Goal: Task Accomplishment & Management: Use online tool/utility

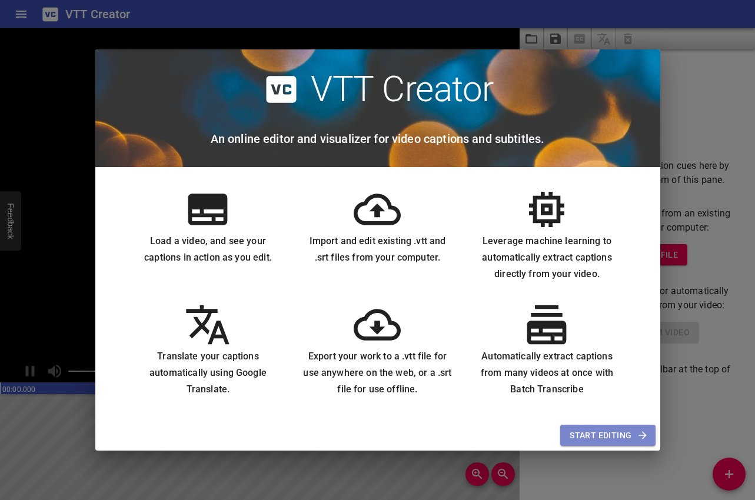
drag, startPoint x: 590, startPoint y: 438, endPoint x: 606, endPoint y: 428, distance: 18.5
click at [590, 438] on span "Start Editing" at bounding box center [608, 435] width 76 height 15
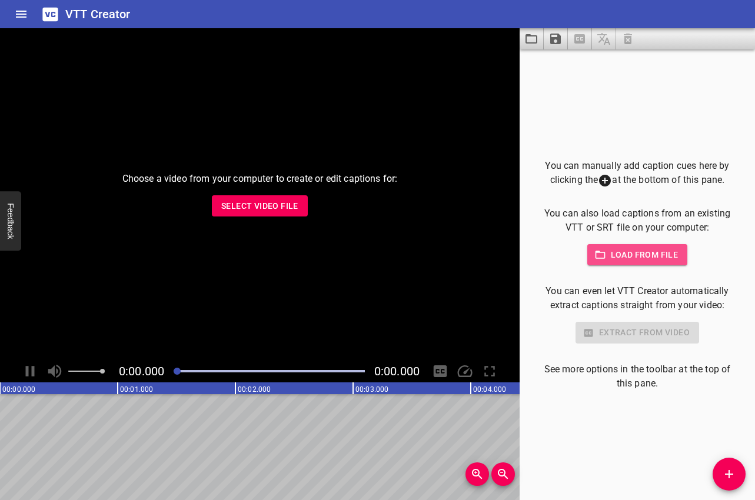
click at [644, 258] on span "Load from file" at bounding box center [638, 255] width 82 height 15
click at [270, 210] on span "Select Video File" at bounding box center [259, 206] width 77 height 15
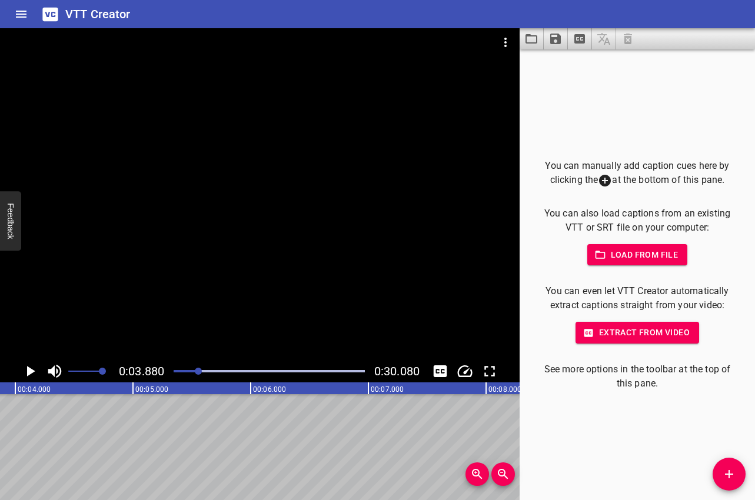
scroll to position [0, 457]
click at [198, 371] on div at bounding box center [196, 371] width 7 height 7
click at [197, 371] on div at bounding box center [197, 371] width 7 height 7
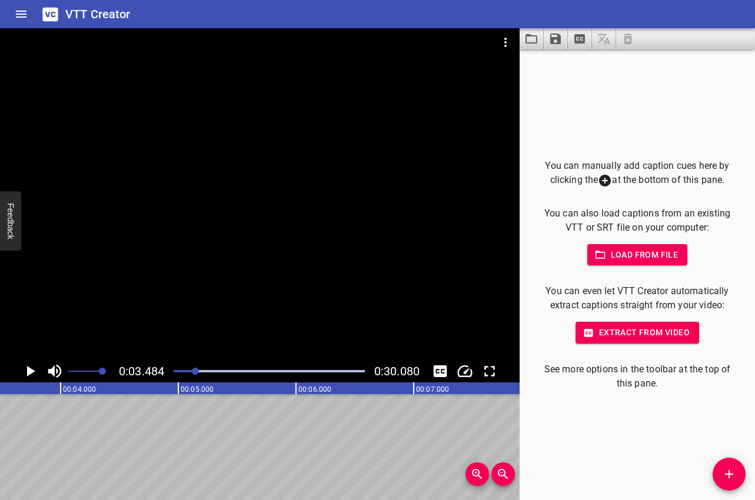
click at [194, 371] on div at bounding box center [195, 371] width 7 height 7
click at [190, 372] on div "Play progress" at bounding box center [97, 371] width 191 height 2
click at [187, 371] on div at bounding box center [188, 371] width 7 height 7
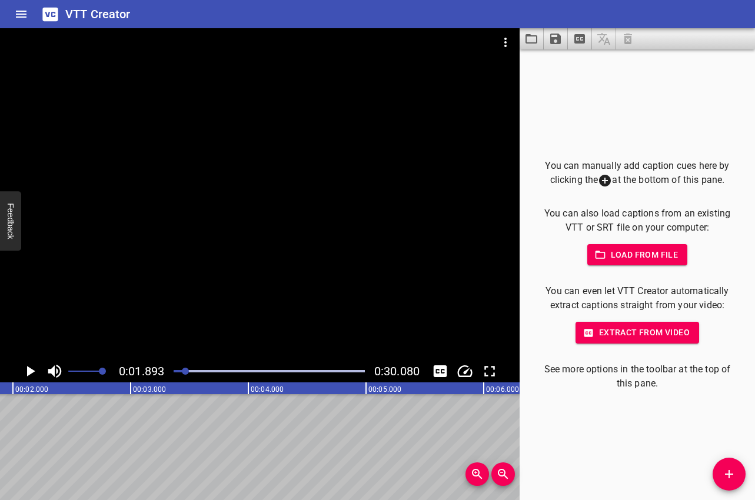
click at [185, 371] on div at bounding box center [185, 371] width 7 height 7
click at [182, 372] on div at bounding box center [183, 371] width 7 height 7
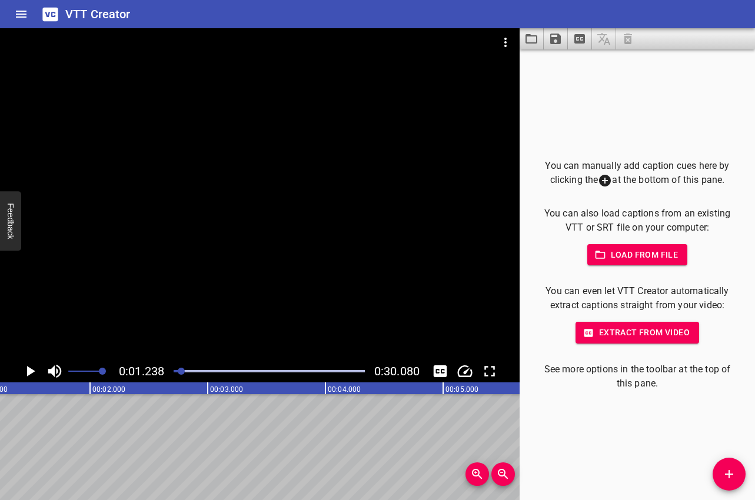
click at [183, 372] on div at bounding box center [181, 371] width 7 height 7
click at [184, 371] on div at bounding box center [181, 371] width 7 height 7
click at [185, 371] on div at bounding box center [182, 371] width 7 height 7
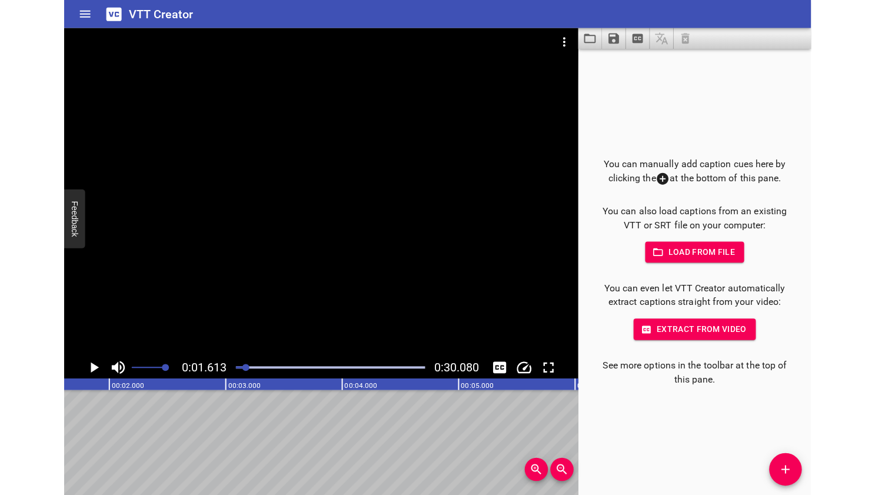
scroll to position [0, 189]
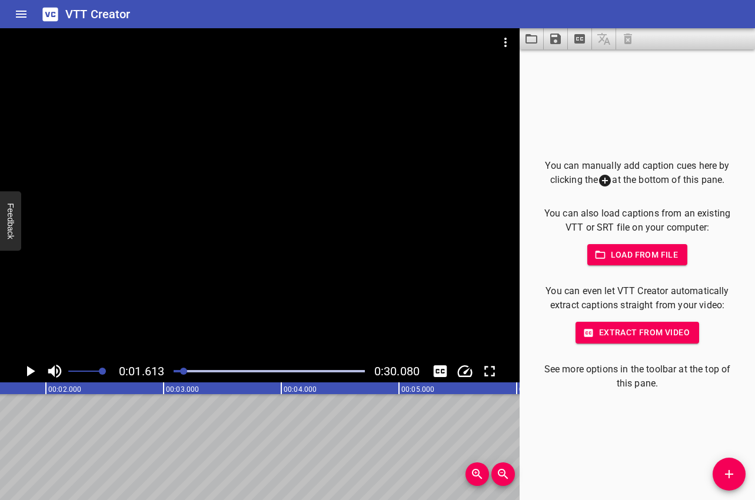
click at [185, 371] on div at bounding box center [183, 371] width 7 height 7
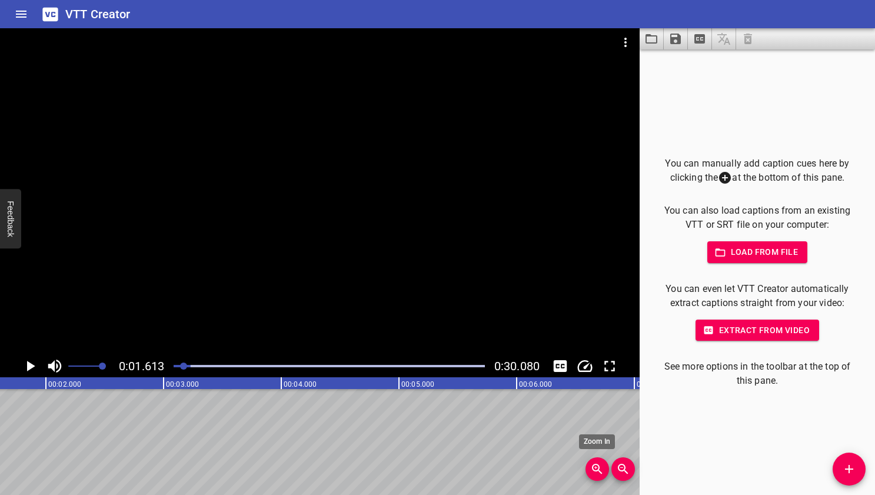
click at [601, 470] on icon "Zoom In" at bounding box center [597, 469] width 14 height 14
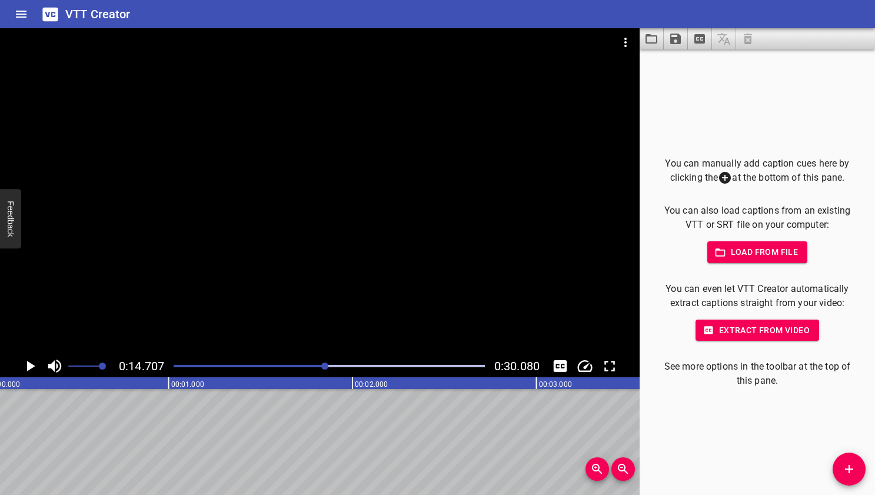
scroll to position [0, 0]
click at [190, 365] on div "Play progress" at bounding box center [38, 366] width 311 height 2
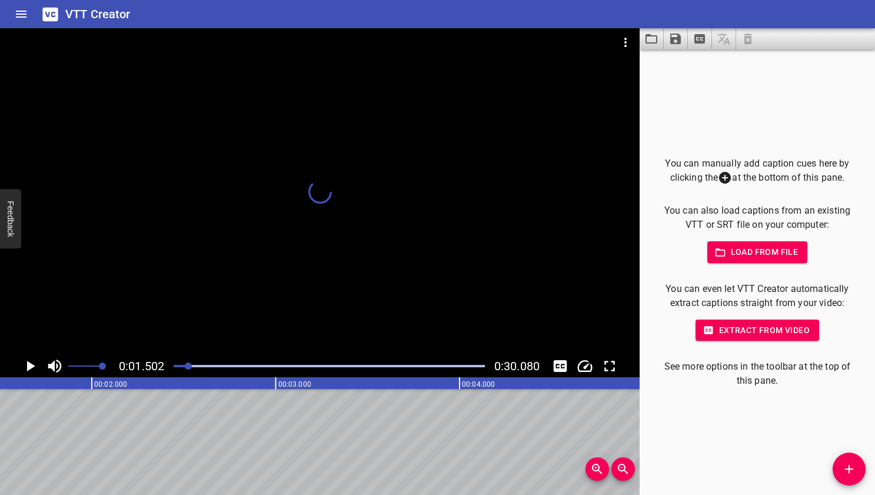
click at [189, 365] on div at bounding box center [188, 365] width 7 height 7
click at [191, 365] on div at bounding box center [188, 365] width 7 height 7
click at [190, 365] on div at bounding box center [190, 365] width 7 height 7
click at [191, 365] on div at bounding box center [188, 365] width 7 height 7
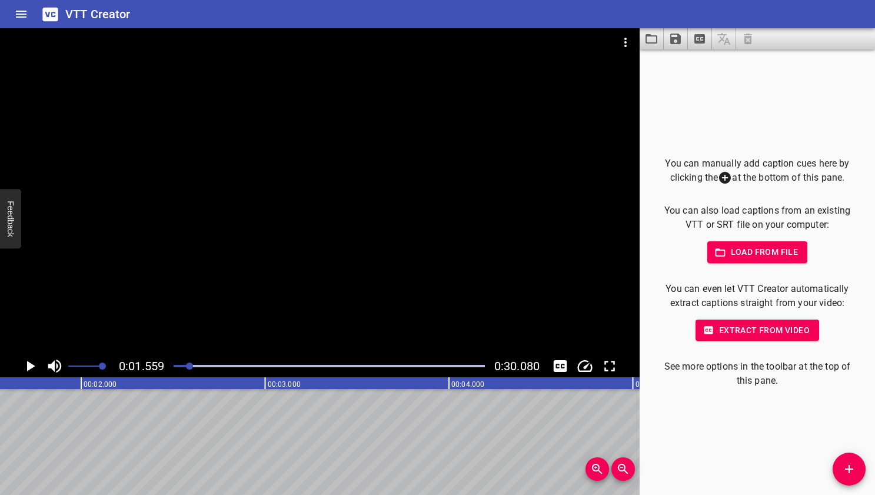
click at [191, 365] on div at bounding box center [189, 365] width 7 height 7
click at [191, 365] on div at bounding box center [190, 365] width 7 height 7
click at [26, 367] on icon "Play/Pause" at bounding box center [30, 366] width 18 height 18
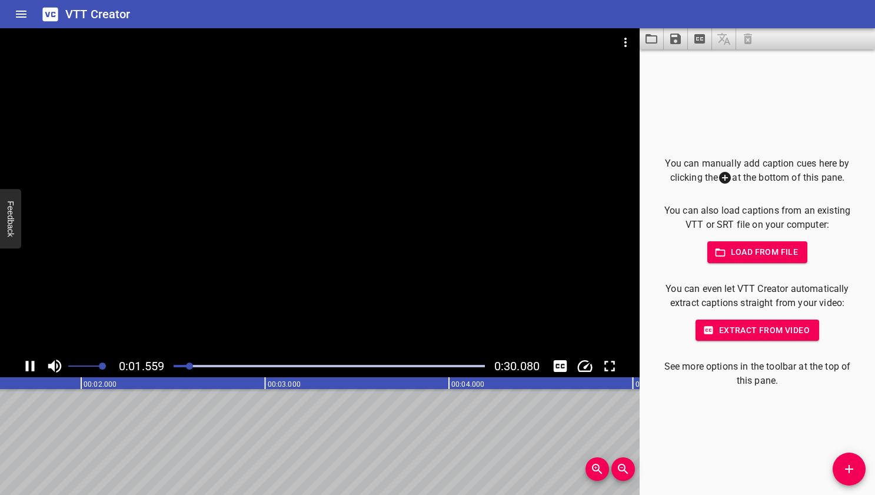
click at [28, 365] on icon "Play/Pause" at bounding box center [30, 366] width 9 height 11
click at [190, 366] on div at bounding box center [192, 365] width 7 height 7
click at [192, 366] on div at bounding box center [188, 365] width 7 height 7
click at [192, 366] on div at bounding box center [190, 365] width 7 height 7
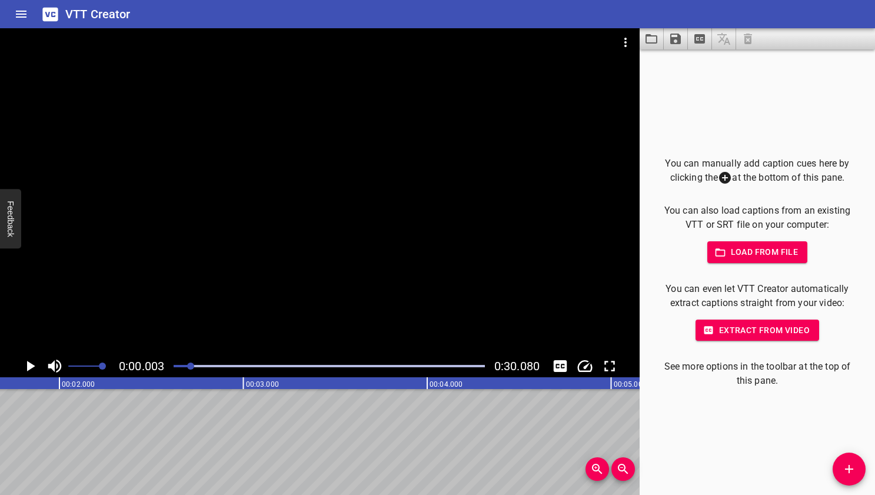
scroll to position [0, 308]
click at [192, 366] on div at bounding box center [190, 365] width 7 height 7
click at [191, 367] on div at bounding box center [190, 365] width 7 height 7
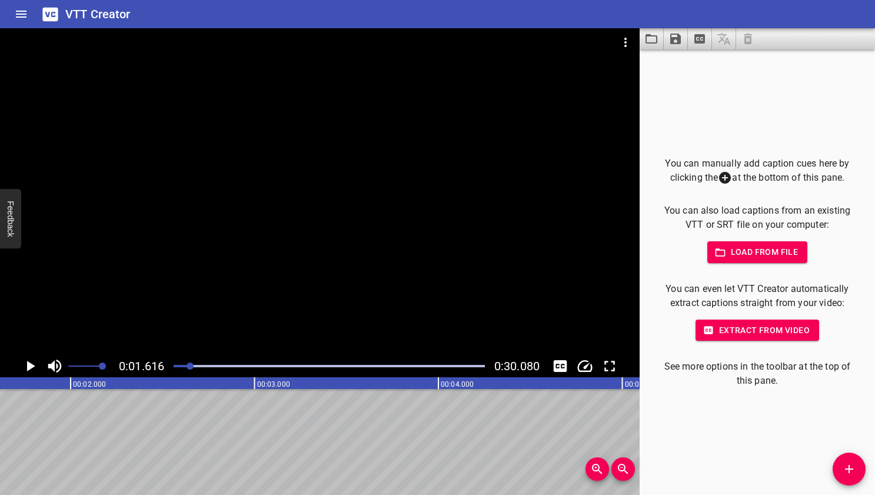
click at [754, 466] on icon "Add Cue" at bounding box center [849, 469] width 8 height 8
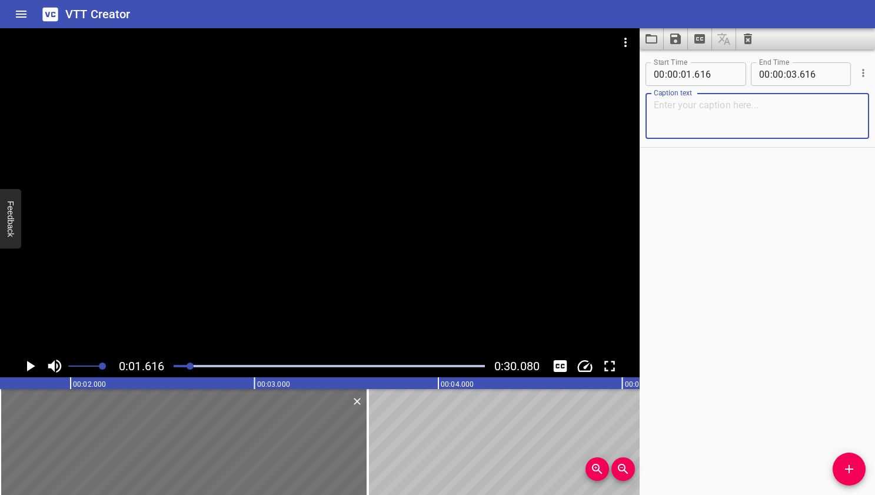
click at [696, 110] on textarea at bounding box center [757, 116] width 207 height 34
paste textarea "Brew Central® 12-Cup Programmable Coffeemaker"
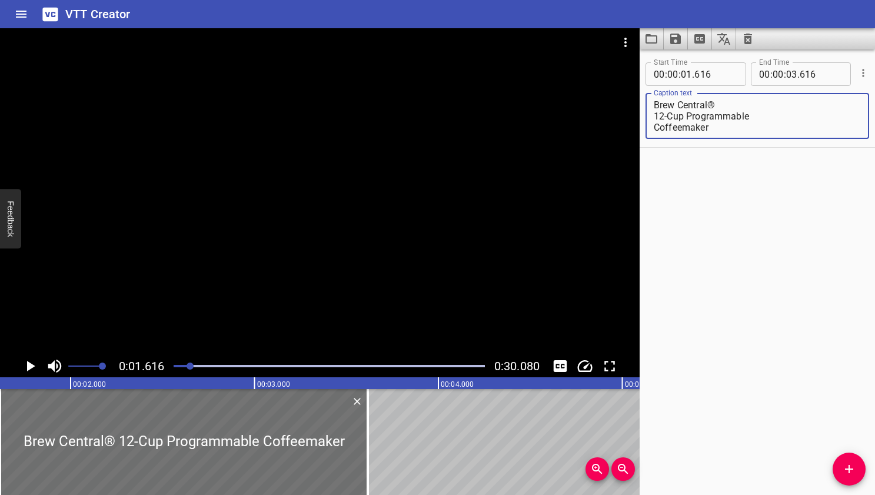
type textarea "Brew Central® 12-Cup Programmable Coffeemaker"
click at [711, 168] on div "Start Time 00 : 00 : 01 . 616 Start Time End Time 00 : 00 : 03 . 616 End Time C…" at bounding box center [757, 271] width 235 height 445
click at [194, 366] on div at bounding box center [190, 365] width 7 height 7
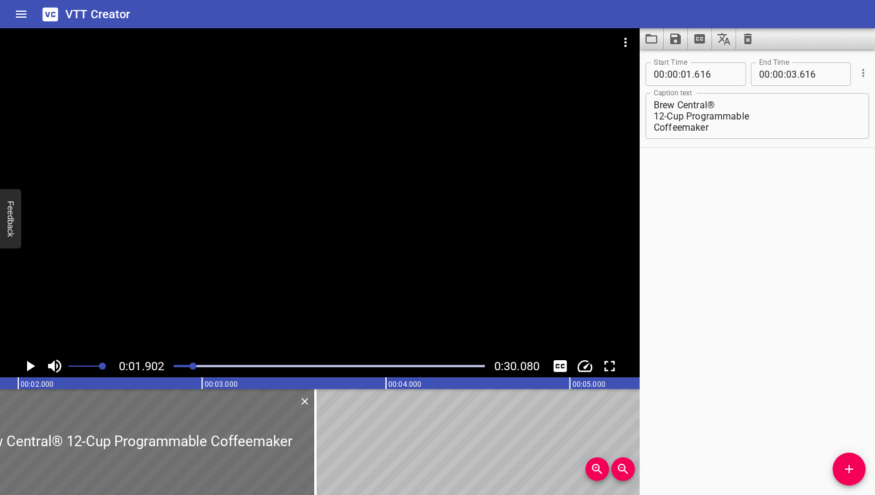
click at [197, 365] on div at bounding box center [192, 365] width 7 height 7
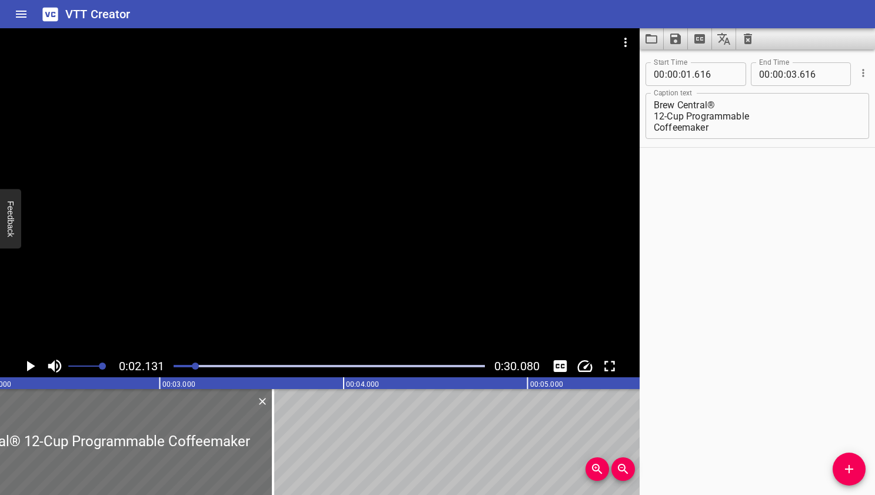
click at [201, 365] on div "Play progress" at bounding box center [329, 366] width 311 height 2
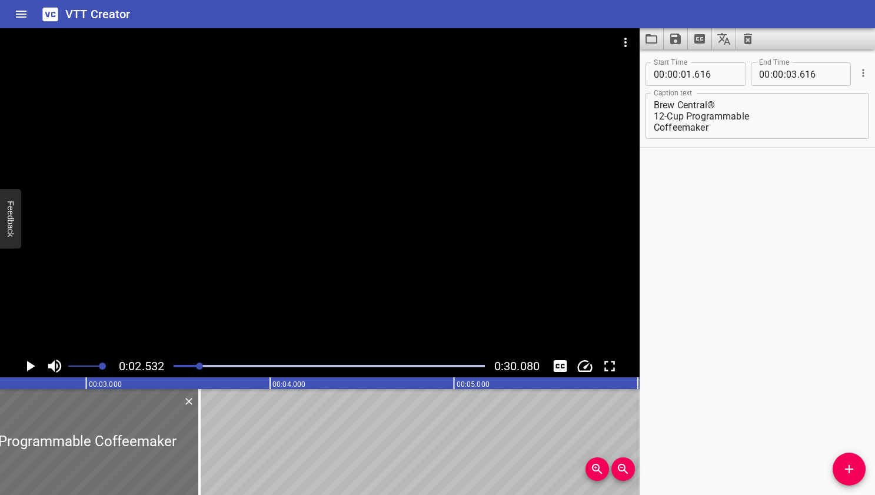
click at [202, 365] on div at bounding box center [199, 365] width 7 height 7
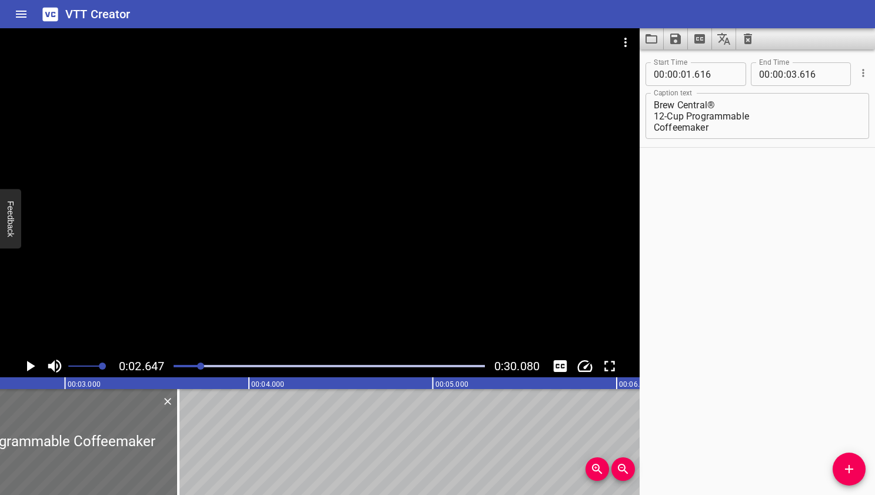
click at [204, 365] on div at bounding box center [200, 365] width 7 height 7
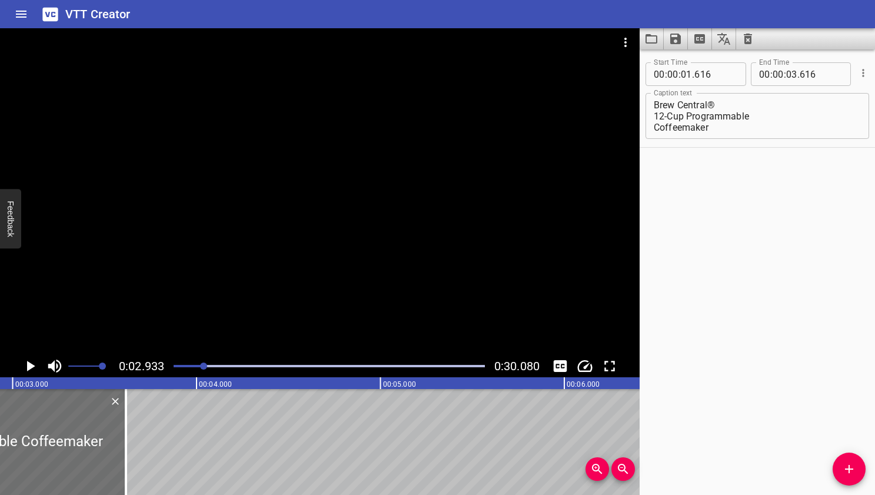
click at [208, 365] on div "Play progress" at bounding box center [329, 366] width 311 height 2
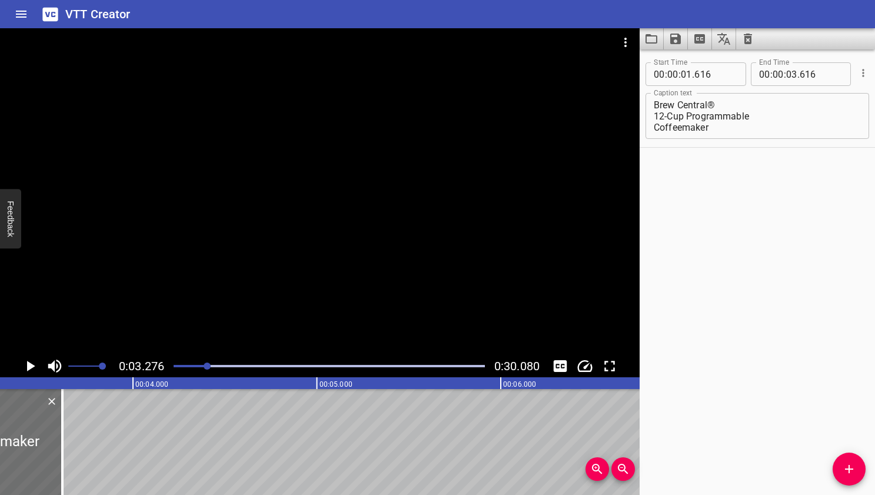
click at [213, 365] on div "Play progress" at bounding box center [329, 366] width 311 height 2
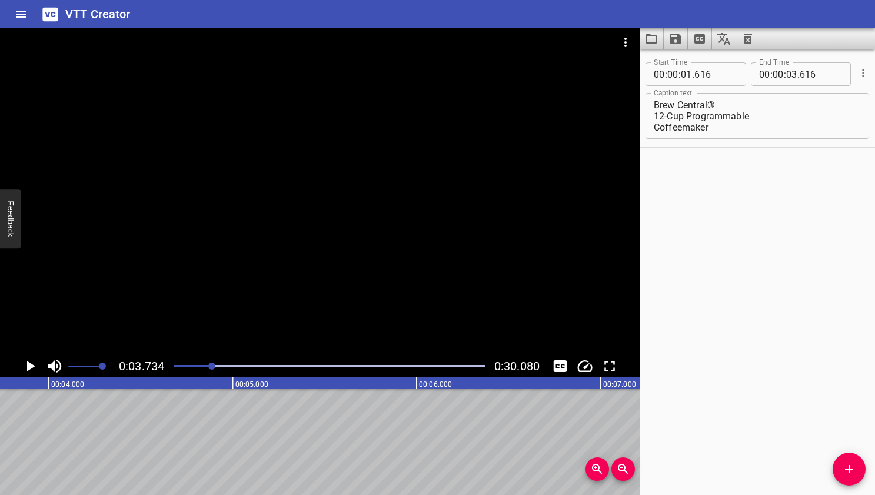
click at [215, 364] on div at bounding box center [211, 365] width 7 height 7
click at [219, 365] on div "Play progress" at bounding box center [329, 366] width 311 height 2
click at [221, 364] on div at bounding box center [217, 365] width 7 height 7
click at [221, 365] on div at bounding box center [220, 365] width 7 height 7
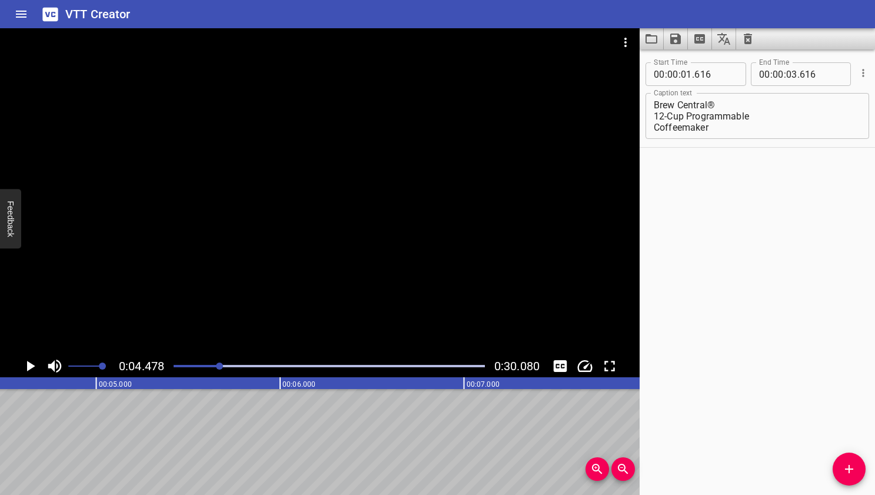
click at [220, 365] on div at bounding box center [219, 365] width 7 height 7
click at [219, 365] on div at bounding box center [218, 365] width 7 height 7
click at [219, 365] on div at bounding box center [217, 365] width 7 height 7
click at [754, 76] on input "number" at bounding box center [821, 74] width 43 height 24
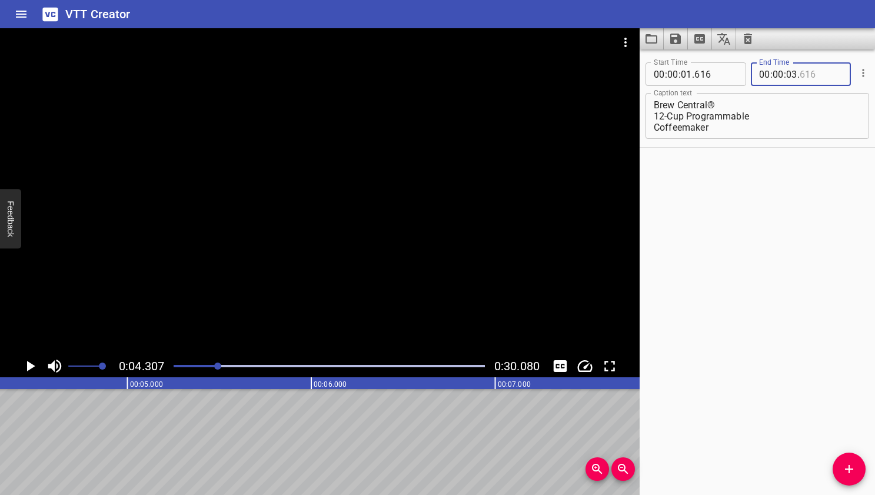
type input "616"
click at [754, 72] on input "number" at bounding box center [791, 74] width 11 height 24
type input "04"
type input "307"
click at [731, 204] on div "Start Time 00 : 00 : 01 . 616 Start Time End Time 00 : 00 : 04 . 307 End Time C…" at bounding box center [757, 271] width 235 height 445
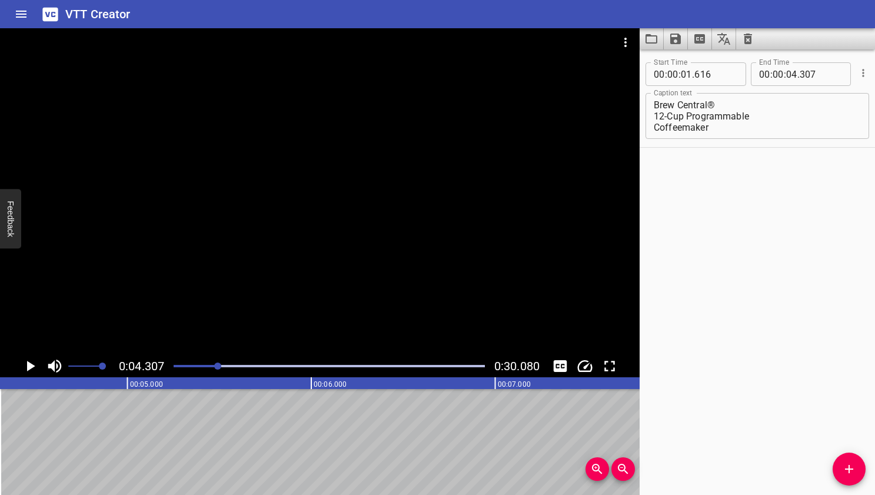
click at [219, 367] on div at bounding box center [217, 365] width 7 height 7
click at [754, 73] on input "number" at bounding box center [821, 74] width 43 height 24
type input "364"
click at [219, 366] on div at bounding box center [218, 365] width 7 height 7
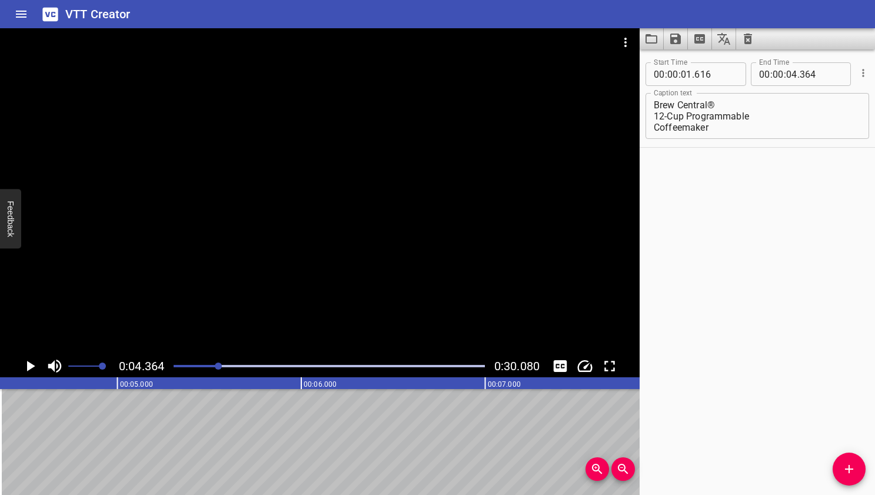
click at [219, 366] on div at bounding box center [218, 365] width 7 height 7
click at [221, 366] on div at bounding box center [218, 365] width 7 height 7
click at [220, 367] on div at bounding box center [219, 365] width 7 height 7
click at [26, 366] on icon "Play/Pause" at bounding box center [30, 366] width 18 height 18
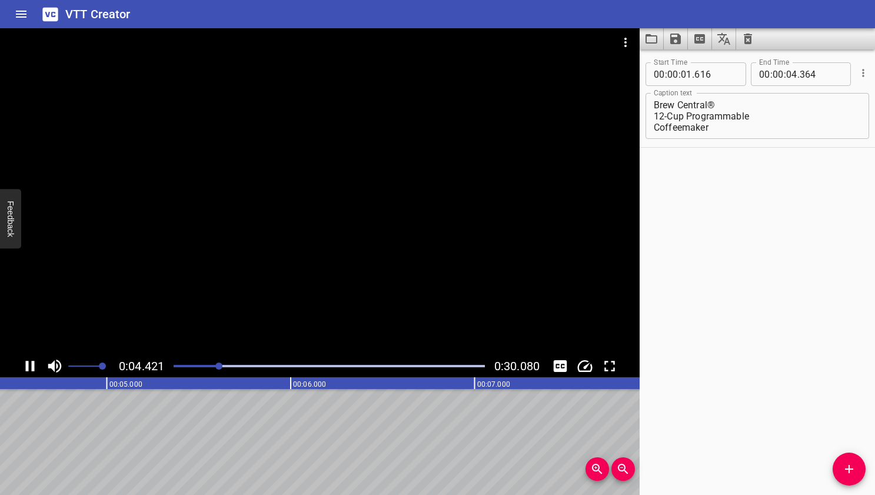
click at [26, 366] on icon "Play/Pause" at bounding box center [30, 366] width 9 height 11
click at [221, 367] on div at bounding box center [220, 365] width 7 height 7
click at [754, 470] on icon "Add Cue" at bounding box center [849, 469] width 14 height 14
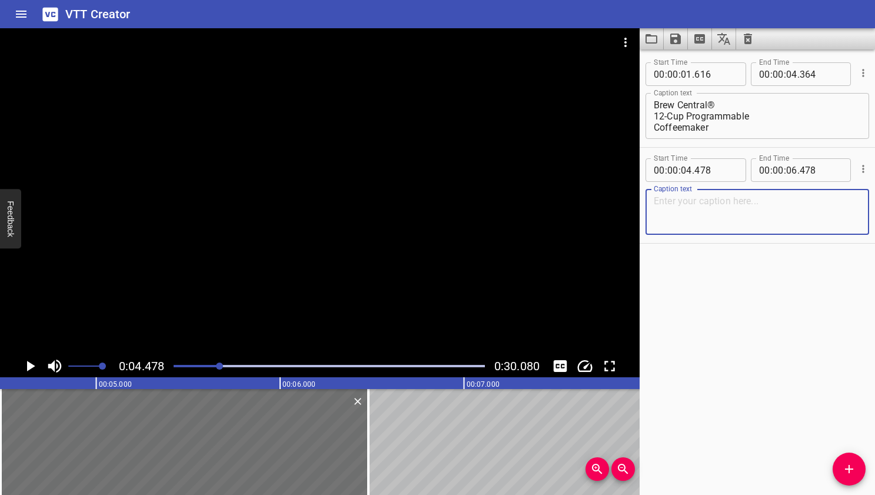
paste textarea "Superior brewing system"
click at [733, 211] on textarea "Superior brewing system" at bounding box center [757, 212] width 207 height 34
type textarea "Superior brewing system"
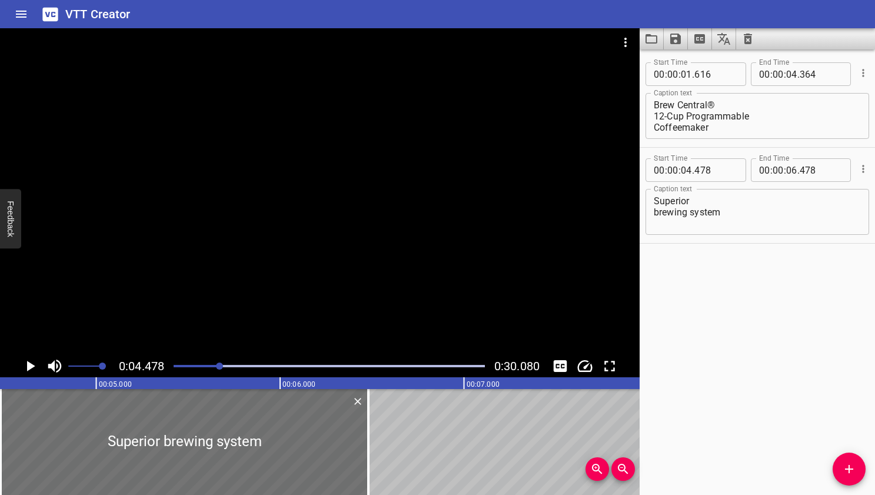
click at [224, 367] on div at bounding box center [329, 366] width 325 height 16
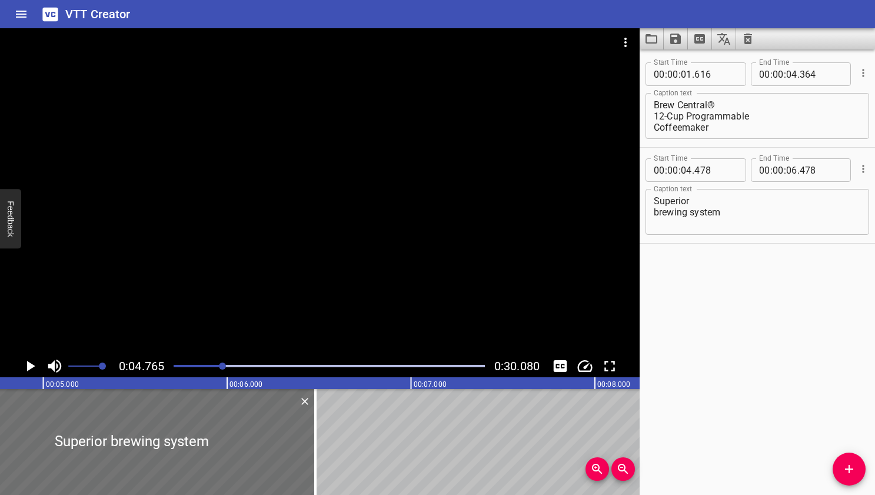
click at [226, 367] on div at bounding box center [222, 365] width 7 height 7
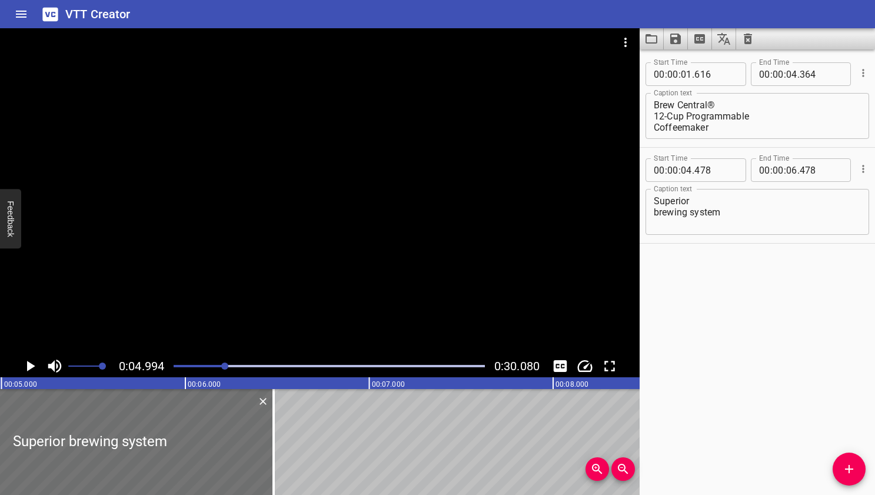
click at [228, 365] on div at bounding box center [224, 365] width 7 height 7
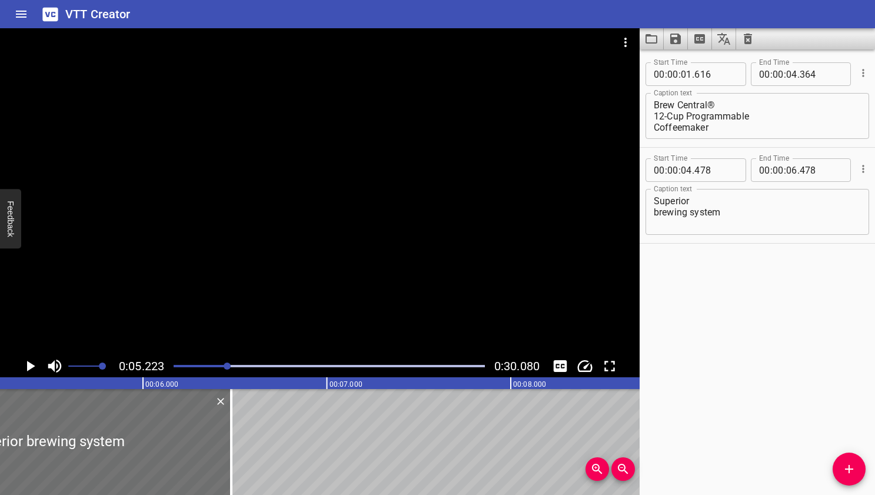
click at [231, 365] on div at bounding box center [227, 365] width 7 height 7
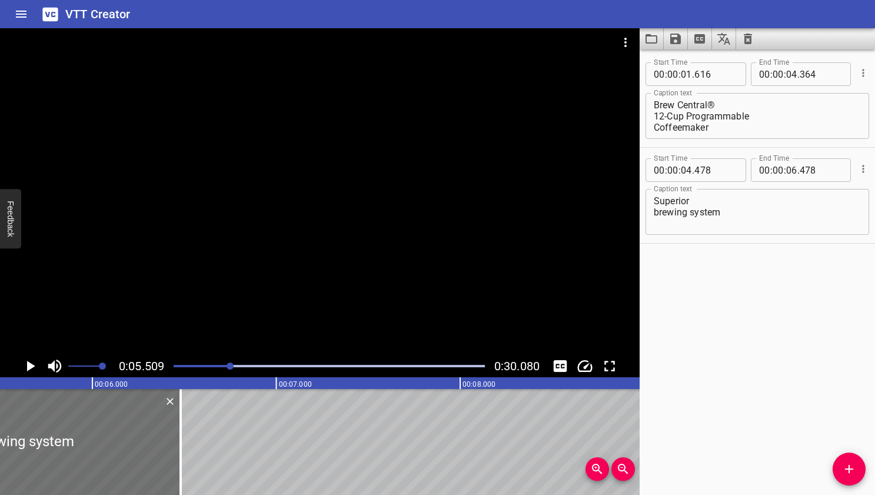
scroll to position [0, 1013]
click at [232, 365] on div at bounding box center [230, 365] width 7 height 7
click at [234, 365] on div at bounding box center [231, 365] width 7 height 7
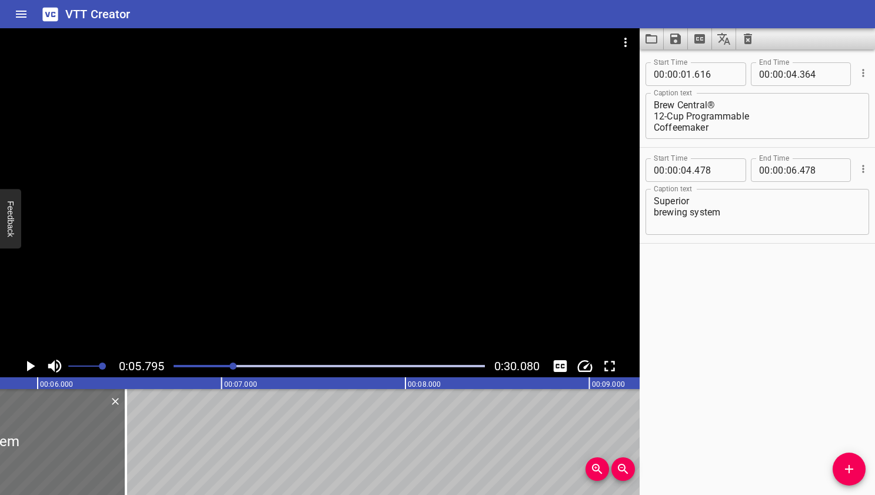
click at [238, 365] on div "Play progress" at bounding box center [329, 366] width 311 height 2
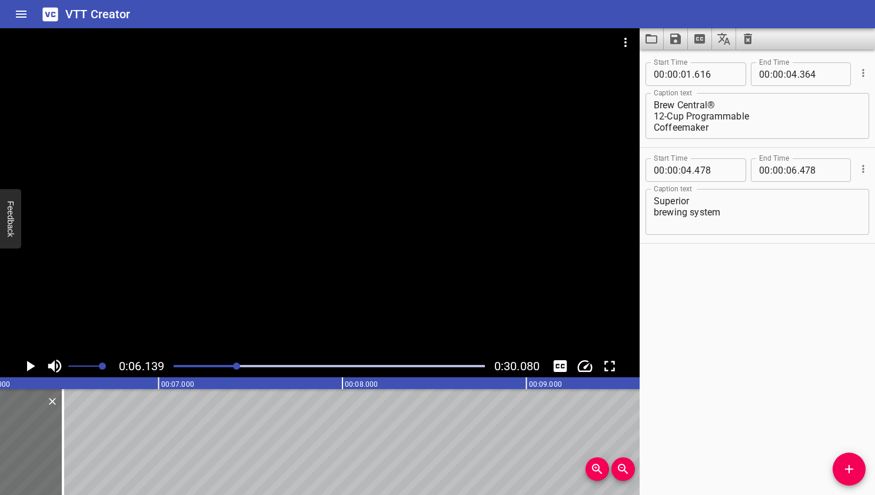
click at [240, 365] on div at bounding box center [236, 365] width 7 height 7
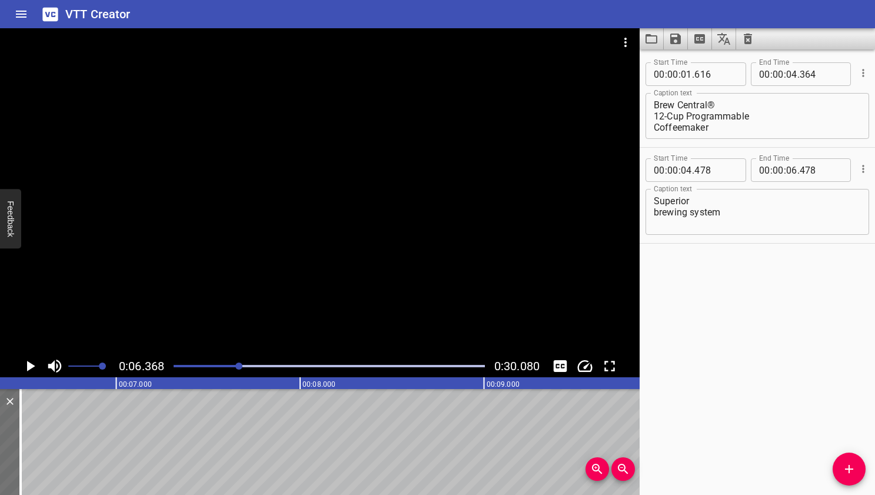
click at [242, 365] on div at bounding box center [238, 365] width 7 height 7
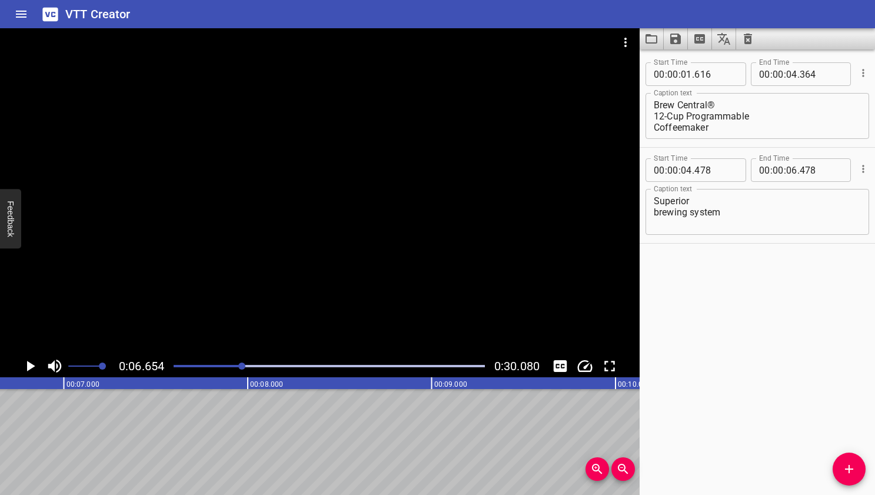
click at [245, 365] on div at bounding box center [241, 365] width 7 height 7
click at [250, 365] on div "Play progress" at bounding box center [329, 366] width 311 height 2
click at [248, 365] on div at bounding box center [248, 365] width 7 height 7
click at [247, 365] on div at bounding box center [246, 365] width 7 height 7
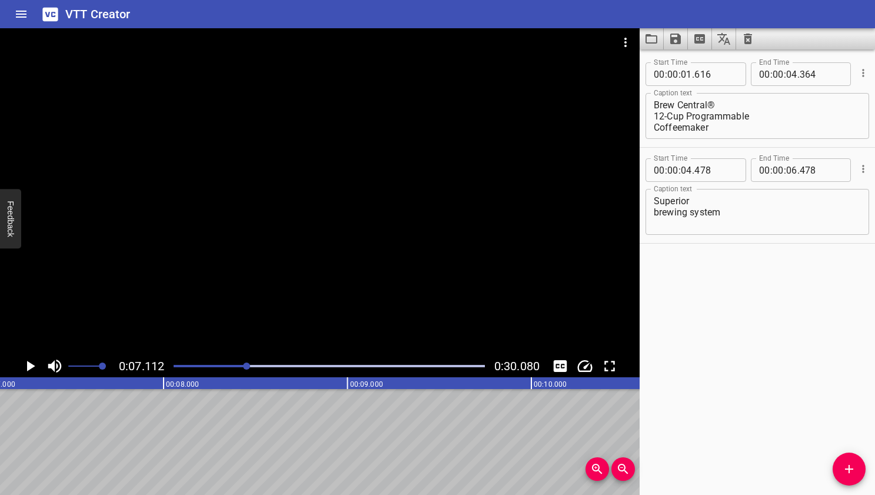
scroll to position [0, 1297]
click at [704, 210] on textarea "Superior brewing system" at bounding box center [757, 212] width 207 height 34
click at [754, 176] on input "number" at bounding box center [791, 170] width 11 height 24
type input "07"
click at [754, 172] on input "number" at bounding box center [821, 170] width 43 height 24
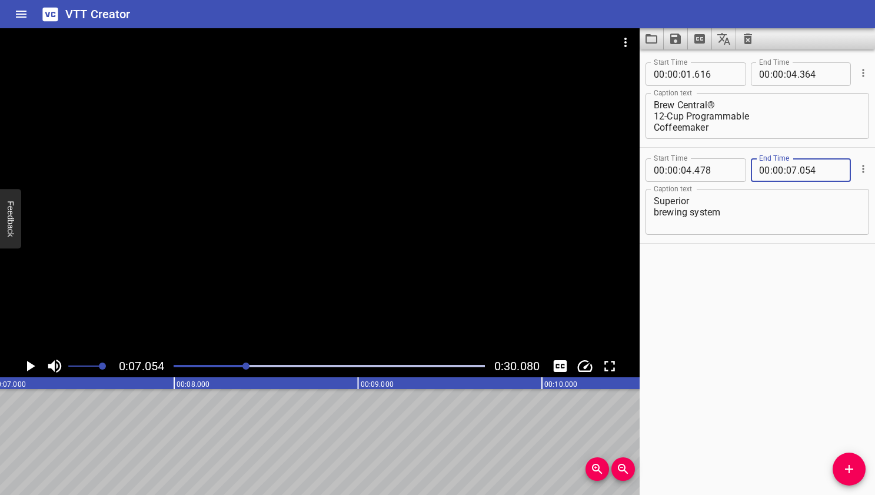
type input "054"
click at [743, 227] on textarea "Superior brewing system" at bounding box center [757, 212] width 207 height 34
click at [731, 302] on div "Start Time 00 : 00 : 01 . 616 Start Time End Time 00 : 00 : 04 . 364 End Time C…" at bounding box center [757, 271] width 235 height 445
click at [737, 298] on div "Start Time 00 : 00 : 01 . 616 Start Time End Time 00 : 00 : 04 . 364 End Time C…" at bounding box center [757, 271] width 235 height 445
click at [249, 367] on div at bounding box center [245, 365] width 7 height 7
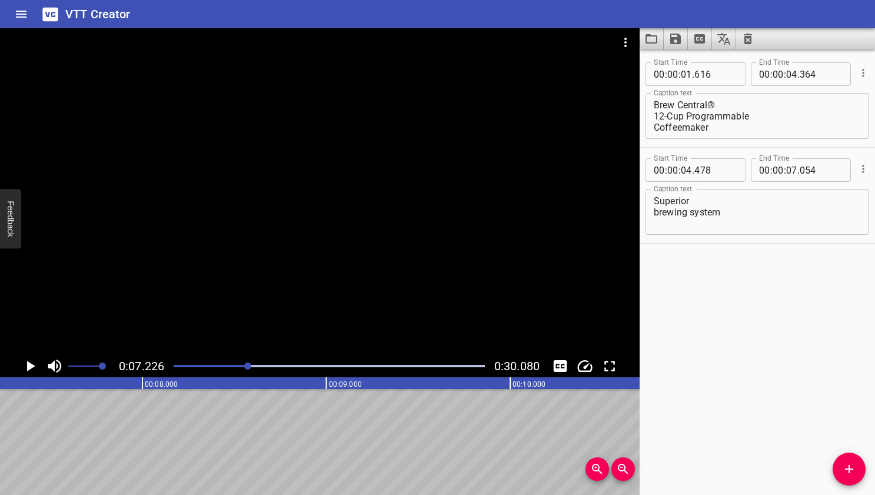
click at [248, 367] on div at bounding box center [247, 365] width 7 height 7
click at [247, 366] on div at bounding box center [247, 365] width 7 height 7
click at [248, 365] on div at bounding box center [245, 365] width 7 height 7
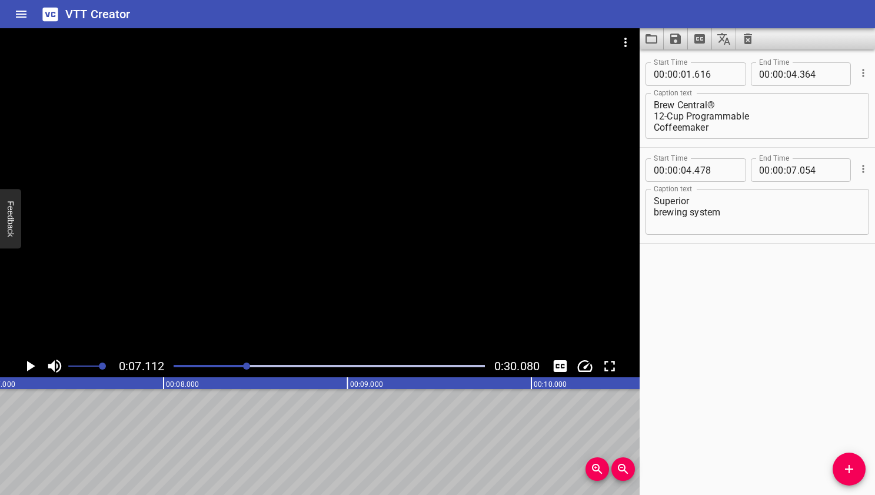
click at [248, 366] on div at bounding box center [246, 365] width 7 height 7
click at [249, 366] on div at bounding box center [247, 365] width 7 height 7
click at [247, 367] on div at bounding box center [247, 365] width 7 height 7
click at [247, 367] on div at bounding box center [245, 365] width 7 height 7
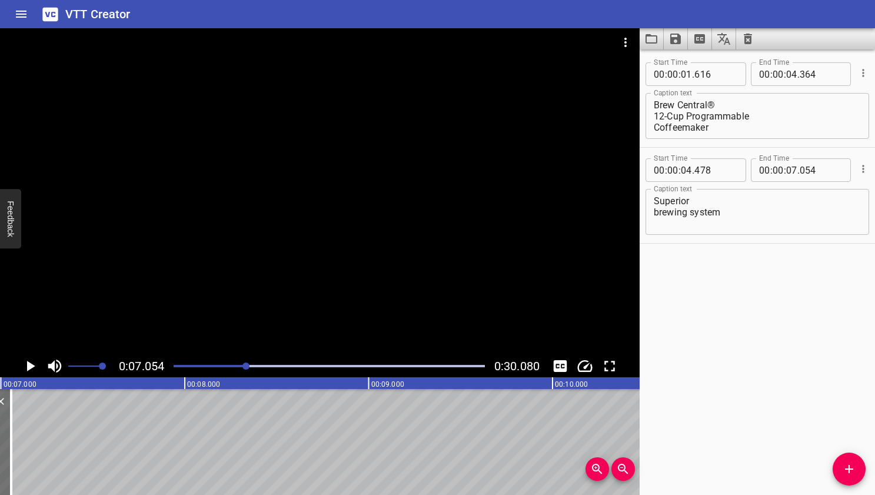
scroll to position [0, 1297]
click at [249, 365] on div at bounding box center [245, 365] width 7 height 7
click at [249, 365] on div at bounding box center [248, 365] width 7 height 7
click at [248, 366] on div at bounding box center [248, 365] width 7 height 7
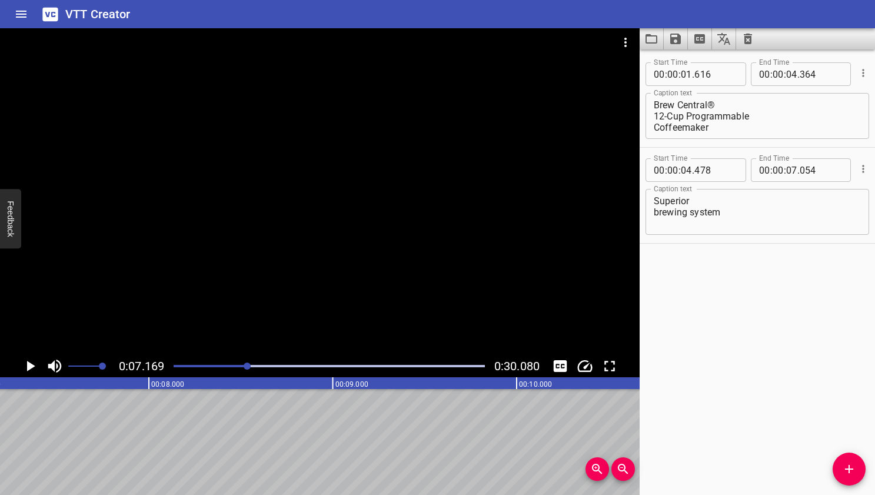
scroll to position [0, 1318]
click at [248, 366] on div at bounding box center [247, 365] width 7 height 7
click at [249, 365] on div at bounding box center [246, 365] width 7 height 7
click at [248, 366] on div at bounding box center [248, 365] width 7 height 7
click at [754, 168] on input "number" at bounding box center [821, 170] width 43 height 24
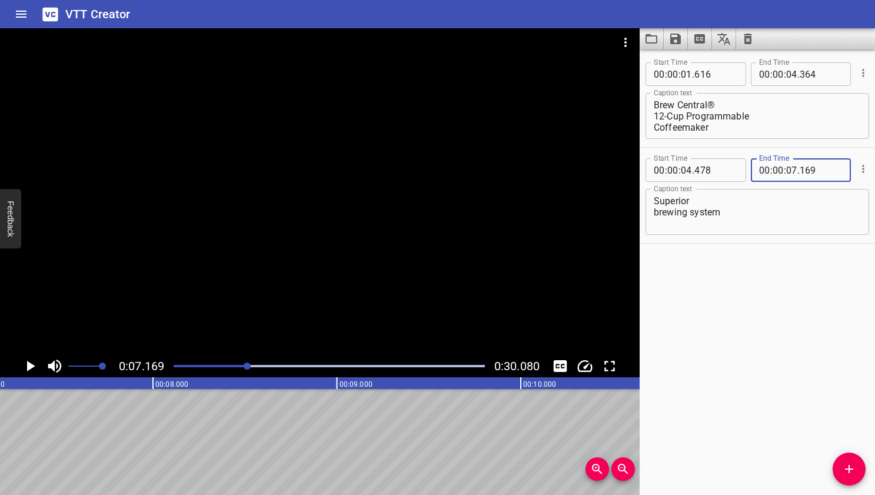
type input "169"
drag, startPoint x: 777, startPoint y: 301, endPoint x: 784, endPoint y: 298, distance: 7.6
click at [754, 300] on div "Start Time 00 : 00 : 01 . 616 Start Time End Time 00 : 00 : 04 . 364 End Time C…" at bounding box center [757, 271] width 235 height 445
click at [249, 366] on div at bounding box center [247, 365] width 7 height 7
click at [249, 366] on div at bounding box center [248, 365] width 7 height 7
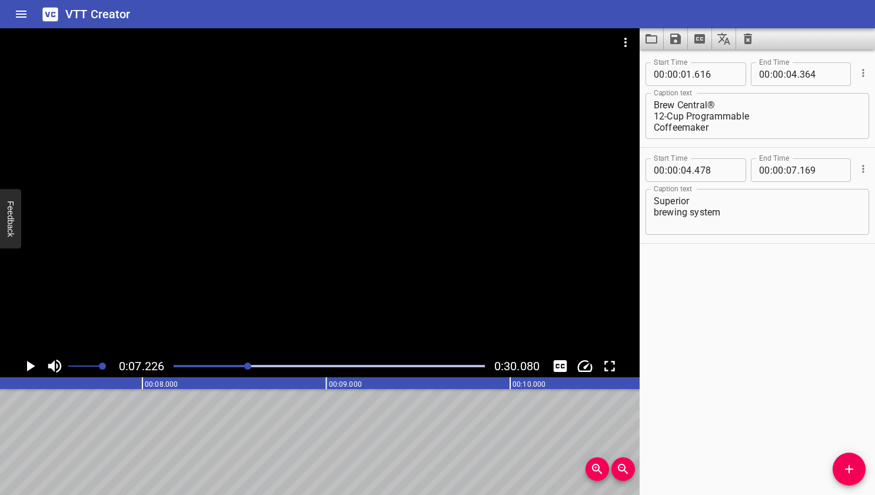
click at [248, 367] on div at bounding box center [247, 365] width 7 height 7
click at [250, 366] on div at bounding box center [247, 365] width 7 height 7
click at [754, 475] on icon "Add Cue" at bounding box center [849, 469] width 14 height 14
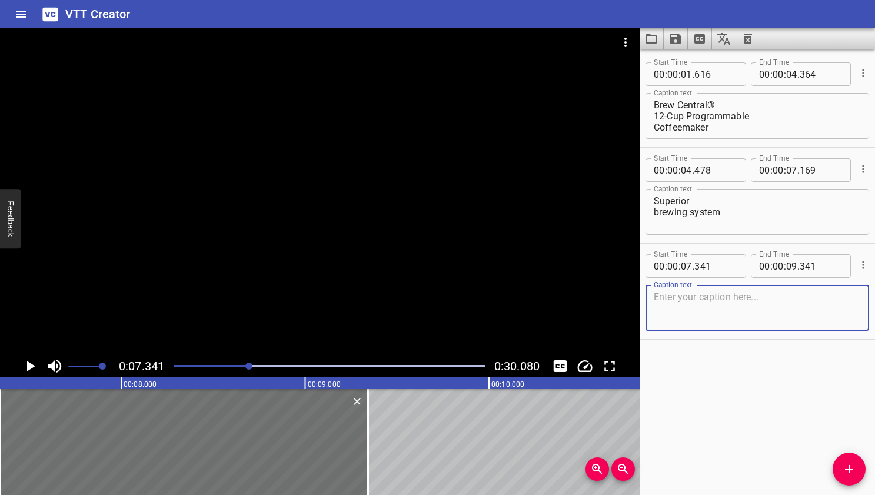
click at [754, 307] on textarea at bounding box center [757, 308] width 207 height 34
type textarea "Always fresh flavor"
click at [252, 364] on div at bounding box center [248, 365] width 7 height 7
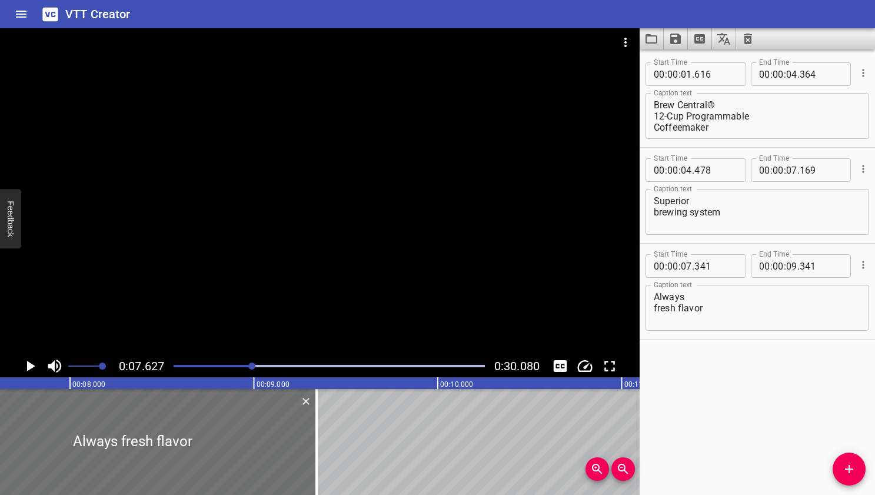
scroll to position [0, 1402]
click at [255, 365] on div at bounding box center [253, 365] width 7 height 7
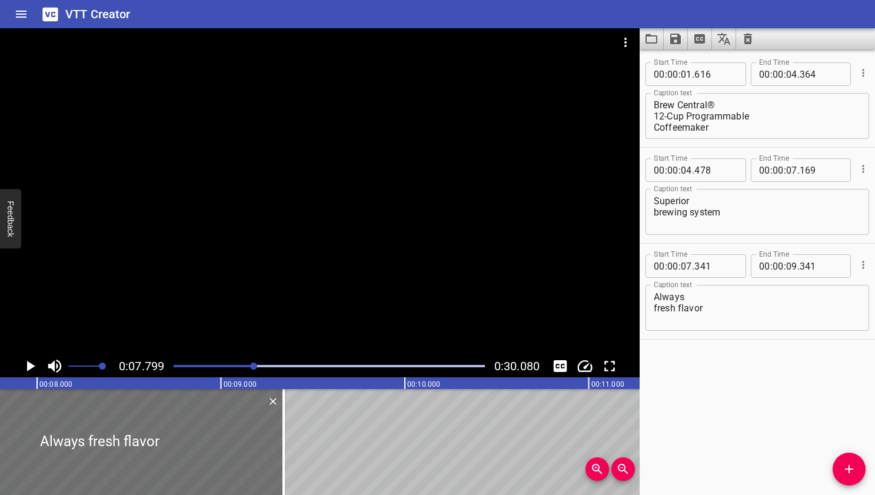
click at [257, 365] on div at bounding box center [253, 365] width 7 height 7
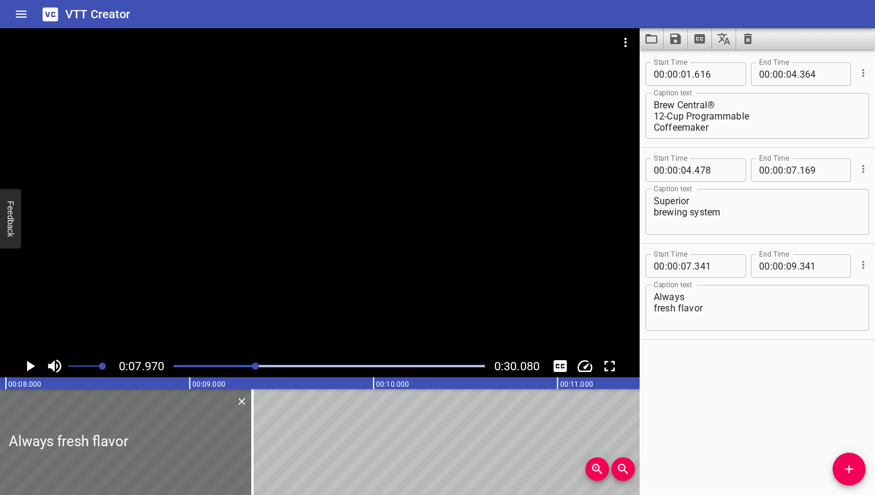
click at [259, 365] on div at bounding box center [255, 365] width 7 height 7
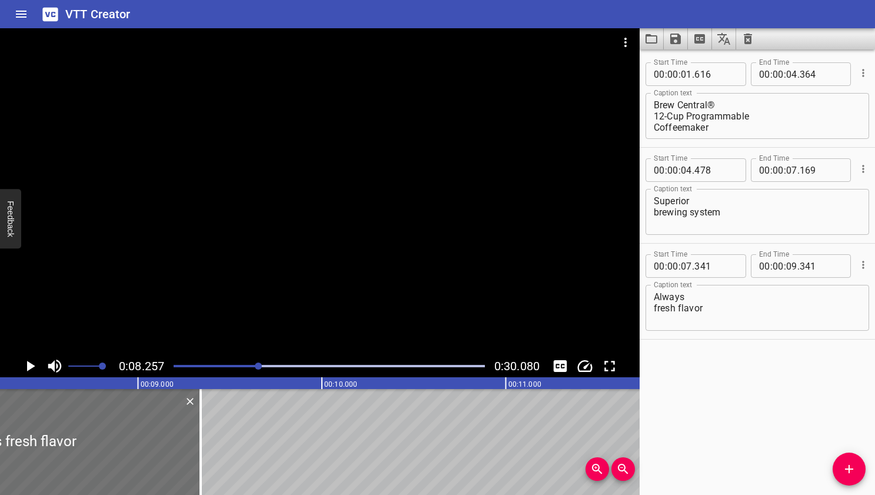
scroll to position [0, 1518]
click at [262, 365] on div at bounding box center [258, 365] width 7 height 7
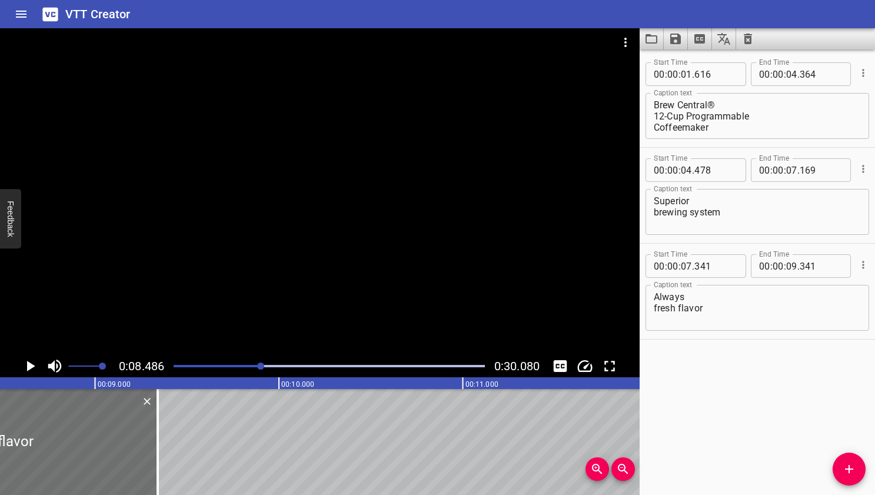
click at [264, 364] on div at bounding box center [260, 365] width 7 height 7
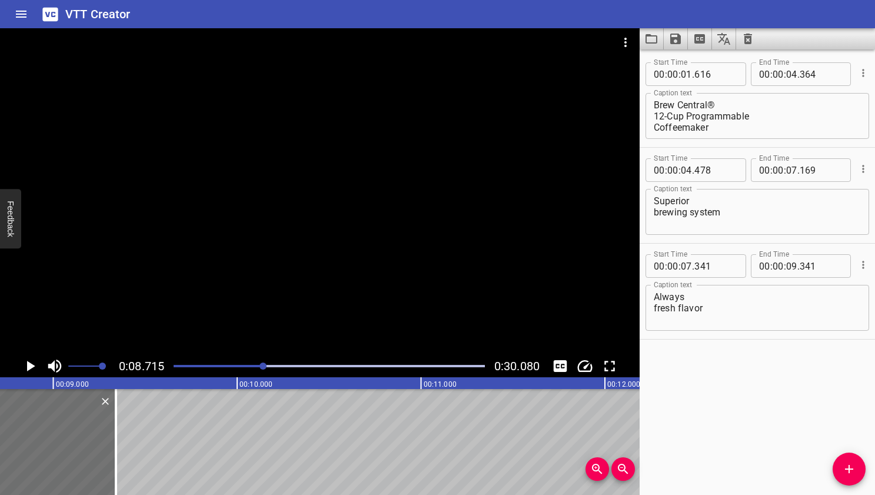
scroll to position [0, 1602]
click at [268, 364] on div at bounding box center [329, 366] width 325 height 16
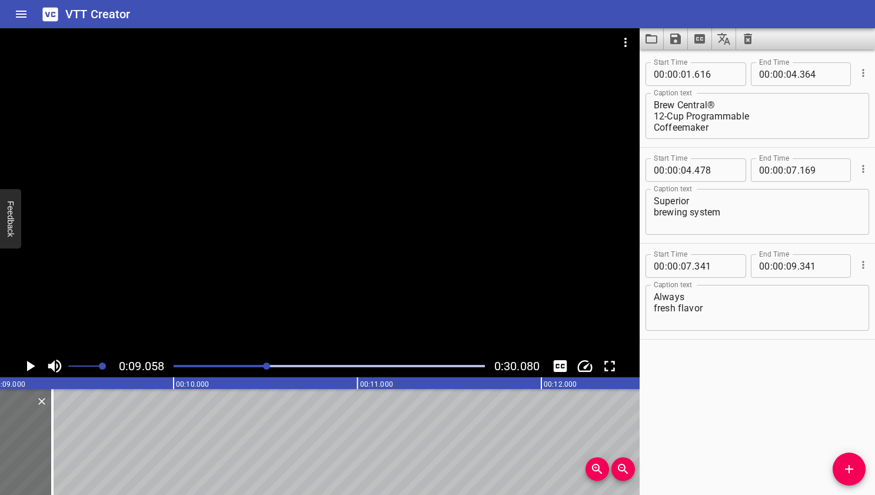
click at [261, 367] on div "Play progress" at bounding box center [111, 366] width 311 height 2
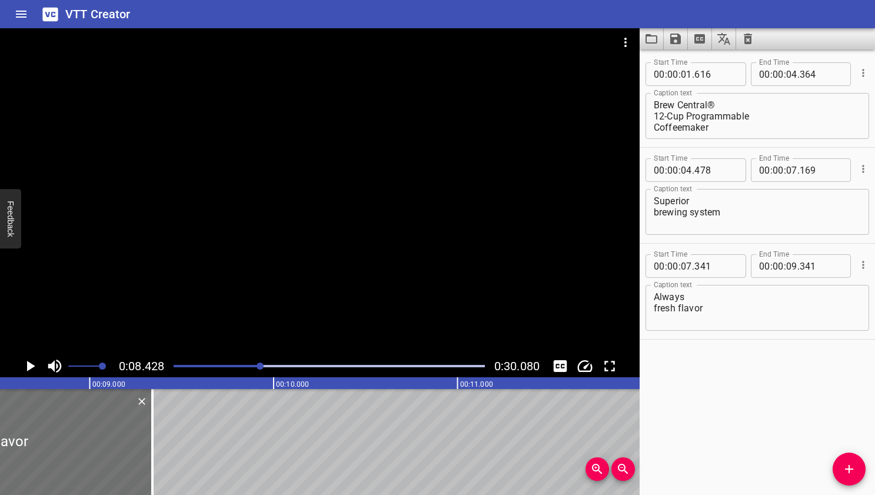
scroll to position [0, 1550]
click at [257, 365] on div "Play progress" at bounding box center [105, 366] width 311 height 2
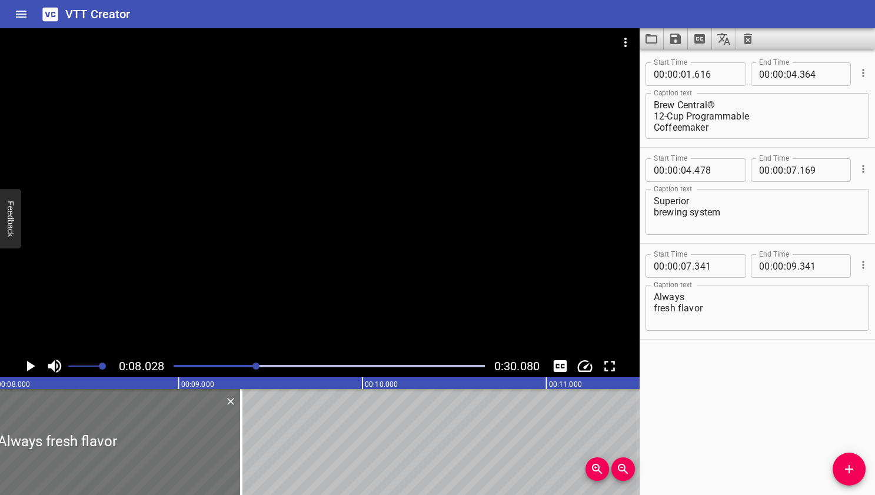
scroll to position [0, 1476]
click at [251, 366] on div "Play progress" at bounding box center [101, 366] width 311 height 2
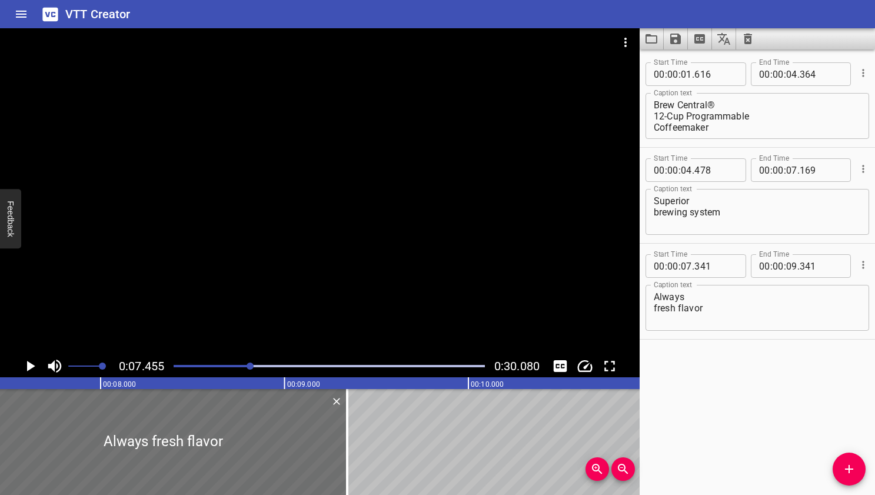
click at [248, 365] on div at bounding box center [250, 365] width 7 height 7
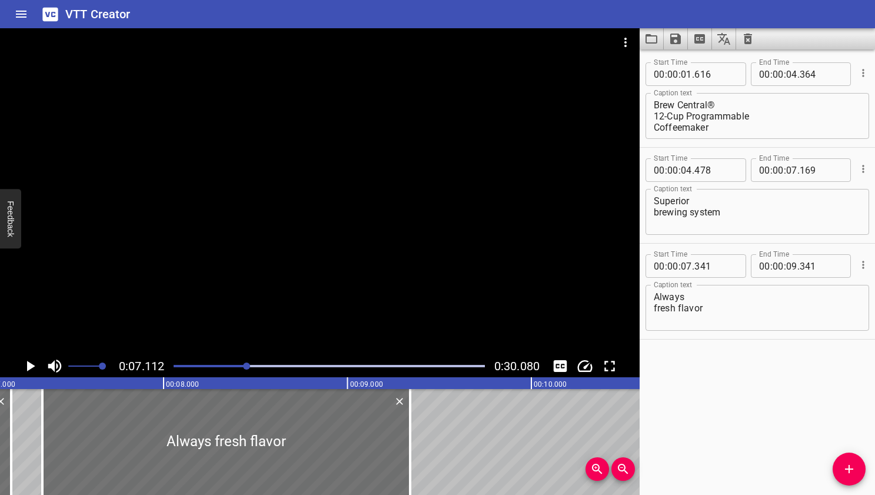
click at [252, 365] on div "Play progress" at bounding box center [329, 366] width 311 height 2
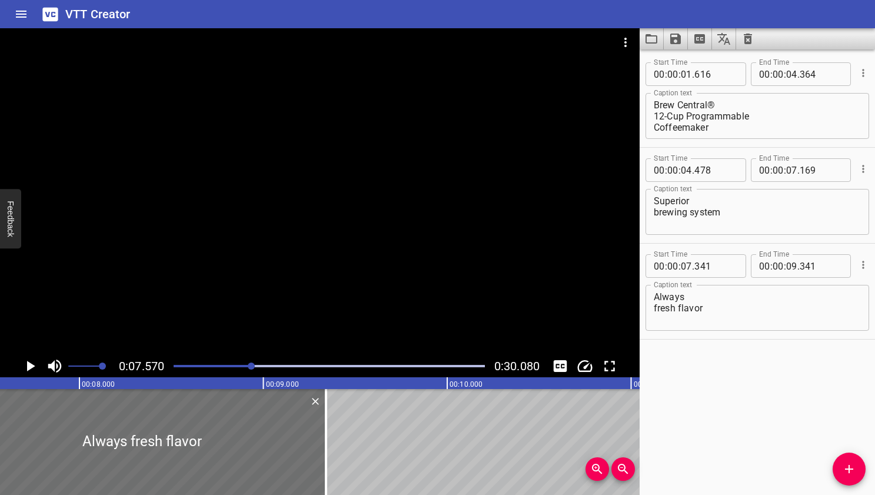
click at [257, 365] on div "Play progress" at bounding box center [329, 366] width 311 height 2
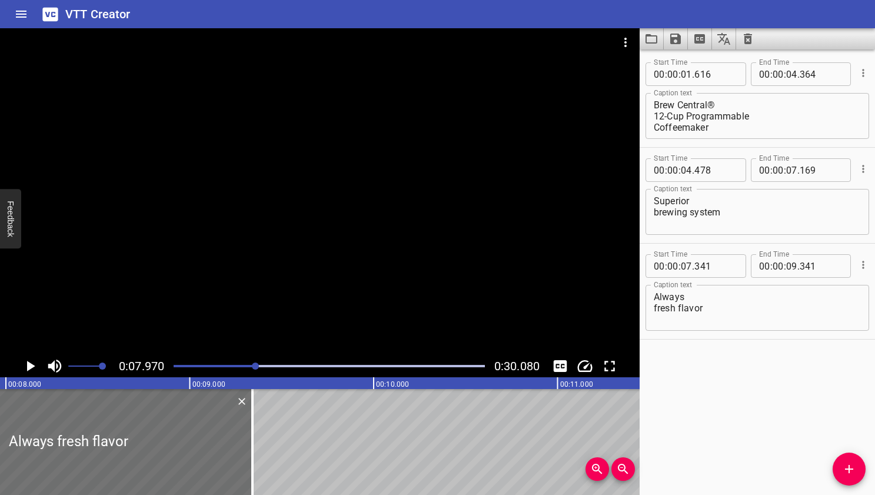
click at [259, 365] on div at bounding box center [255, 365] width 7 height 7
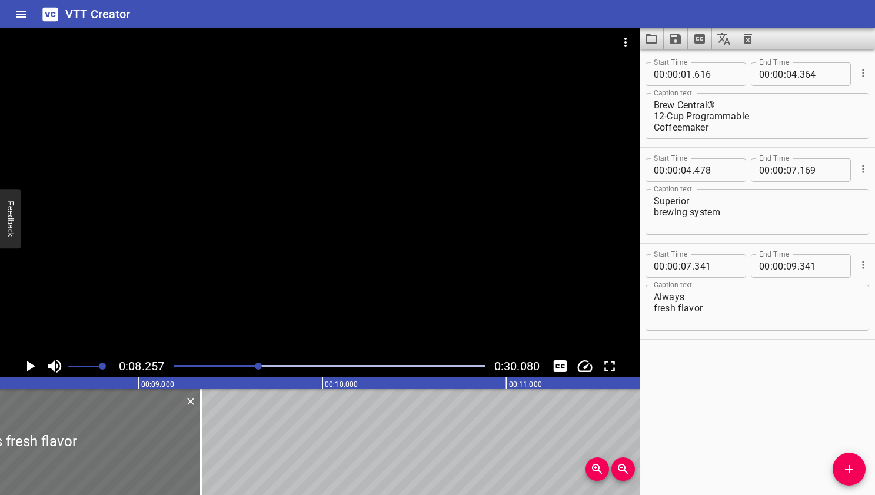
scroll to position [0, 1518]
click at [262, 364] on div at bounding box center [258, 365] width 7 height 7
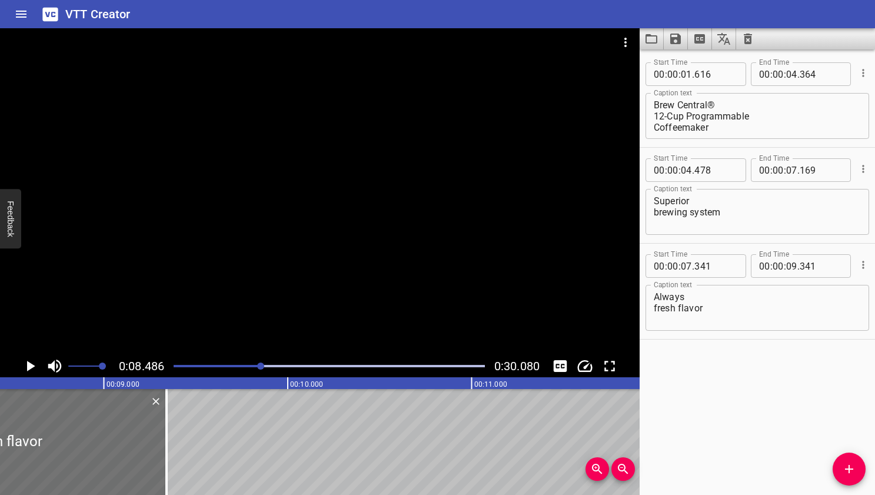
scroll to position [0, 1560]
click at [267, 365] on div "Play progress" at bounding box center [329, 366] width 311 height 2
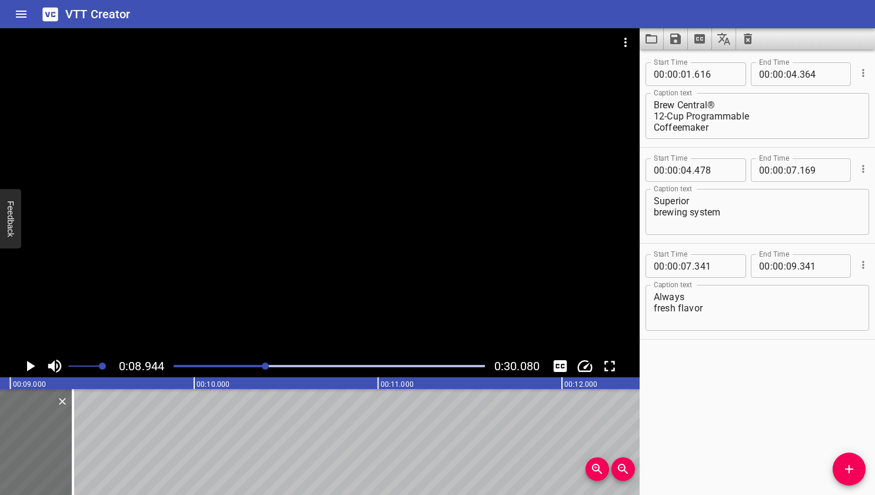
click at [268, 364] on div at bounding box center [265, 365] width 7 height 7
click at [272, 366] on div "Play progress" at bounding box center [329, 366] width 311 height 2
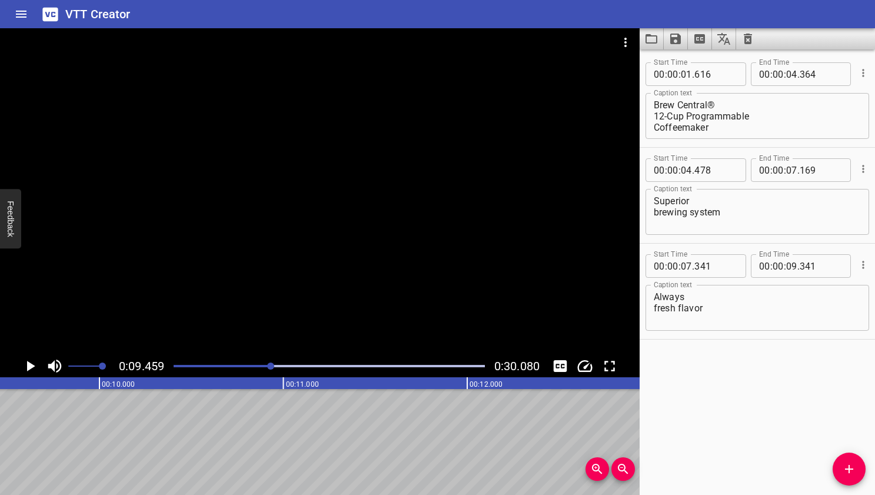
click at [277, 366] on div "Play progress" at bounding box center [329, 366] width 311 height 2
click at [275, 366] on div at bounding box center [275, 365] width 7 height 7
click at [273, 365] on div at bounding box center [273, 365] width 7 height 7
click at [272, 366] on div at bounding box center [271, 365] width 7 height 7
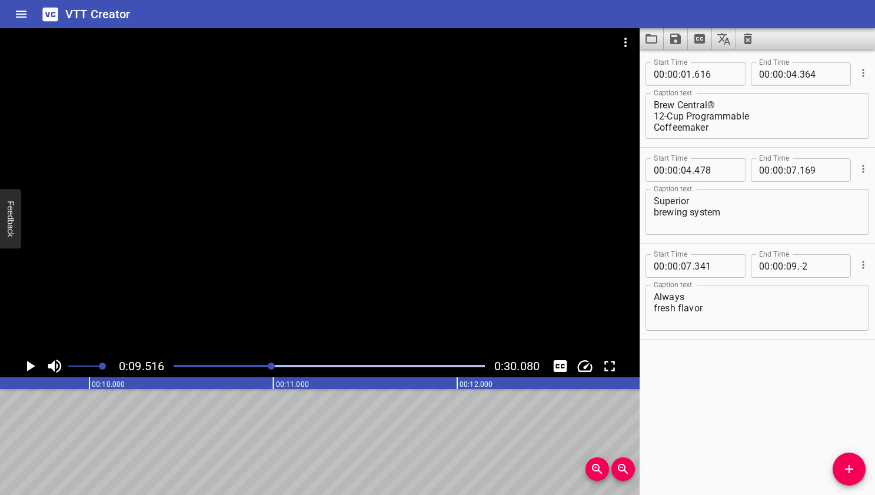
type input "-3"
click at [754, 268] on input "-3" at bounding box center [821, 266] width 43 height 24
type input "341"
type input "51"
type input "1"
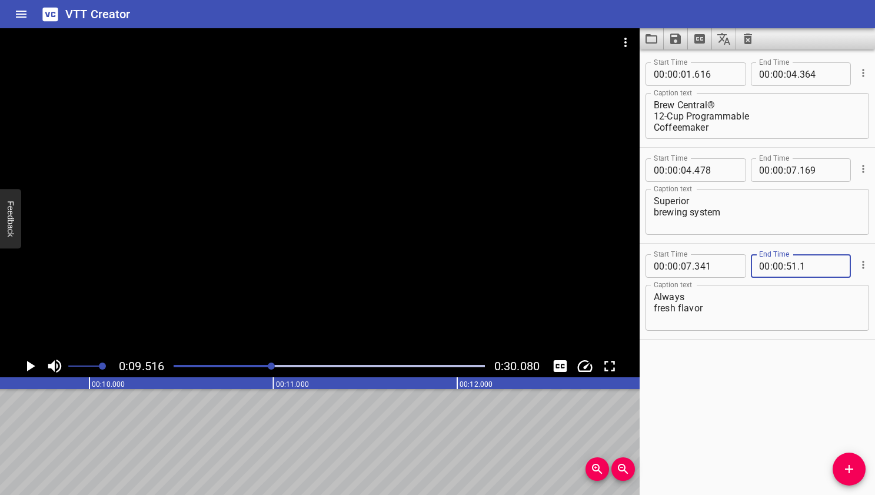
type input "001"
click at [754, 267] on input "number" at bounding box center [791, 266] width 11 height 24
type input "09"
type input "516"
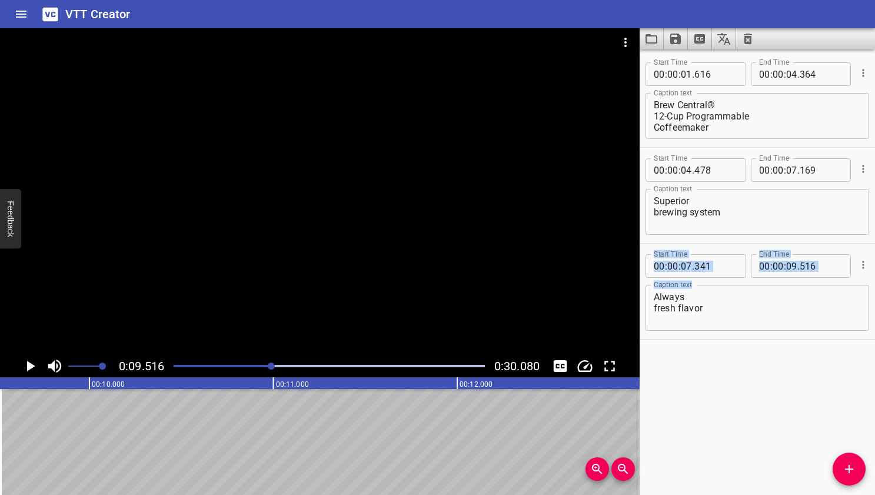
click at [754, 338] on div "Start Time 00 : 00 : 07 . 341 Start Time End Time 00 : 00 : 09 . 516 End Time C…" at bounding box center [757, 292] width 235 height 96
click at [274, 367] on div at bounding box center [271, 365] width 7 height 7
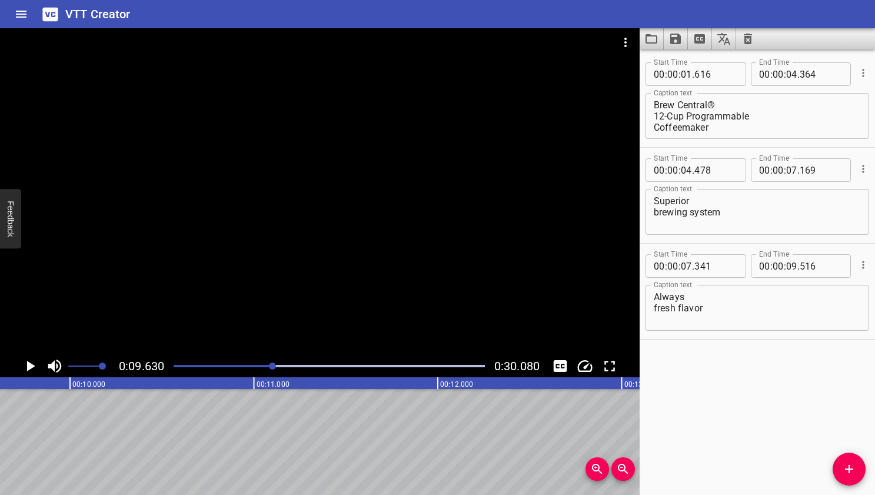
scroll to position [0, 1771]
click at [276, 365] on div at bounding box center [272, 365] width 7 height 7
click at [280, 365] on div "Play progress" at bounding box center [329, 366] width 311 height 2
click at [284, 365] on div "Play progress" at bounding box center [329, 366] width 311 height 2
click at [287, 365] on div "Play progress" at bounding box center [329, 366] width 311 height 2
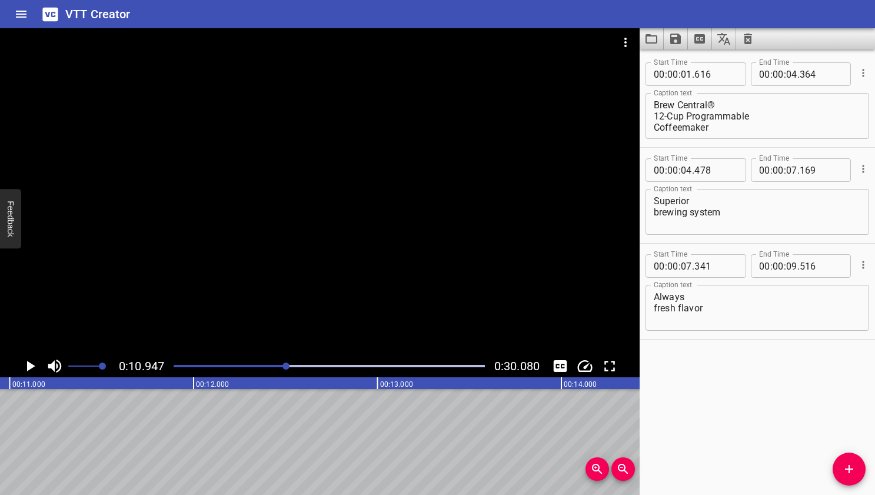
click at [292, 365] on div "Play progress" at bounding box center [329, 366] width 311 height 2
click at [296, 365] on div "Play progress" at bounding box center [329, 366] width 311 height 2
click at [297, 365] on div at bounding box center [294, 365] width 7 height 7
click at [300, 365] on div at bounding box center [295, 365] width 7 height 7
click at [304, 365] on div "Play progress" at bounding box center [329, 366] width 311 height 2
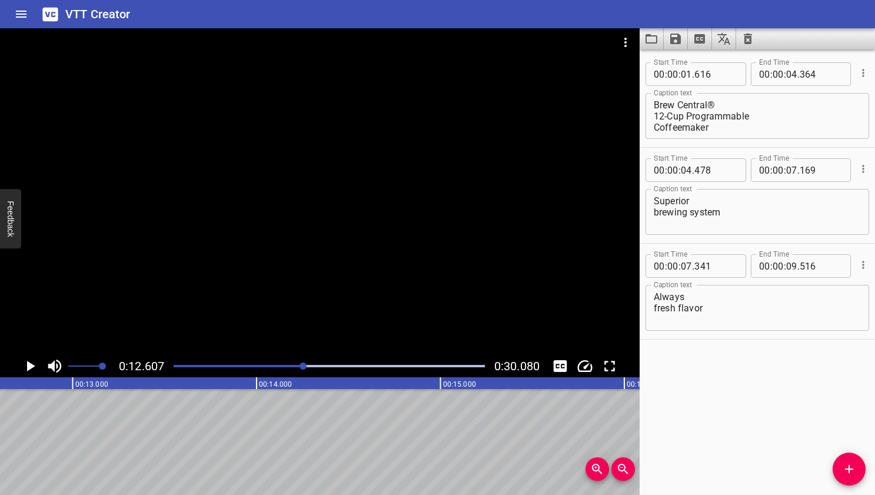
click at [306, 365] on div at bounding box center [303, 365] width 7 height 7
click at [308, 365] on div at bounding box center [304, 365] width 7 height 7
click at [311, 365] on div at bounding box center [307, 365] width 7 height 7
click at [315, 365] on div "Play progress" at bounding box center [329, 366] width 311 height 2
click at [320, 365] on div "Play progress" at bounding box center [329, 366] width 311 height 2
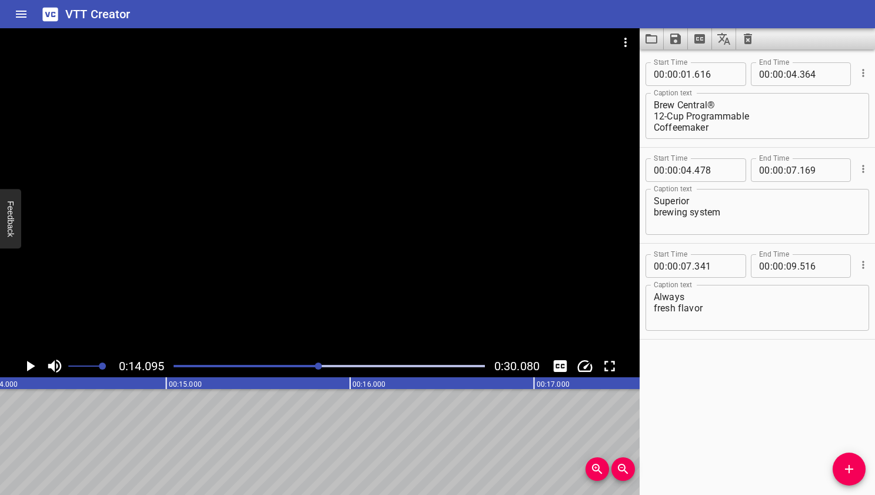
click at [323, 365] on div "Play progress" at bounding box center [329, 366] width 311 height 2
click at [328, 365] on div "Play progress" at bounding box center [329, 366] width 311 height 2
click at [325, 365] on div at bounding box center [326, 365] width 7 height 7
click at [324, 365] on div at bounding box center [323, 365] width 7 height 7
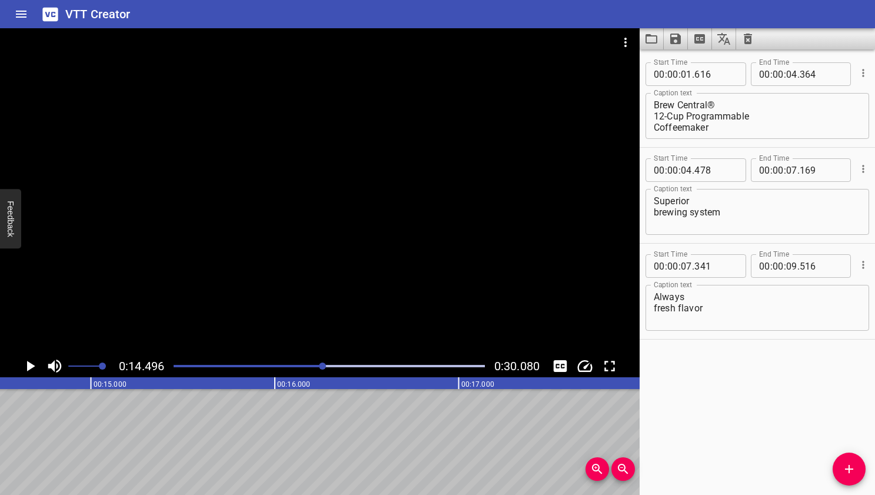
scroll to position [0, 2666]
click at [754, 472] on icon "Add Cue" at bounding box center [849, 469] width 14 height 14
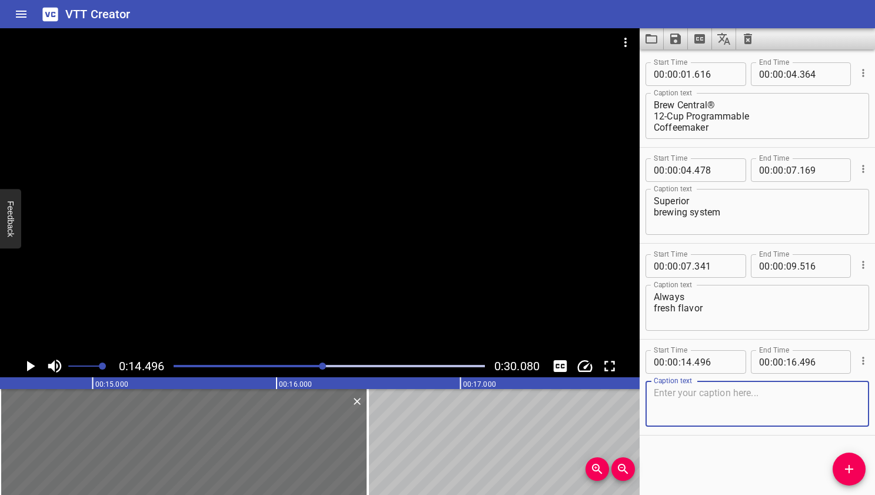
click at [687, 398] on textarea at bounding box center [757, 404] width 207 height 34
paste textarea "Brew Pause™"
type textarea "Brew Pause™"
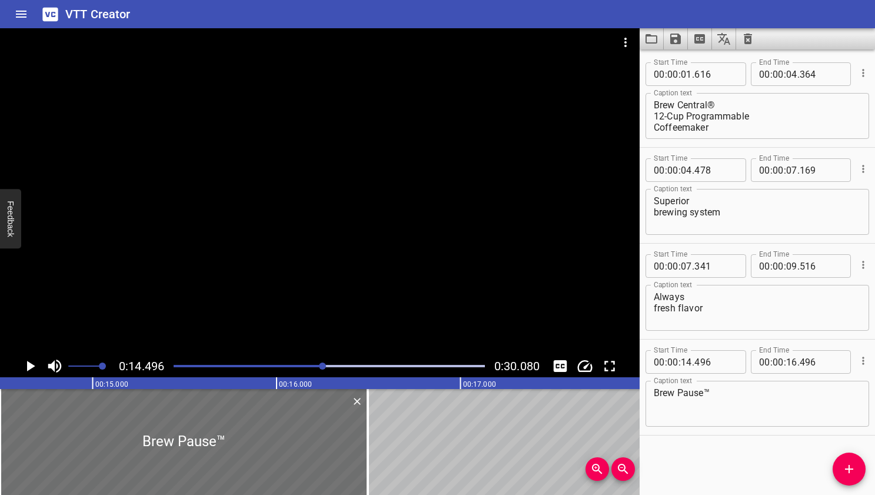
click at [732, 464] on div "Start Time 00 : 00 : 01 . 616 Start Time End Time 00 : 00 : 04 . 364 End Time C…" at bounding box center [757, 271] width 235 height 445
click at [325, 366] on div at bounding box center [322, 365] width 7 height 7
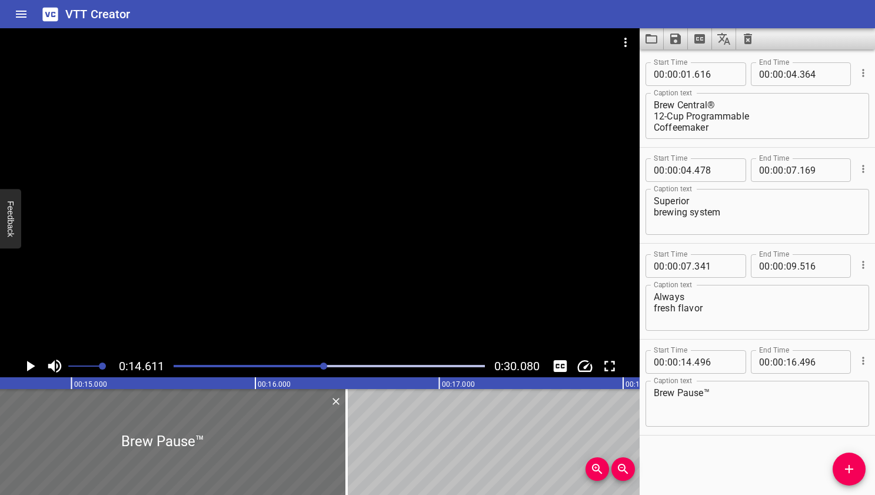
click at [327, 365] on div at bounding box center [323, 365] width 7 height 7
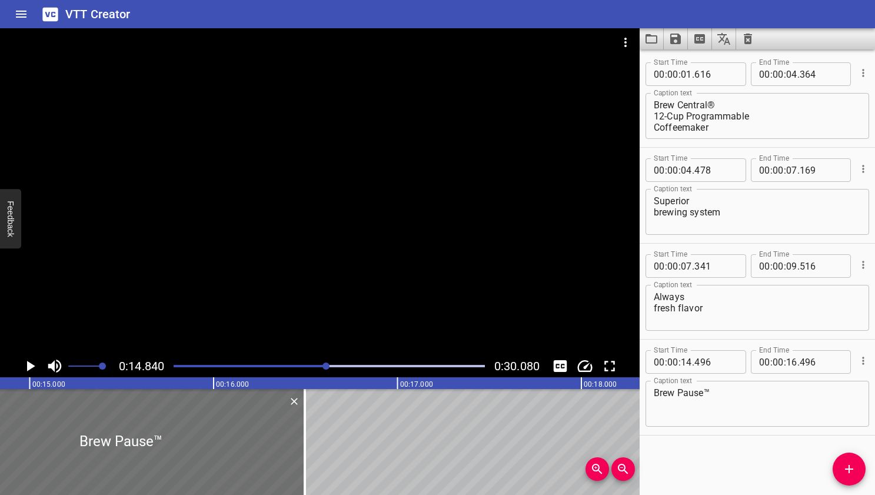
click at [331, 365] on div "Play progress" at bounding box center [329, 366] width 311 height 2
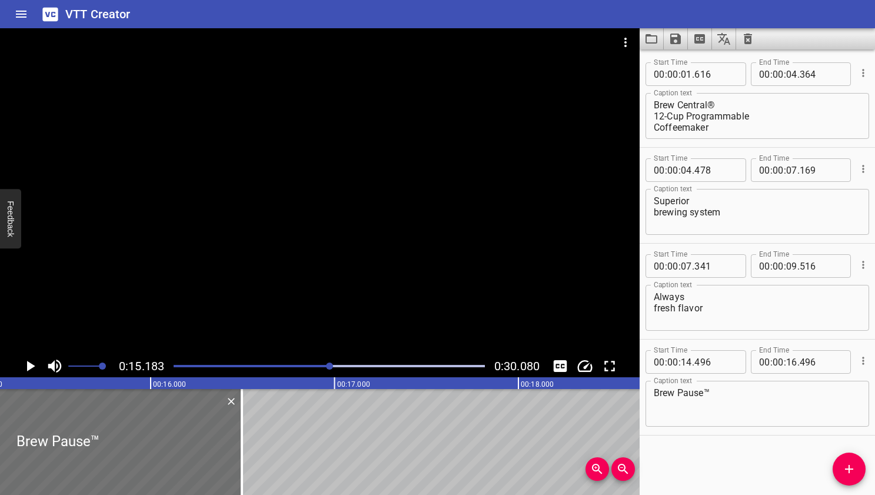
click at [332, 365] on div at bounding box center [329, 365] width 7 height 7
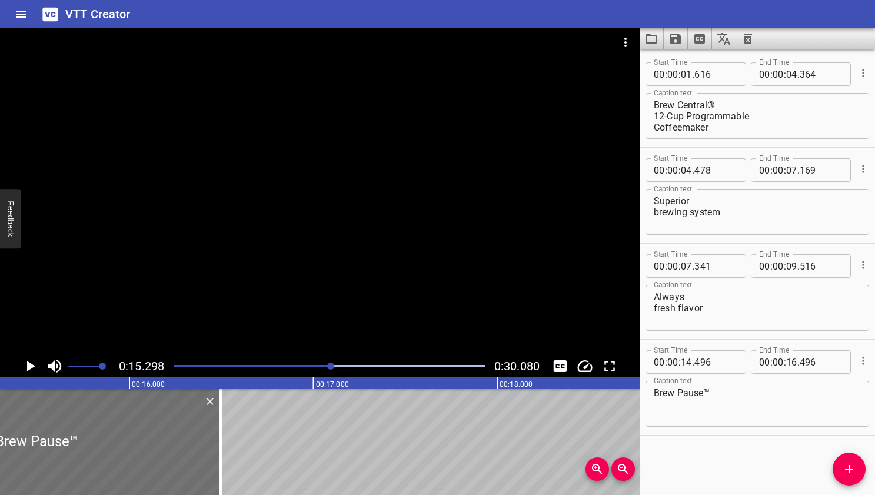
click at [334, 365] on div at bounding box center [330, 365] width 7 height 7
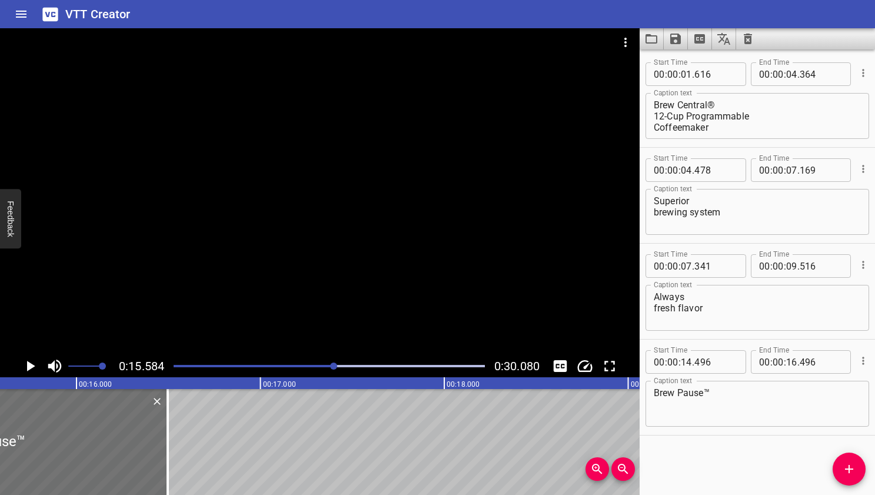
click at [337, 365] on div at bounding box center [333, 365] width 7 height 7
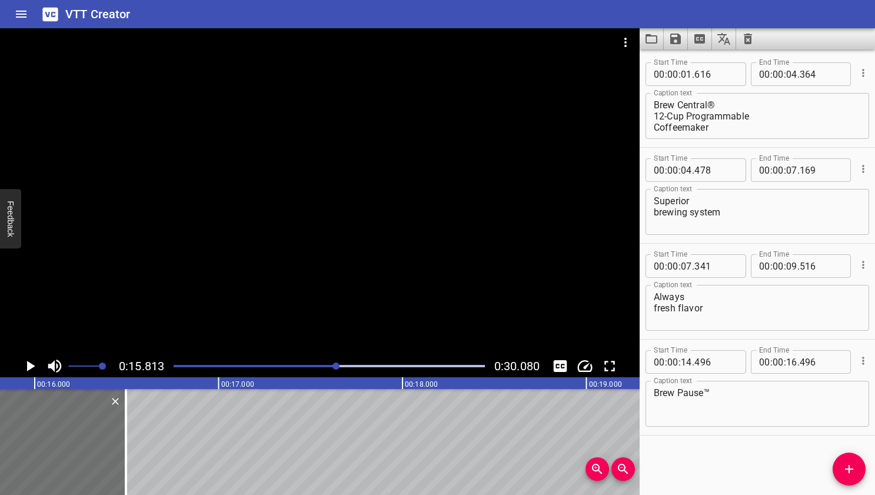
click at [342, 365] on div "Play progress" at bounding box center [329, 366] width 311 height 2
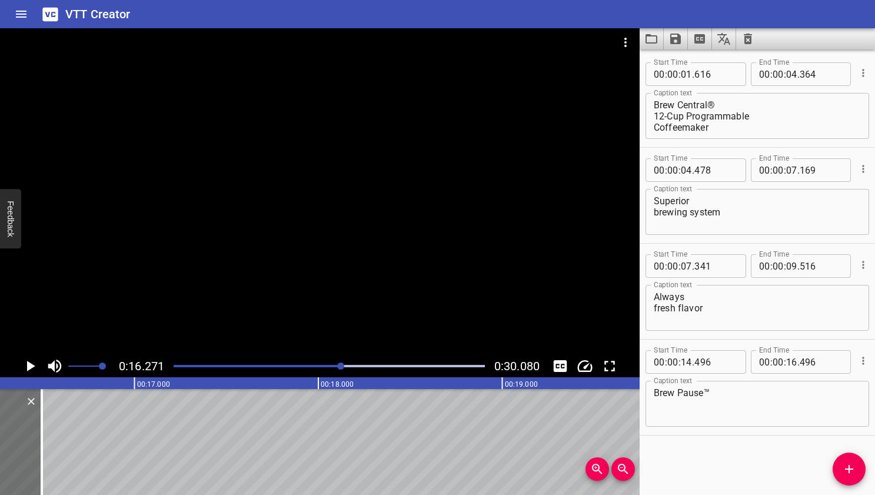
click at [344, 365] on div at bounding box center [340, 365] width 7 height 7
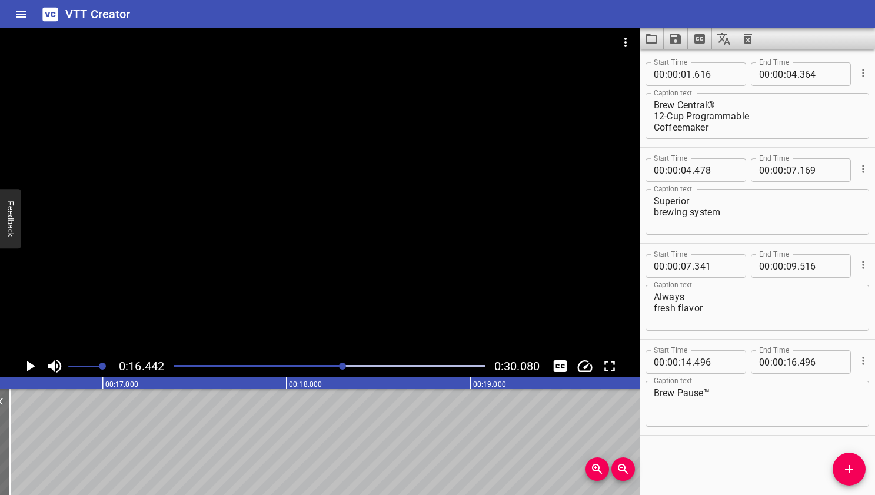
click at [346, 365] on div at bounding box center [342, 365] width 7 height 7
click at [348, 365] on div at bounding box center [345, 365] width 7 height 7
click at [350, 365] on div at bounding box center [346, 365] width 7 height 7
click at [348, 365] on div at bounding box center [348, 365] width 7 height 7
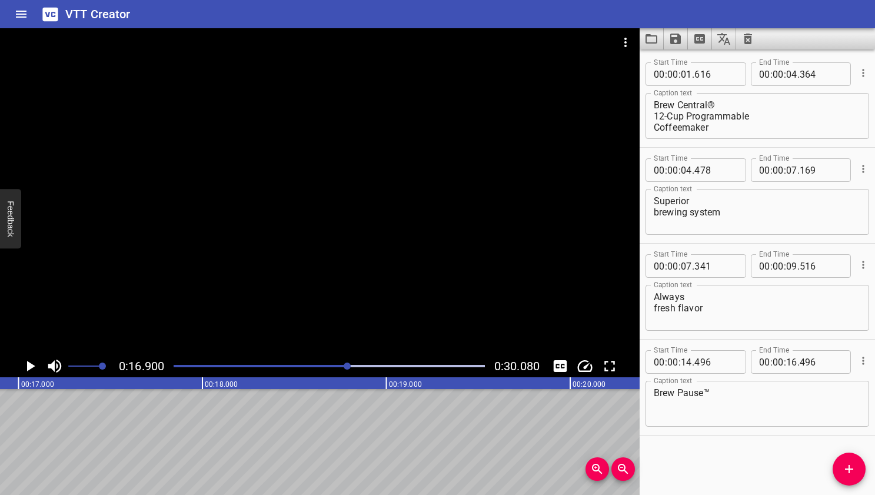
click at [349, 365] on div at bounding box center [347, 365] width 7 height 7
click at [348, 365] on div at bounding box center [347, 365] width 7 height 7
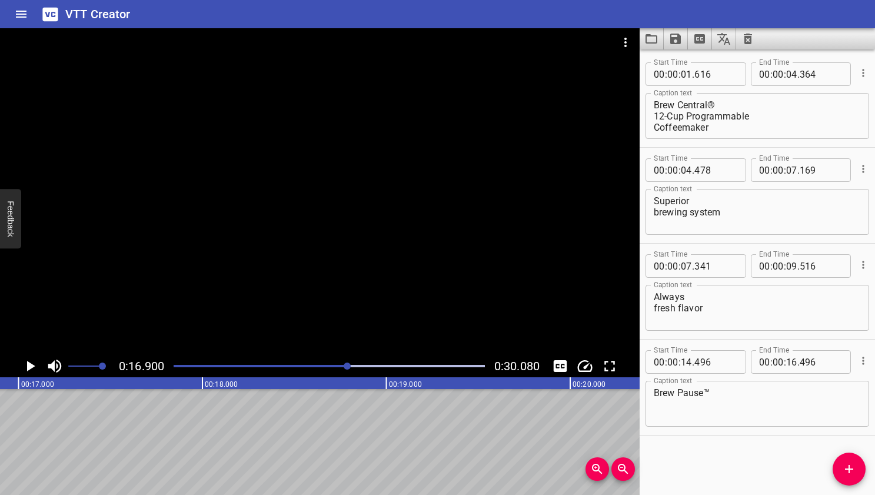
click at [349, 365] on div at bounding box center [347, 365] width 7 height 7
click at [348, 365] on div at bounding box center [347, 365] width 7 height 7
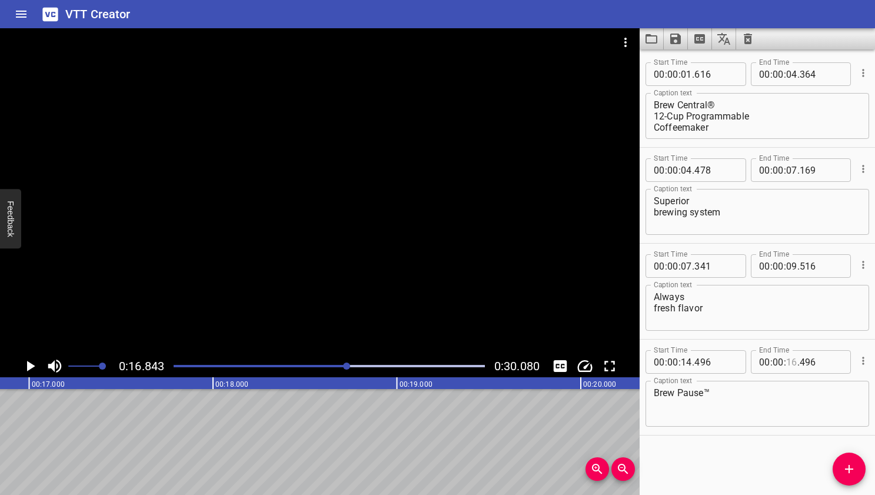
click at [754, 365] on input "number" at bounding box center [791, 362] width 11 height 24
type input "16"
click at [336, 365] on div "Play progress" at bounding box center [192, 366] width 311 height 2
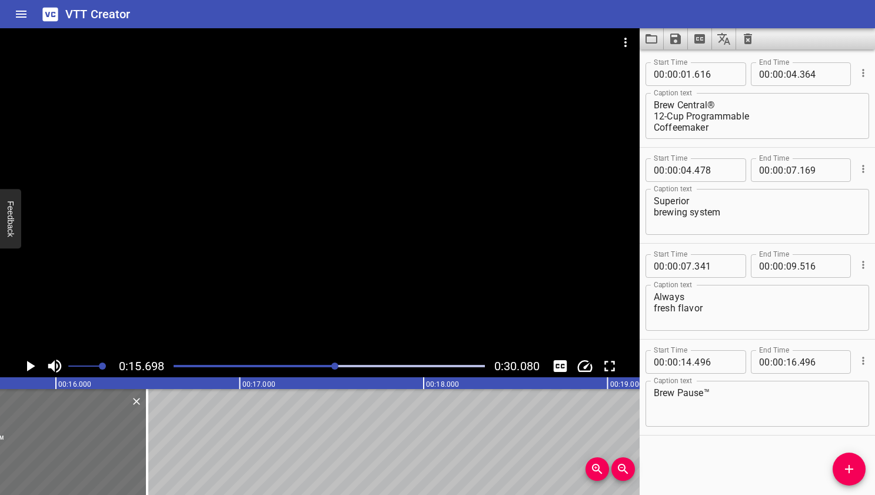
click at [333, 367] on div at bounding box center [334, 365] width 7 height 7
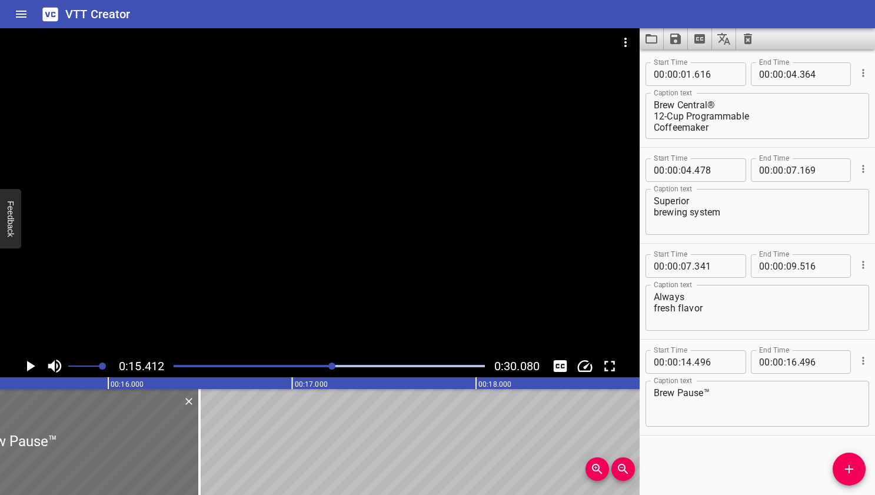
click at [330, 367] on div at bounding box center [331, 365] width 7 height 7
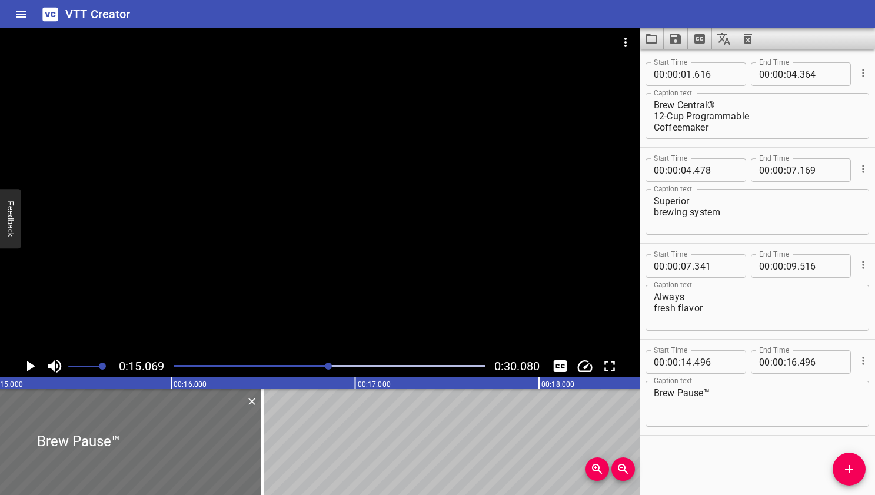
click at [324, 367] on div "Play progress" at bounding box center [173, 366] width 311 height 2
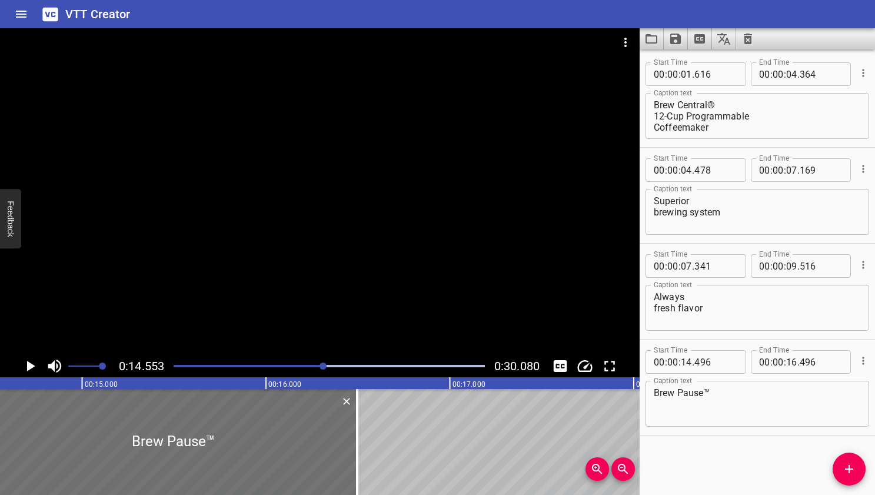
click at [320, 367] on div at bounding box center [323, 365] width 7 height 7
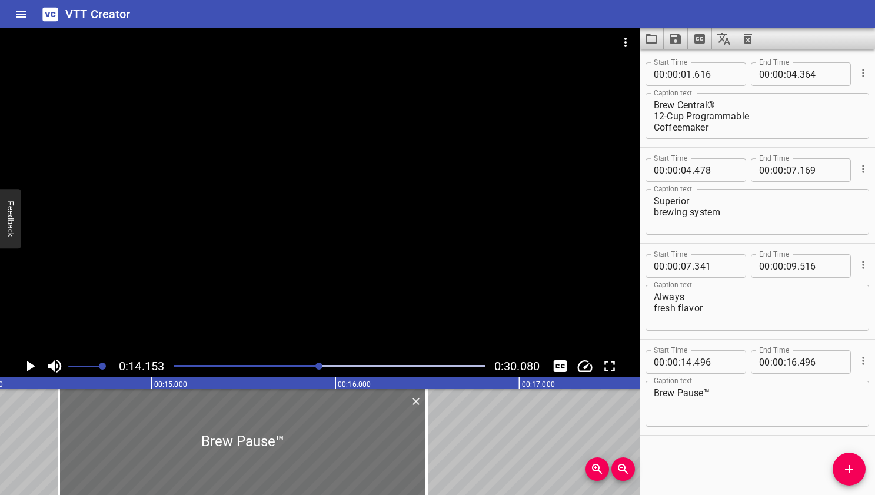
scroll to position [0, 2602]
click at [322, 366] on div at bounding box center [318, 365] width 7 height 7
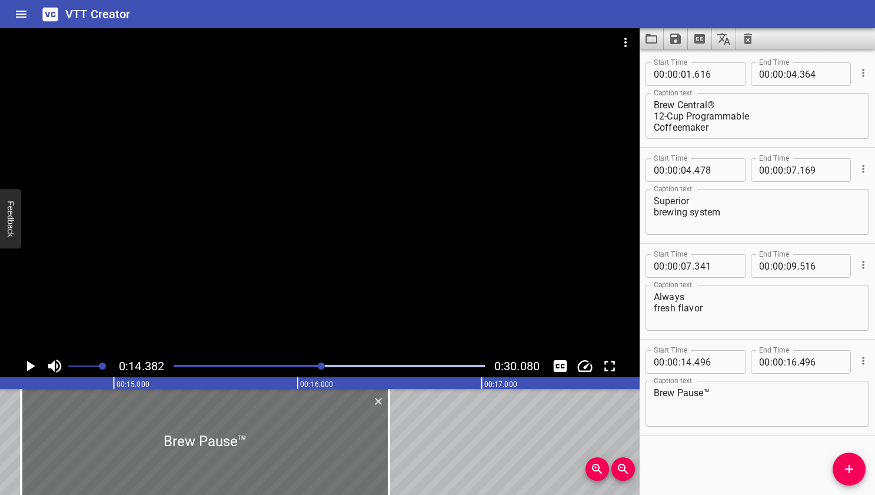
click at [325, 365] on div at bounding box center [321, 365] width 7 height 7
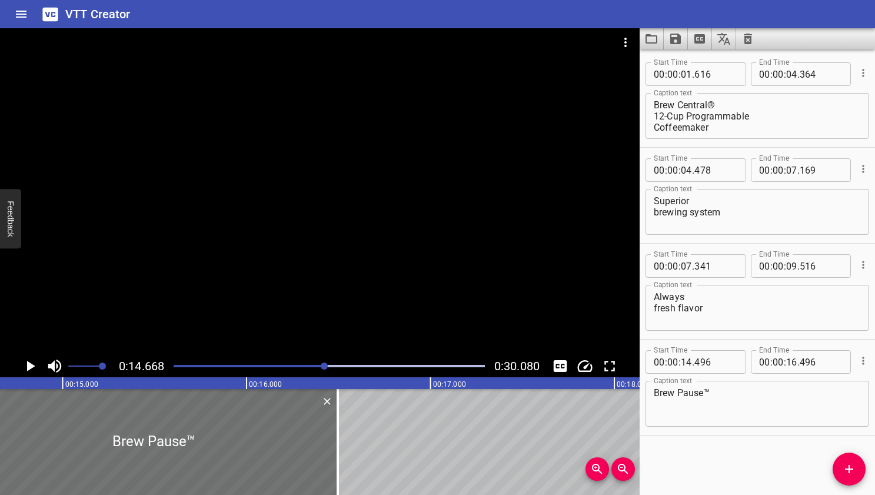
scroll to position [0, 2697]
click at [325, 368] on div at bounding box center [324, 365] width 7 height 7
click at [321, 367] on div at bounding box center [323, 365] width 7 height 7
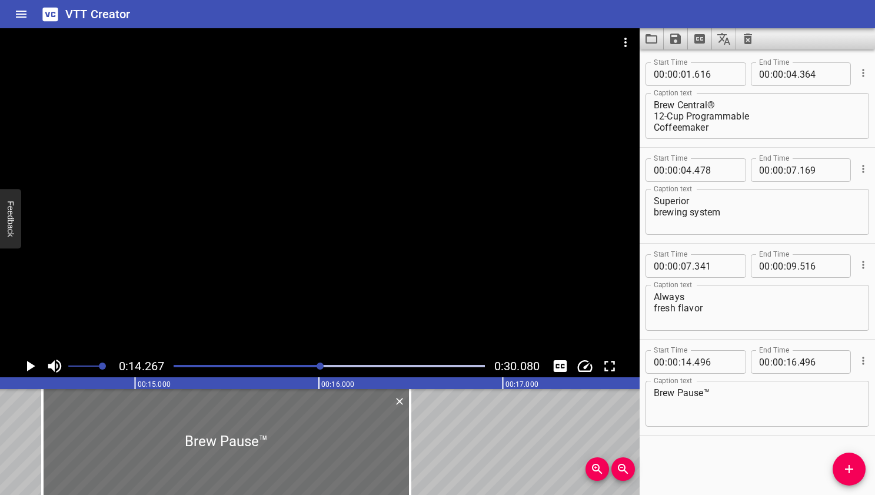
click at [322, 365] on div at bounding box center [320, 365] width 7 height 7
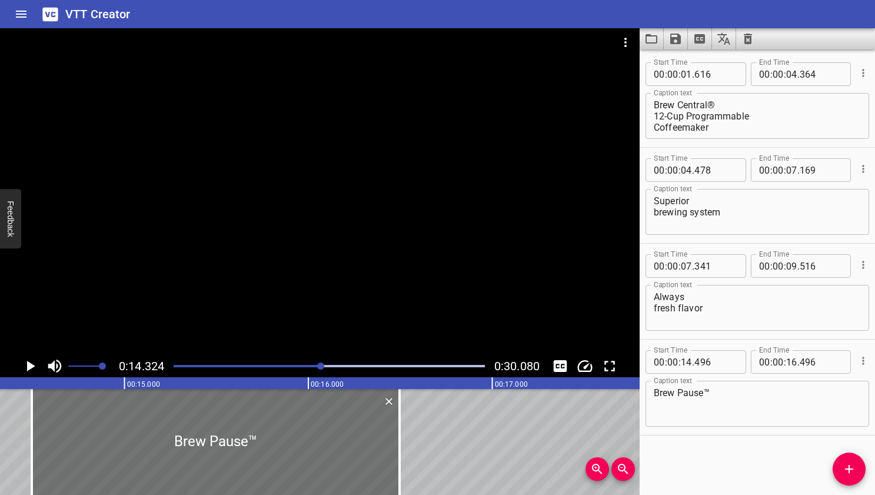
click at [324, 363] on div at bounding box center [320, 365] width 7 height 7
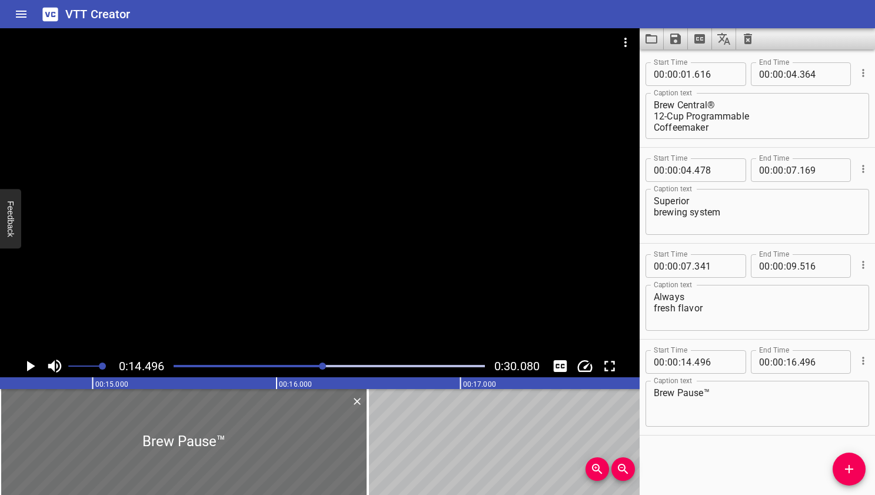
click at [32, 366] on icon "Play/Pause" at bounding box center [31, 366] width 8 height 11
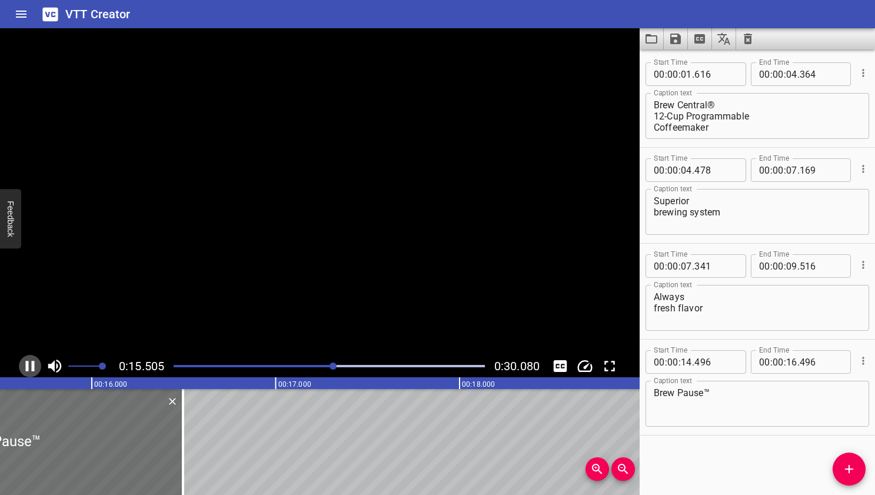
click at [32, 366] on icon "Play/Pause" at bounding box center [30, 366] width 9 height 11
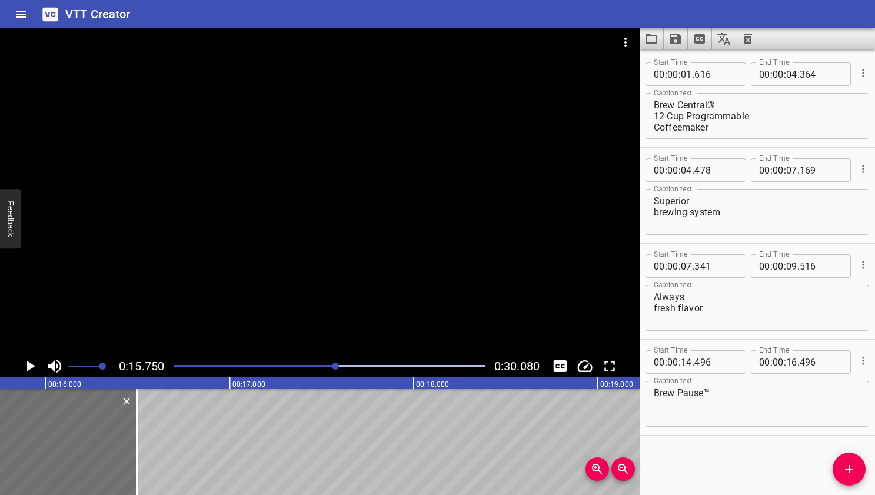
click at [32, 366] on icon "Play/Pause" at bounding box center [31, 366] width 8 height 11
click at [32, 366] on icon "Play/Pause" at bounding box center [30, 366] width 9 height 11
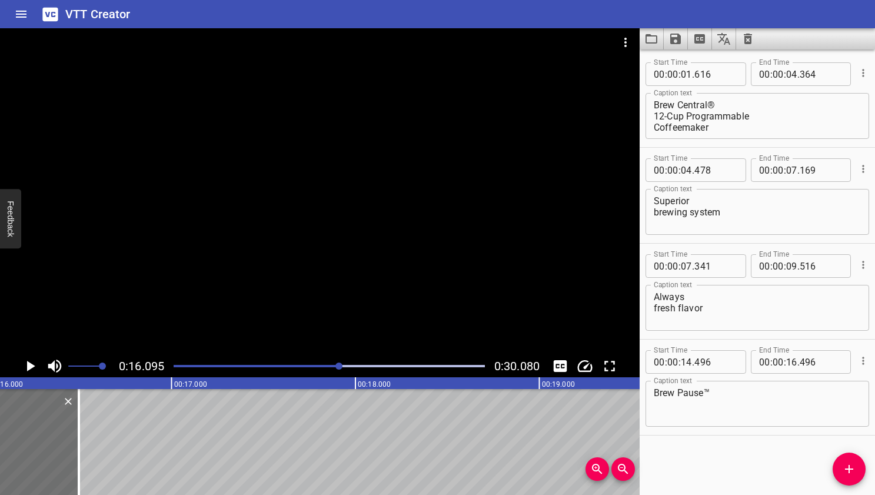
scroll to position [0, 2959]
click at [32, 366] on icon "Play/Pause" at bounding box center [31, 366] width 8 height 11
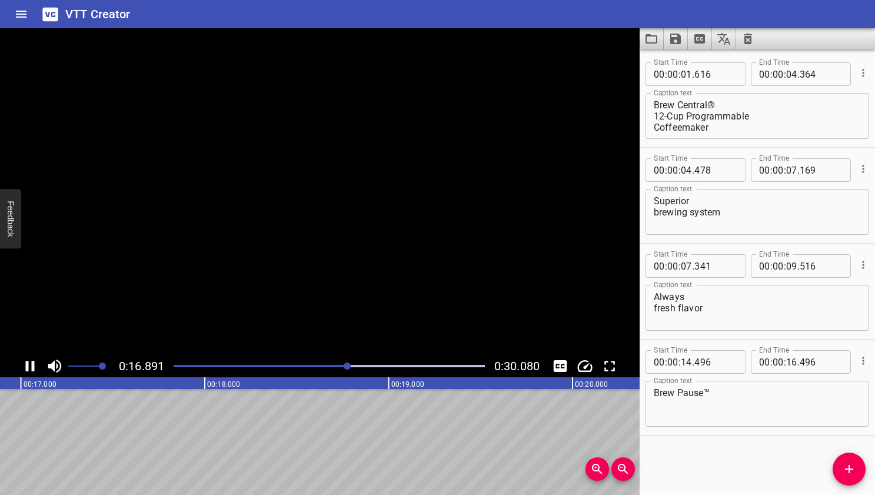
click at [32, 366] on icon "Play/Pause" at bounding box center [30, 366] width 9 height 11
click at [347, 365] on div at bounding box center [348, 365] width 7 height 7
click at [349, 367] on div at bounding box center [345, 365] width 7 height 7
click at [348, 367] on div at bounding box center [347, 365] width 7 height 7
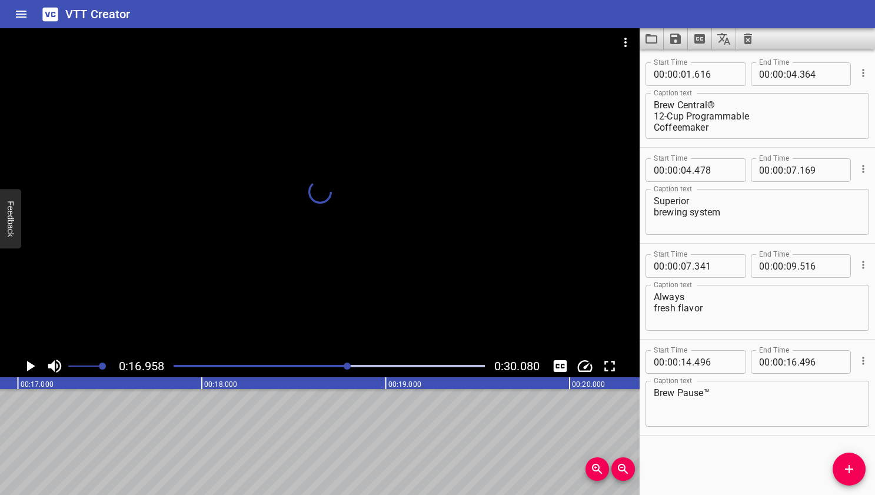
scroll to position [0, 3107]
click at [754, 366] on input "number" at bounding box center [821, 362] width 43 height 24
type input "900"
click at [743, 450] on div "Start Time 00 : 00 : 01 . 616 Start Time End Time 00 : 00 : 04 . 364 End Time C…" at bounding box center [757, 271] width 235 height 445
click at [354, 365] on div "Play progress" at bounding box center [329, 366] width 311 height 2
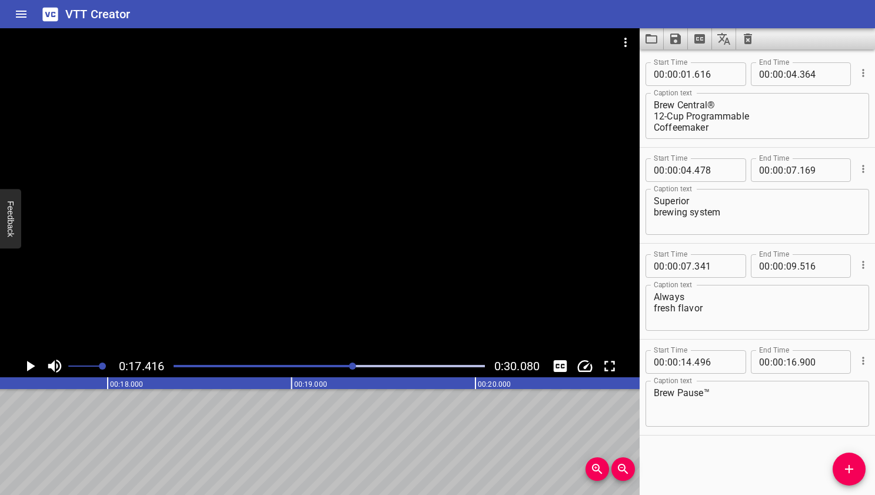
click at [353, 365] on div at bounding box center [352, 365] width 7 height 7
click at [351, 366] on div at bounding box center [351, 365] width 7 height 7
click at [350, 366] on div at bounding box center [350, 365] width 7 height 7
click at [347, 365] on div at bounding box center [348, 365] width 7 height 7
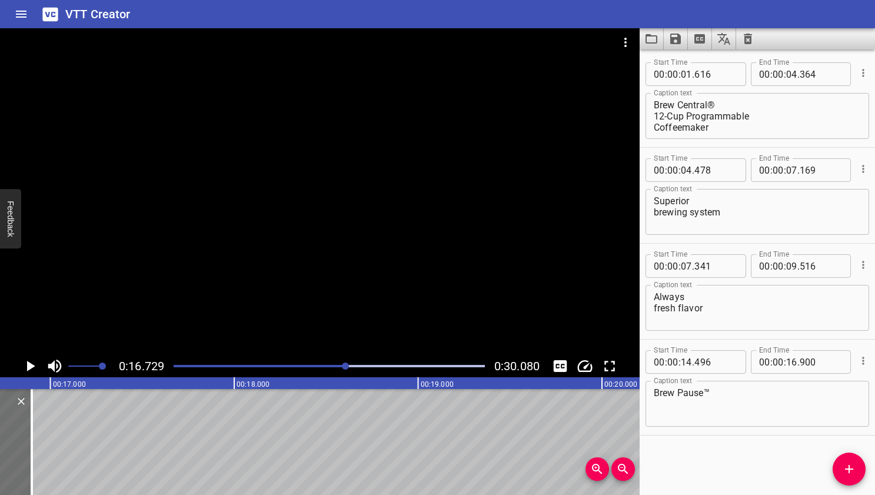
click at [347, 365] on div at bounding box center [345, 365] width 7 height 7
click at [348, 365] on div at bounding box center [345, 365] width 7 height 7
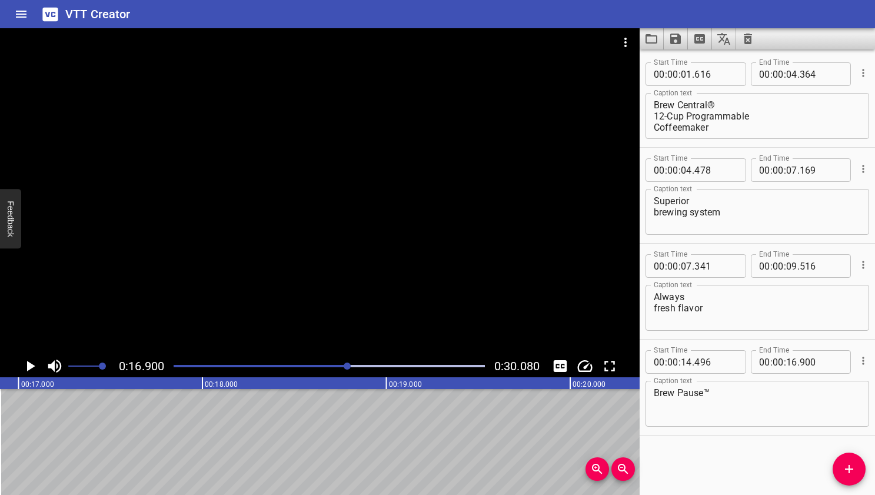
click at [351, 364] on div at bounding box center [347, 365] width 7 height 7
click at [351, 366] on div at bounding box center [349, 365] width 7 height 7
click at [350, 366] on div at bounding box center [349, 365] width 7 height 7
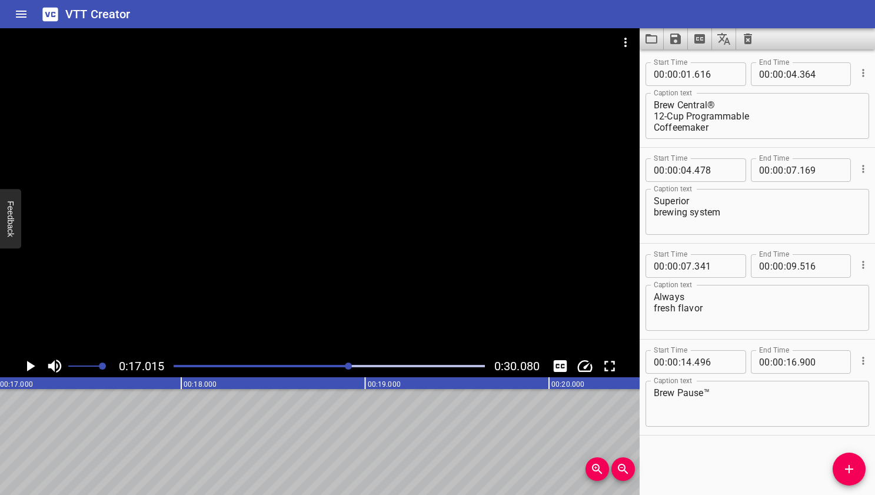
click at [349, 366] on div at bounding box center [348, 365] width 7 height 7
click at [754, 474] on icon "Add Cue" at bounding box center [849, 469] width 14 height 14
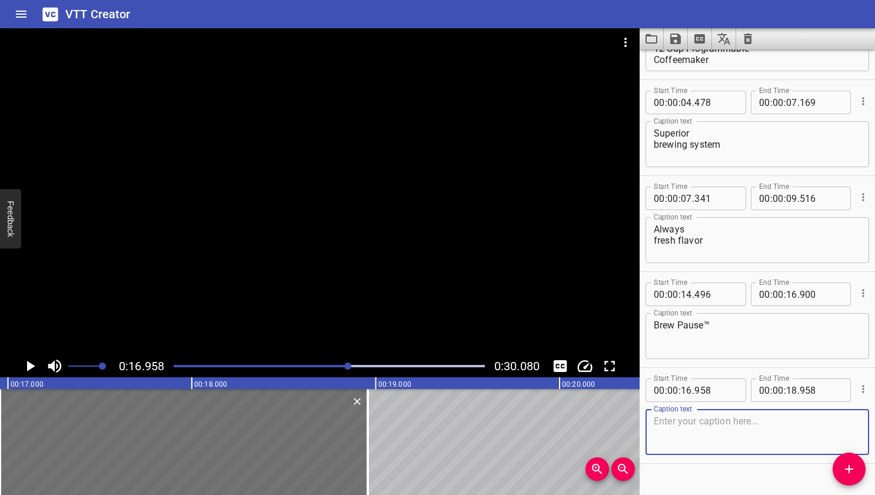
scroll to position [89, 0]
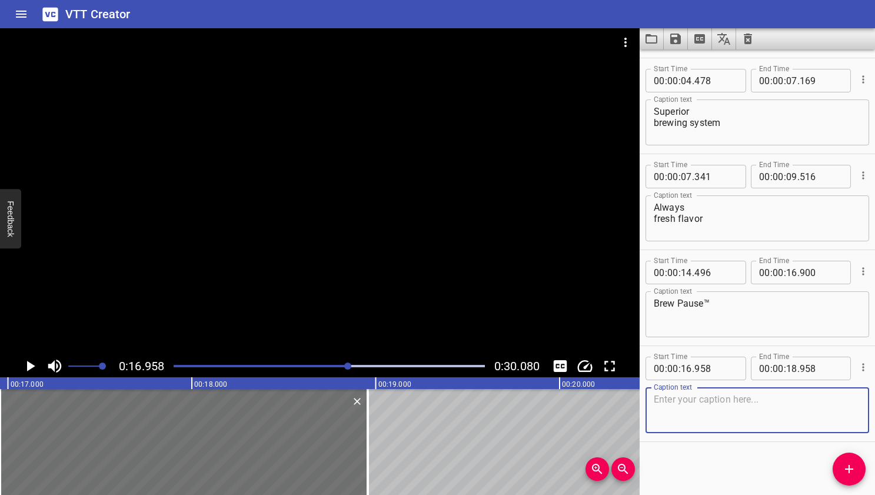
paste textarea "Enjoy a hot cup now"
type textarea "Enjoy a hot cup now"
click at [752, 464] on div "Start Time 00 : 00 : 01 . 616 Start Time End Time 00 : 00 : 04 . 364 End Time C…" at bounding box center [757, 271] width 235 height 445
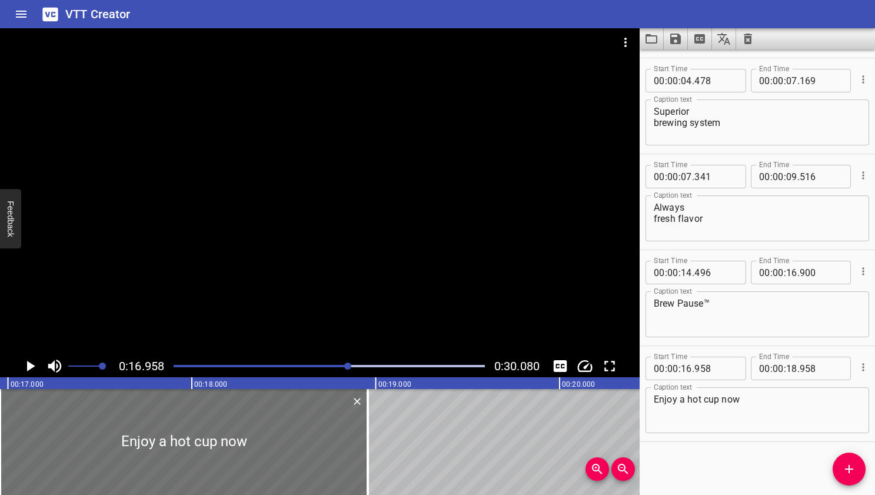
click at [351, 365] on div at bounding box center [347, 365] width 7 height 7
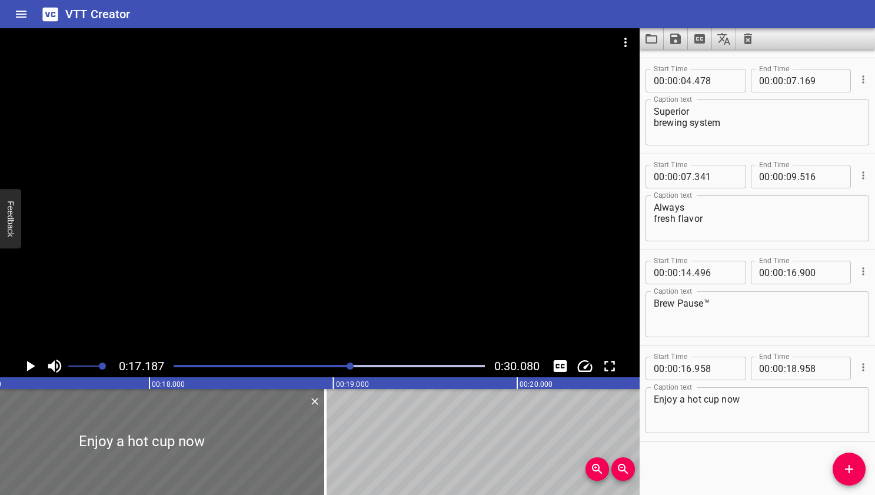
click at [357, 365] on div "Play progress" at bounding box center [329, 366] width 311 height 2
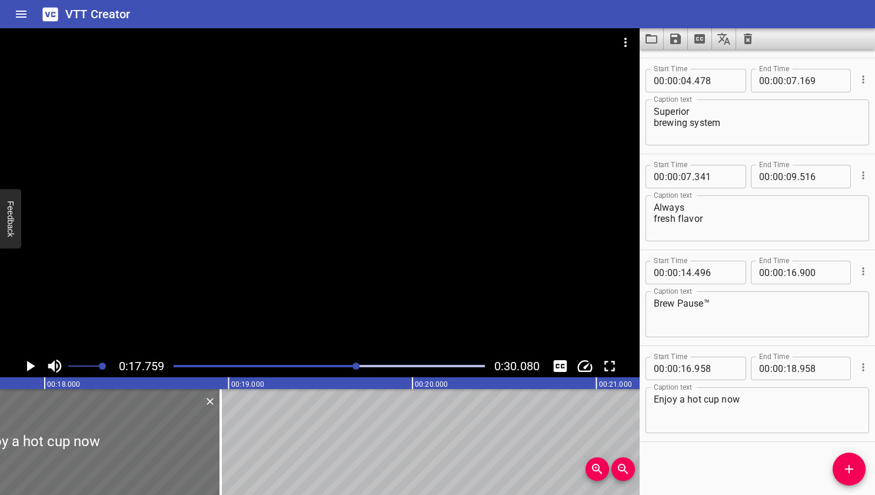
click at [360, 365] on div at bounding box center [355, 365] width 7 height 7
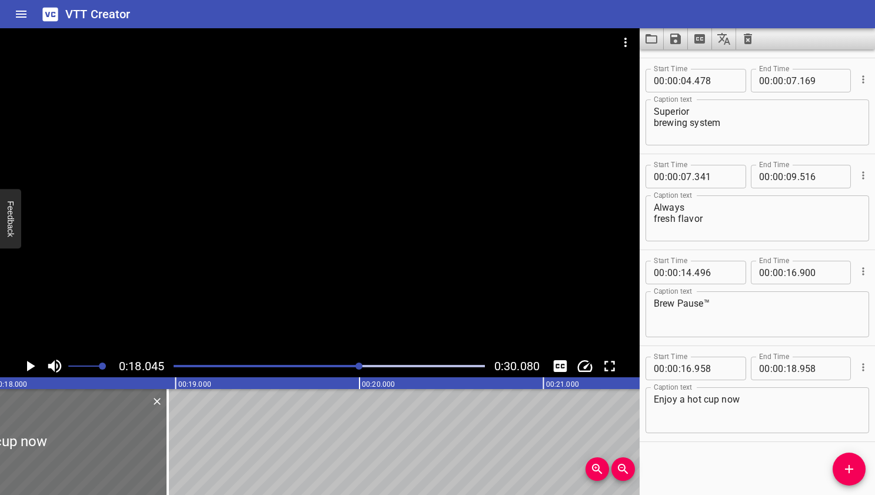
click at [362, 365] on div at bounding box center [358, 365] width 7 height 7
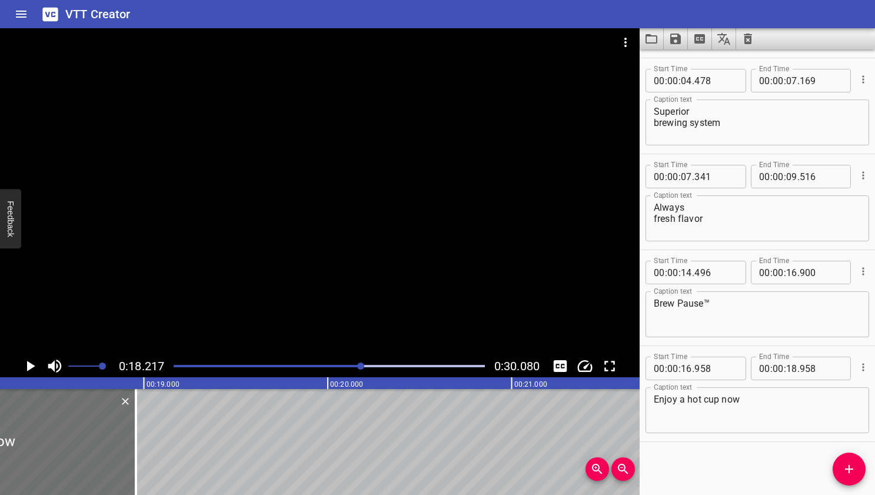
click at [364, 365] on div at bounding box center [360, 365] width 7 height 7
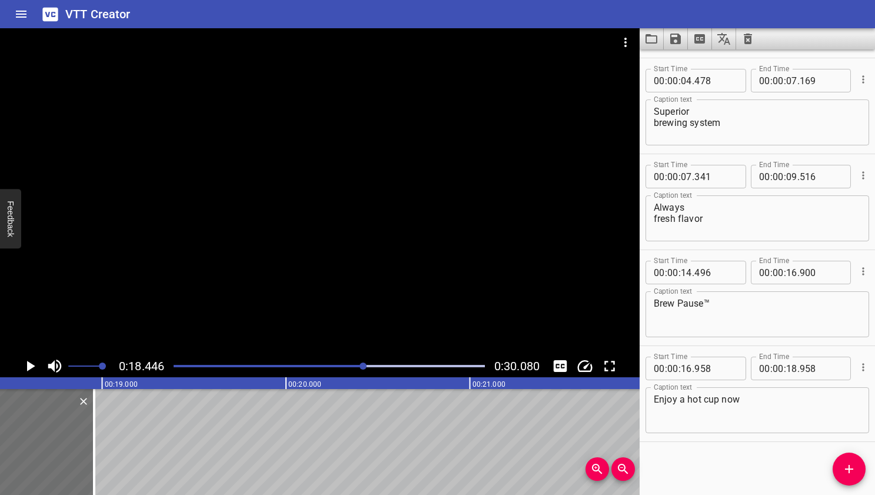
click at [367, 365] on div at bounding box center [363, 365] width 7 height 7
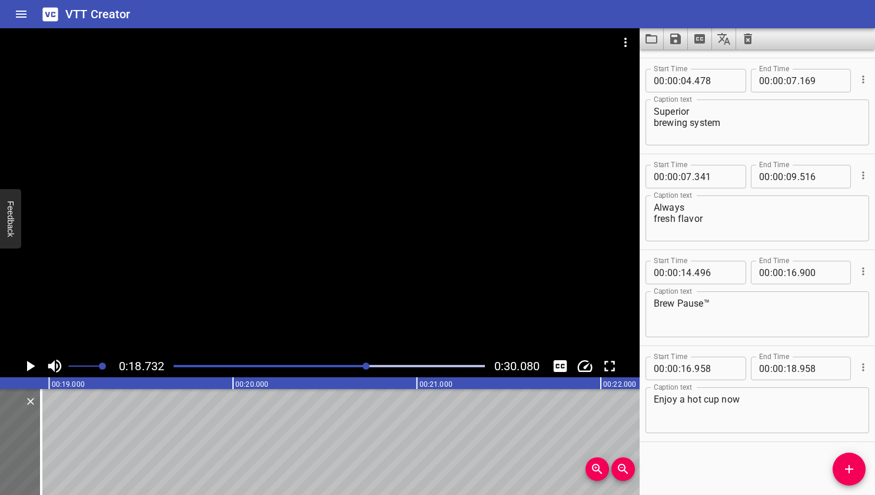
click at [370, 365] on div at bounding box center [365, 365] width 7 height 7
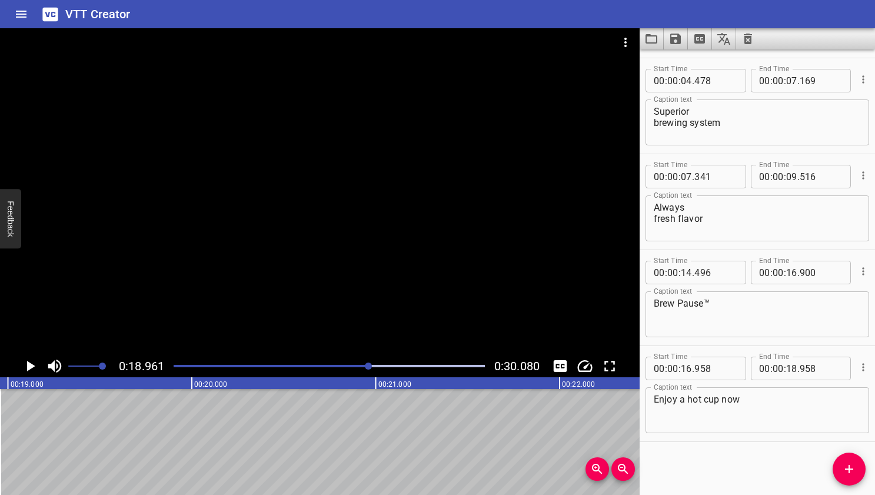
scroll to position [0, 3486]
click at [374, 366] on div "Play progress" at bounding box center [329, 366] width 311 height 2
click at [372, 367] on div at bounding box center [373, 365] width 7 height 7
click at [367, 364] on div at bounding box center [329, 366] width 325 height 16
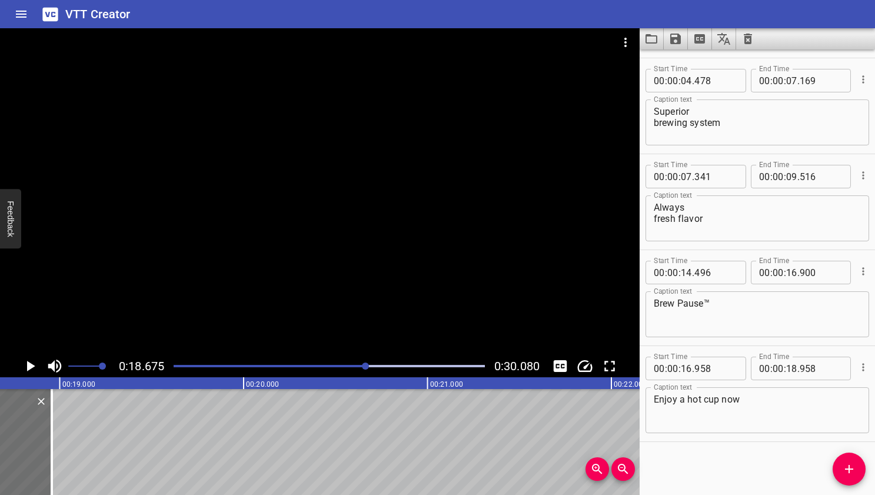
click at [362, 365] on div "Play progress" at bounding box center [211, 366] width 311 height 2
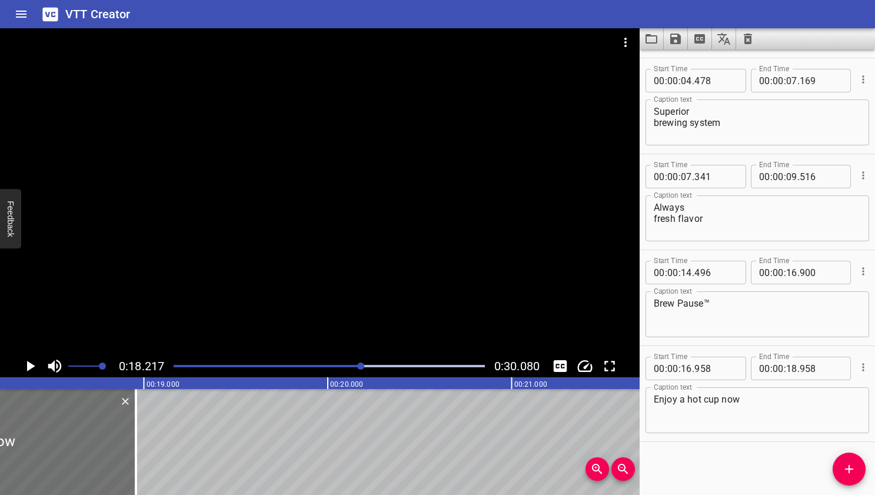
click at [357, 365] on div "Play progress" at bounding box center [206, 366] width 311 height 2
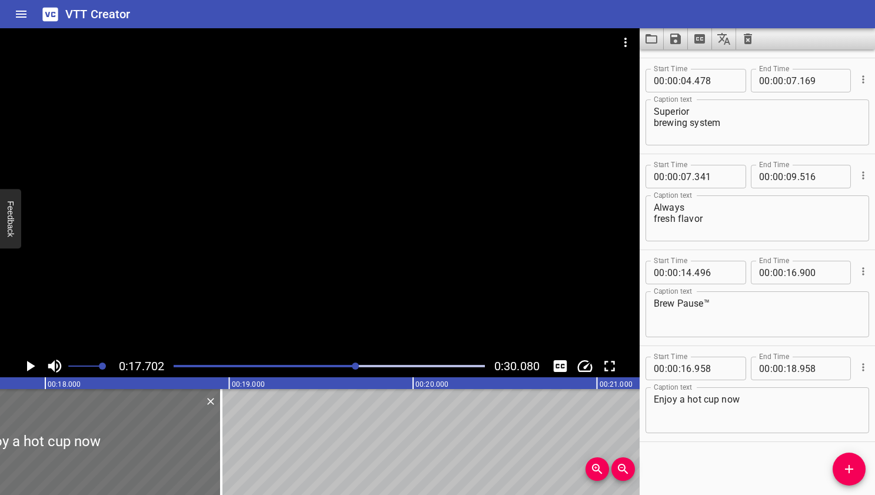
scroll to position [0, 3255]
click at [27, 364] on icon "Play/Pause" at bounding box center [31, 366] width 8 height 11
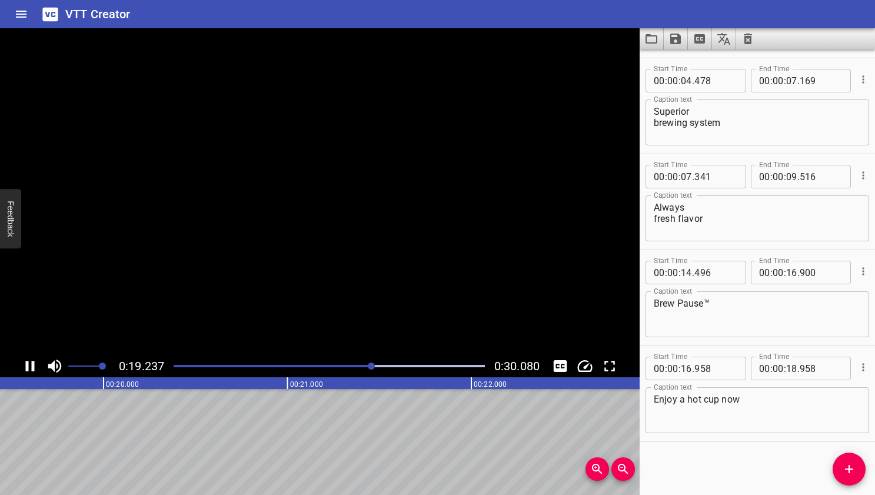
click at [27, 364] on icon "Play/Pause" at bounding box center [30, 366] width 9 height 11
click at [375, 367] on div at bounding box center [375, 365] width 7 height 7
click at [374, 367] on div at bounding box center [374, 365] width 7 height 7
click at [373, 367] on div at bounding box center [373, 365] width 7 height 7
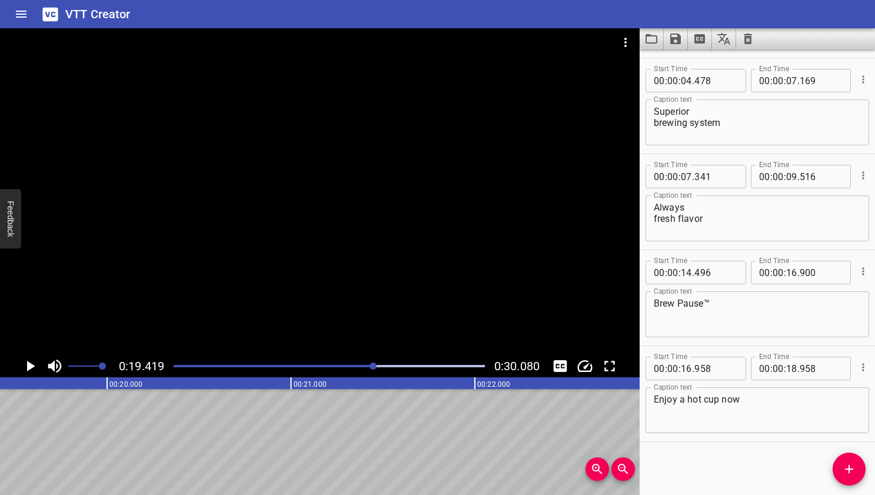
scroll to position [0, 3549]
click at [373, 367] on div at bounding box center [371, 365] width 7 height 7
click at [374, 366] on div at bounding box center [371, 365] width 7 height 7
click at [373, 366] on div at bounding box center [372, 365] width 7 height 7
click at [754, 368] on input "number" at bounding box center [791, 369] width 11 height 24
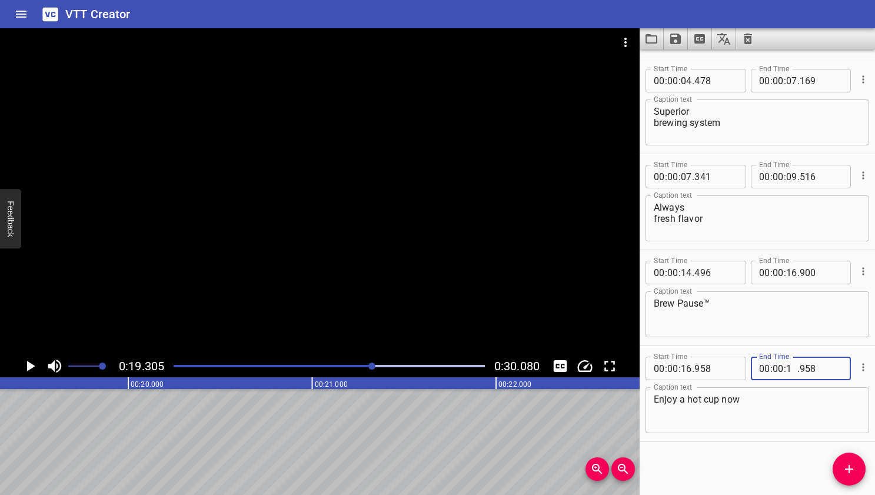
type input "19"
type input "305"
click at [743, 405] on textarea "Enjoy a hot cup now" at bounding box center [757, 411] width 207 height 34
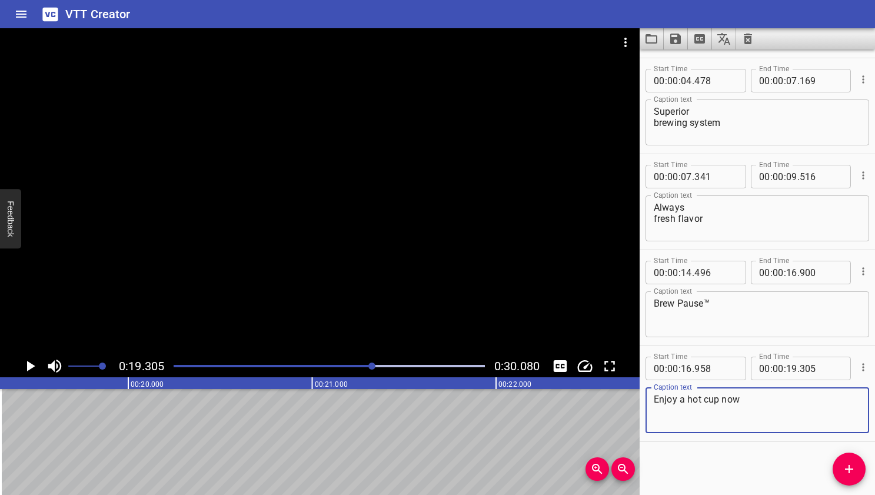
click at [751, 446] on div "Start Time 00 : 00 : 01 . 616 Start Time End Time 00 : 00 : 04 . 364 End Time C…" at bounding box center [757, 271] width 235 height 445
click at [754, 467] on icon "Add Cue" at bounding box center [849, 469] width 14 height 14
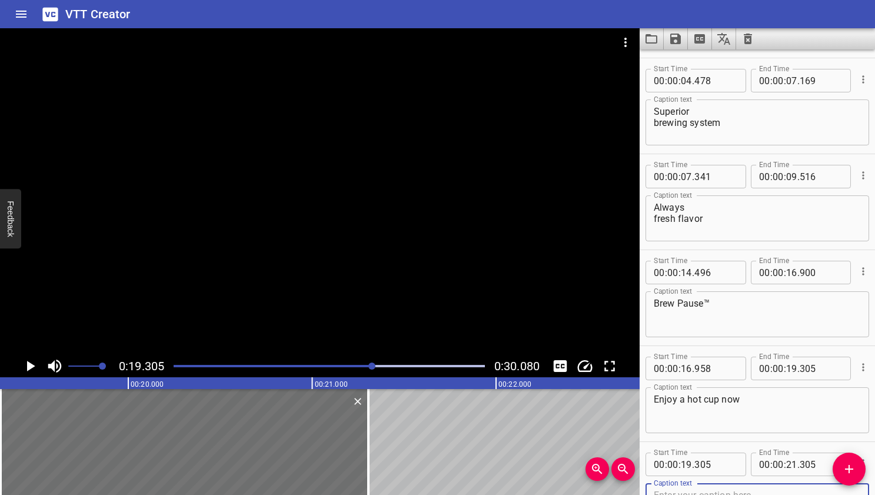
scroll to position [95, 0]
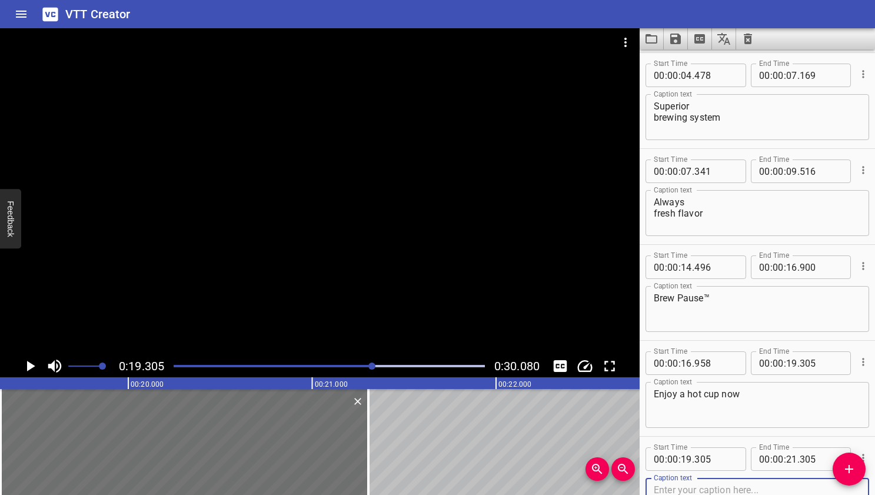
click at [26, 364] on icon "Play/Pause" at bounding box center [30, 366] width 18 height 18
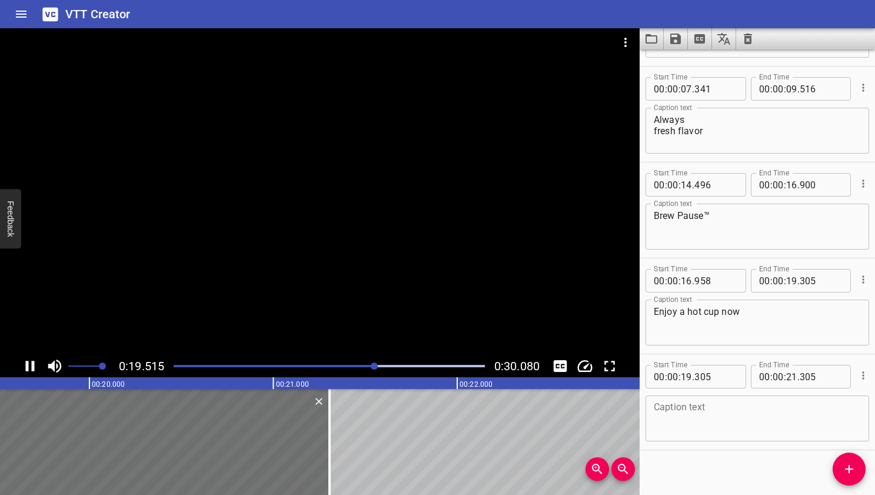
scroll to position [185, 0]
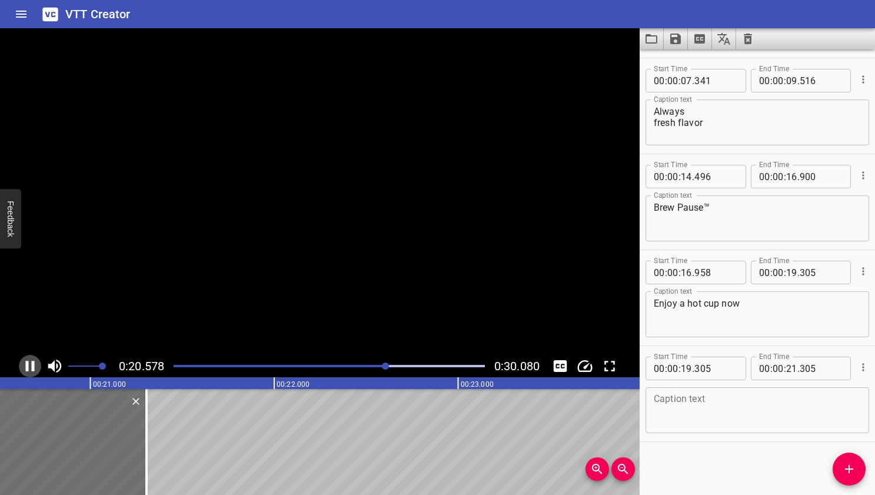
click at [26, 364] on icon "Play/Pause" at bounding box center [30, 366] width 9 height 11
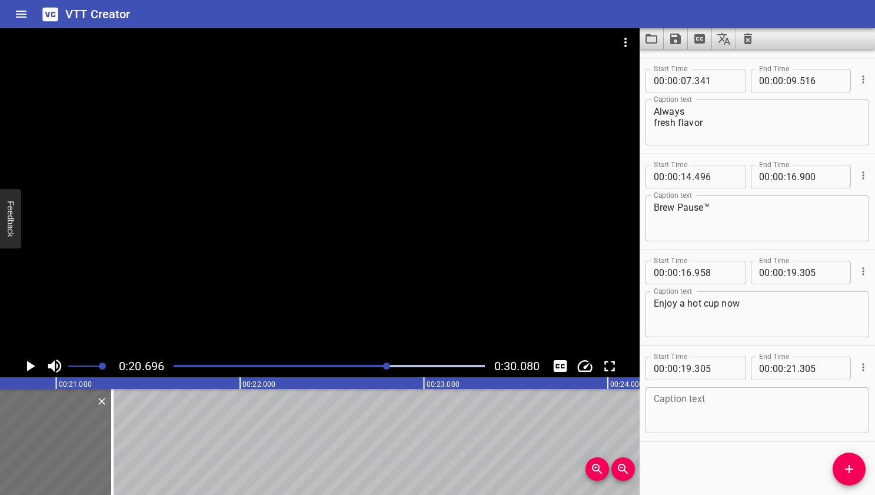
click at [26, 364] on icon "Play/Pause" at bounding box center [30, 366] width 18 height 18
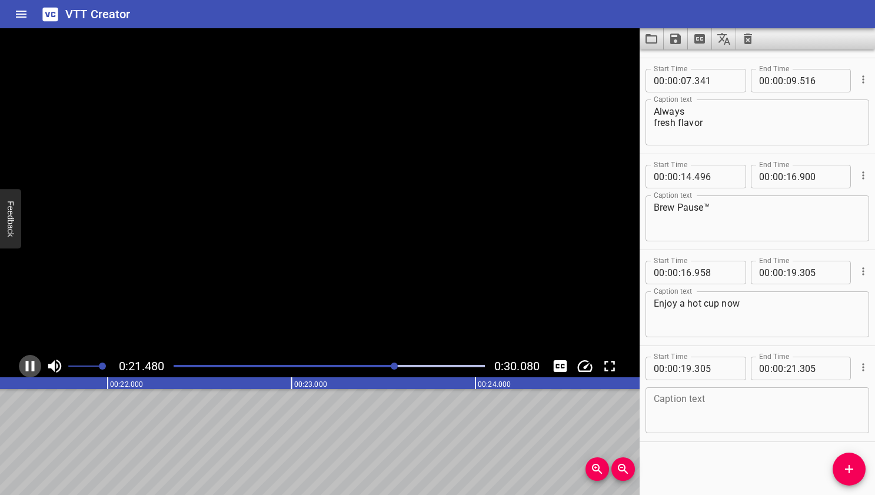
click at [26, 364] on icon "Play/Pause" at bounding box center [30, 366] width 9 height 11
click at [393, 365] on div at bounding box center [395, 365] width 7 height 7
click at [390, 365] on div at bounding box center [391, 365] width 7 height 7
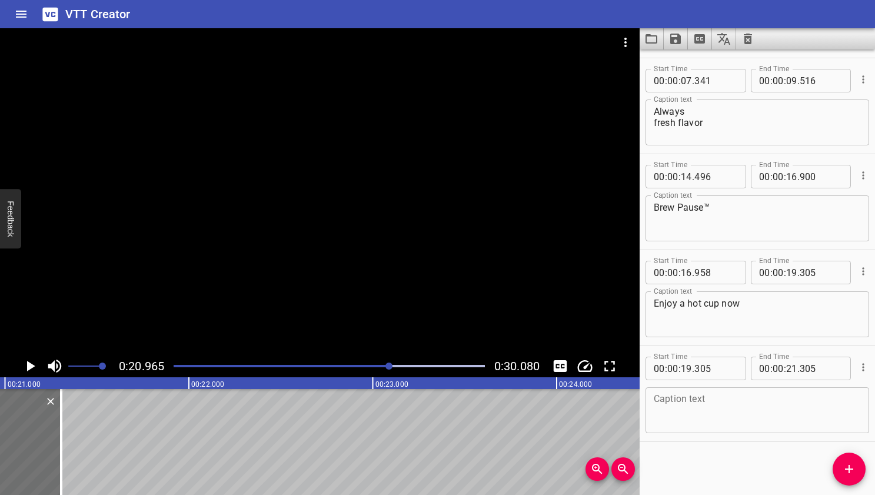
scroll to position [0, 3855]
click at [391, 365] on div at bounding box center [388, 365] width 7 height 7
click at [391, 365] on div at bounding box center [389, 365] width 7 height 7
click at [390, 365] on div at bounding box center [389, 365] width 7 height 7
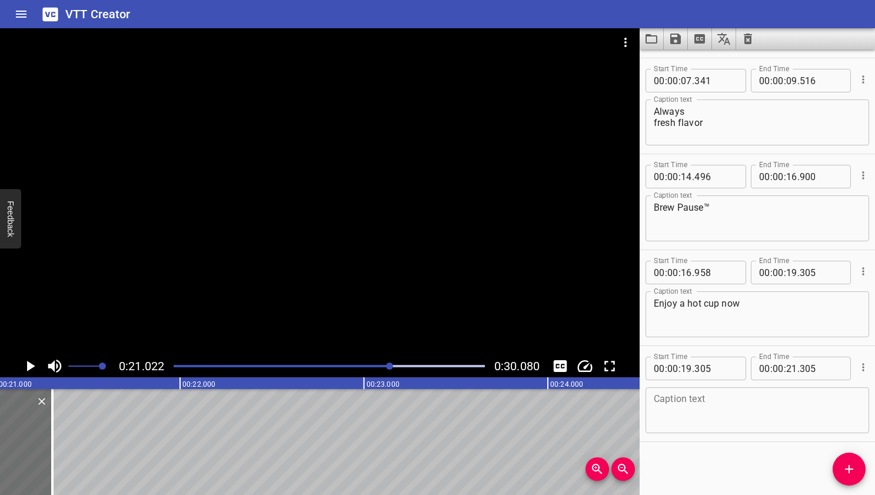
scroll to position [0, 3855]
click at [390, 365] on div at bounding box center [388, 365] width 7 height 7
click at [391, 365] on div at bounding box center [388, 365] width 7 height 7
click at [390, 365] on div at bounding box center [389, 365] width 7 height 7
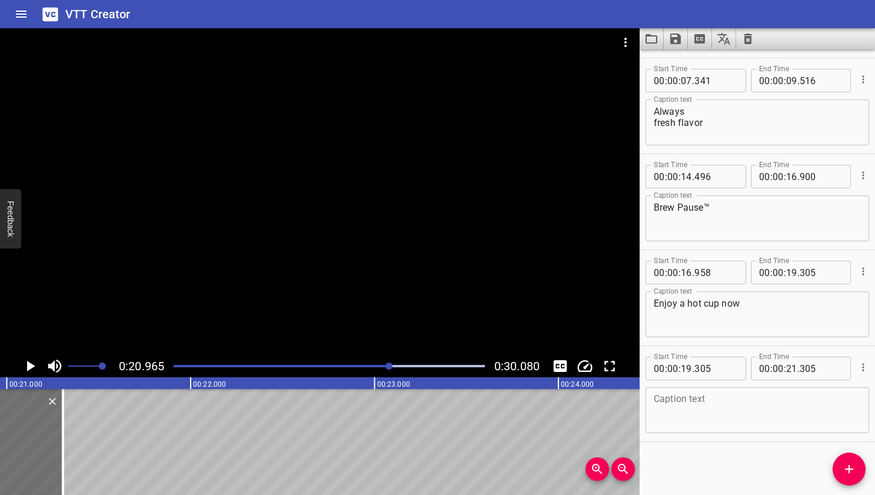
click at [391, 365] on div at bounding box center [388, 365] width 7 height 7
click at [391, 365] on div at bounding box center [389, 365] width 7 height 7
click at [390, 365] on div at bounding box center [389, 365] width 7 height 7
click at [391, 365] on div at bounding box center [388, 365] width 7 height 7
click at [687, 367] on input "number" at bounding box center [686, 369] width 11 height 24
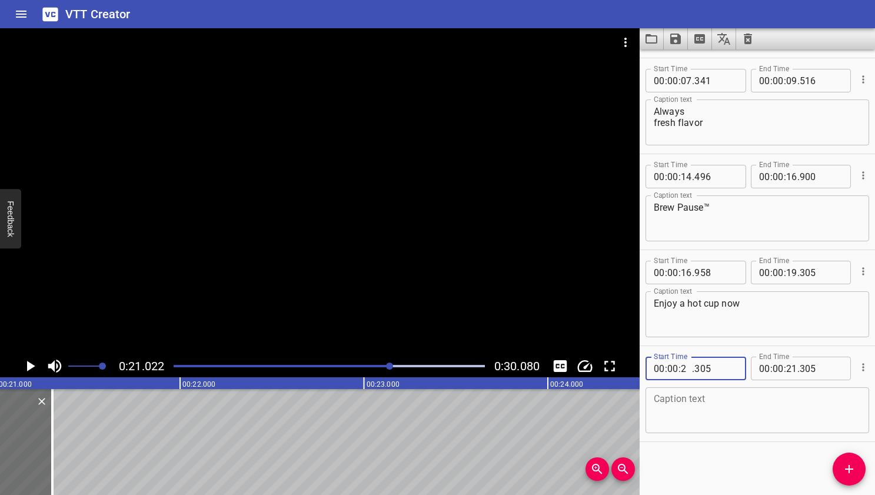
type input "21"
type input "022"
click at [705, 411] on textarea at bounding box center [757, 411] width 207 height 34
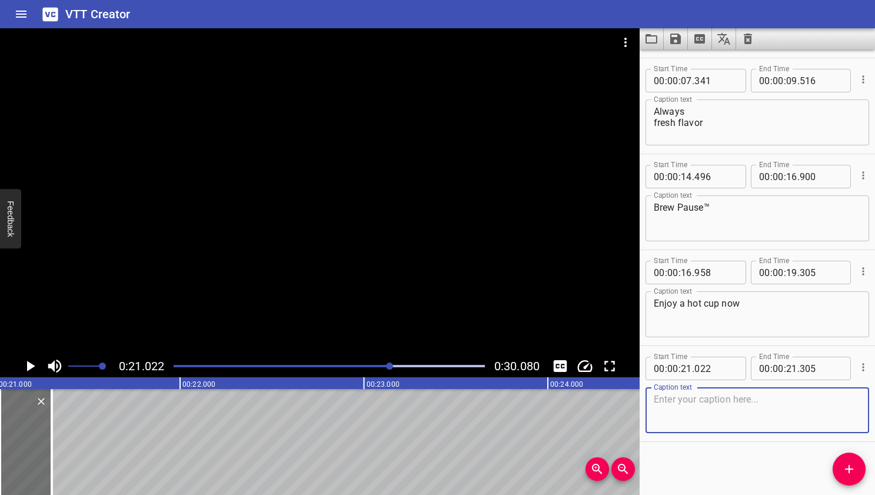
click at [695, 402] on textarea at bounding box center [757, 411] width 207 height 34
paste textarea "Resume cycle when ready"
type textarea "Resume cycle when ready"
click at [699, 449] on div "Start Time 00 : 00 : 01 . 616 Start Time End Time 00 : 00 : 04 . 364 End Time C…" at bounding box center [757, 271] width 235 height 445
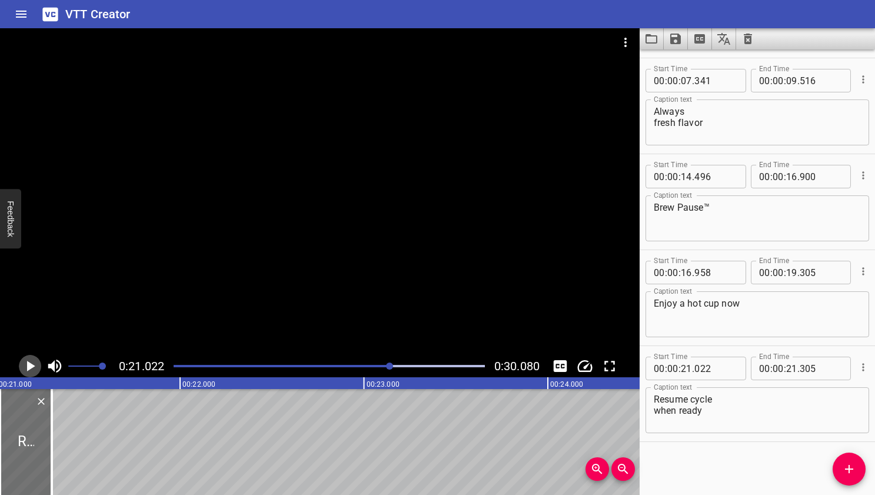
click at [25, 364] on icon "Play/Pause" at bounding box center [30, 366] width 18 height 18
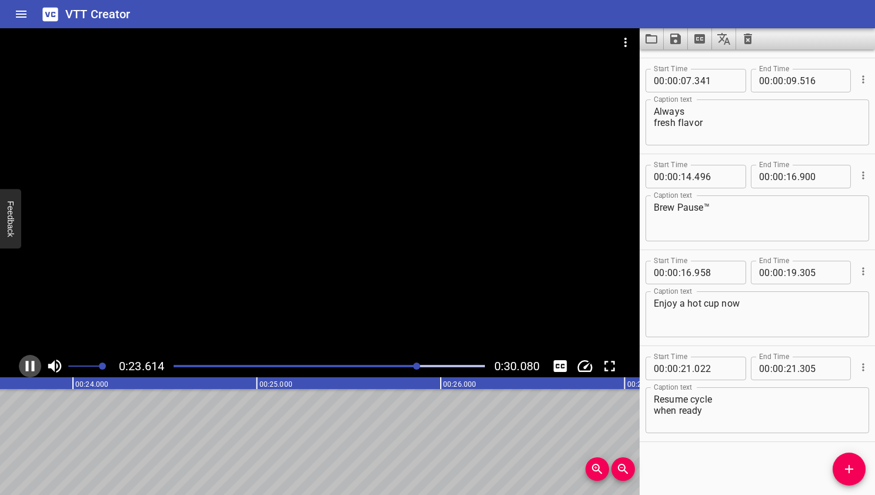
click at [27, 368] on icon "Play/Pause" at bounding box center [30, 366] width 9 height 11
click at [420, 366] on div at bounding box center [418, 365] width 7 height 7
click at [417, 367] on div at bounding box center [418, 365] width 7 height 7
click at [418, 366] on div at bounding box center [415, 365] width 7 height 7
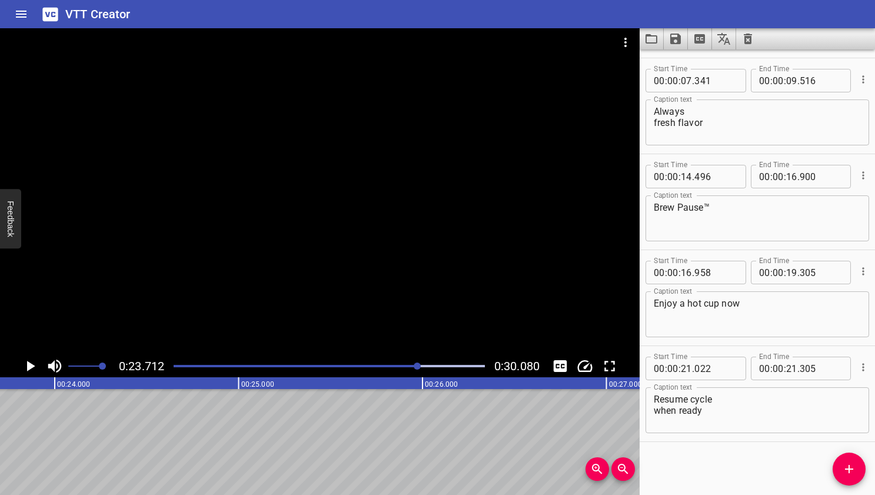
scroll to position [0, 4360]
click at [418, 366] on div at bounding box center [417, 365] width 7 height 7
click at [417, 366] on div at bounding box center [417, 365] width 7 height 7
click at [418, 365] on div at bounding box center [415, 365] width 7 height 7
click at [418, 365] on div at bounding box center [416, 365] width 7 height 7
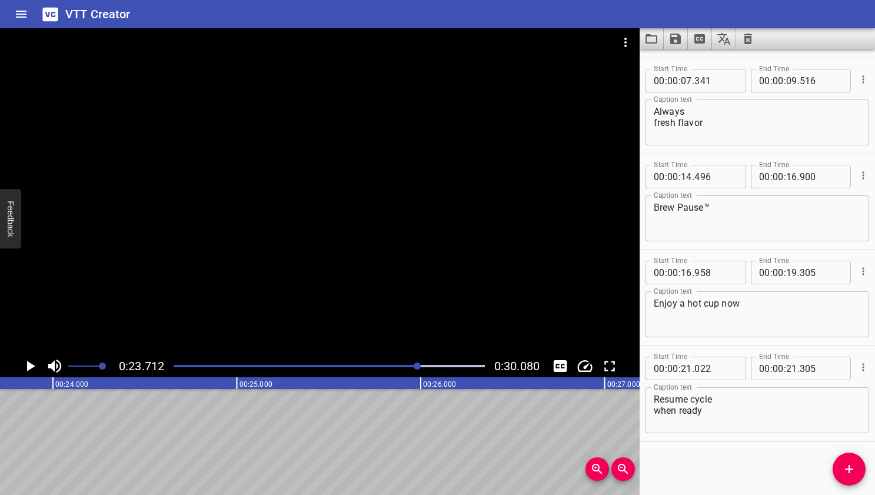
click at [418, 365] on div at bounding box center [417, 365] width 7 height 7
click at [418, 365] on div at bounding box center [416, 365] width 7 height 7
click at [418, 365] on div at bounding box center [417, 365] width 7 height 7
click at [418, 366] on div at bounding box center [417, 365] width 7 height 7
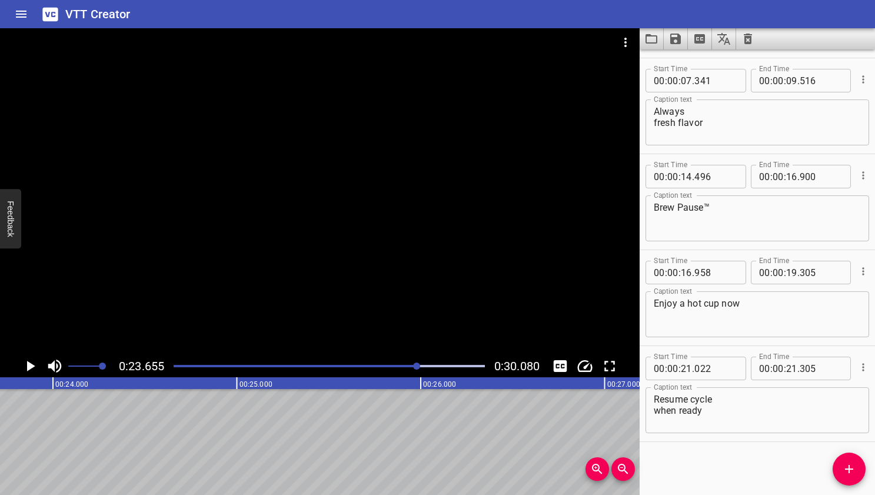
scroll to position [0, 4350]
click at [754, 370] on input "number" at bounding box center [791, 369] width 11 height 24
type input "23"
click at [754, 370] on input "number" at bounding box center [821, 369] width 43 height 24
type input "655"
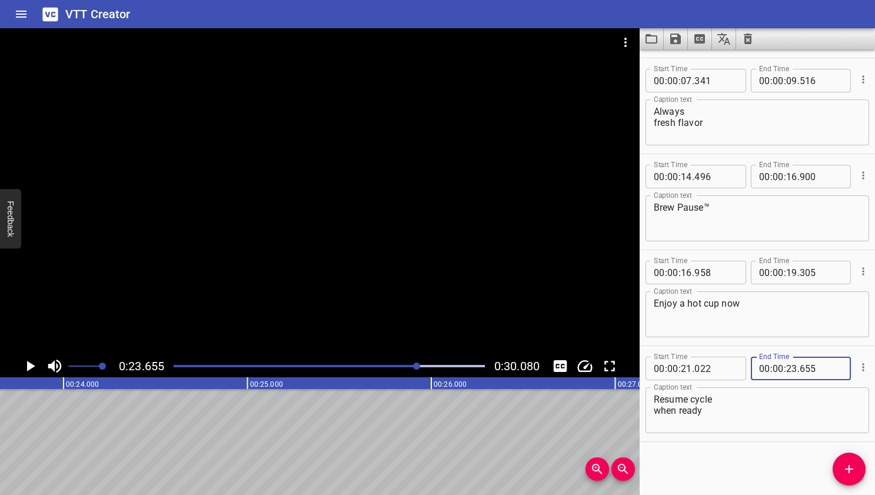
click at [754, 409] on textarea "Resume cycle when ready" at bounding box center [757, 411] width 207 height 34
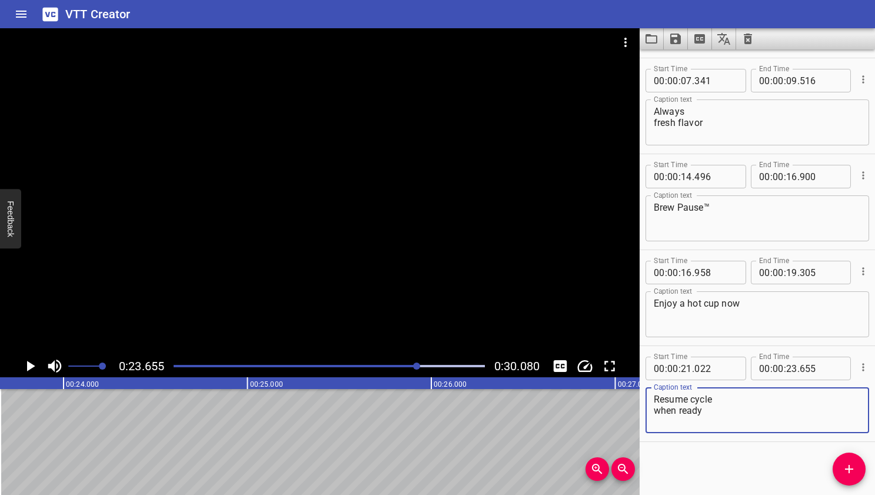
click at [719, 460] on div "Start Time 00 : 00 : 01 . 616 Start Time End Time 00 : 00 : 04 . 364 End Time C…" at bounding box center [757, 271] width 235 height 445
click at [754, 407] on textarea "Resume cycle when ready" at bounding box center [757, 411] width 207 height 34
click at [407, 367] on div at bounding box center [329, 366] width 325 height 16
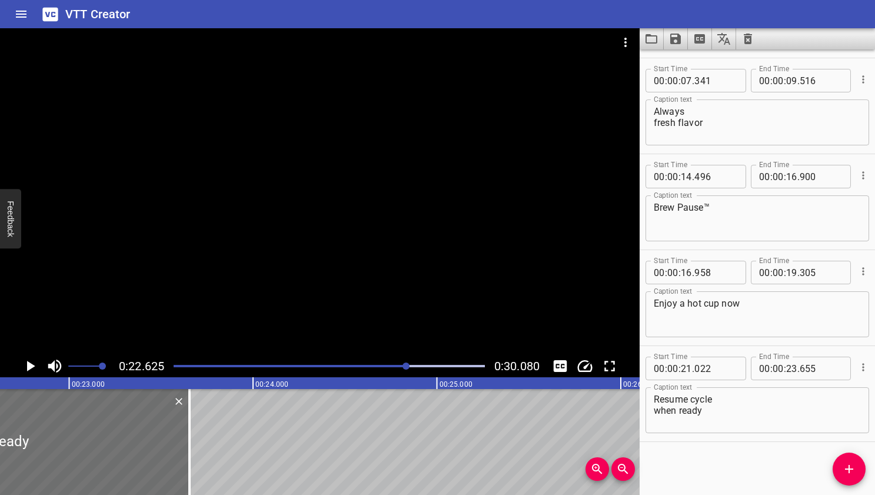
click at [405, 364] on div at bounding box center [405, 365] width 7 height 7
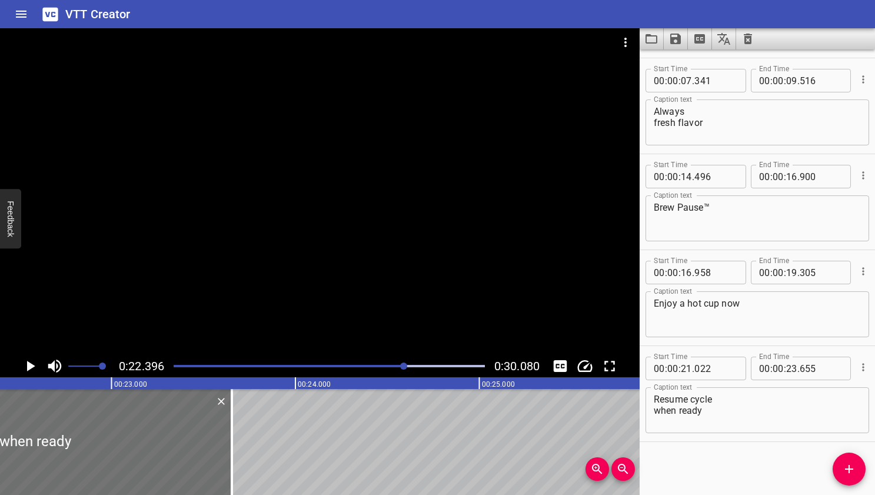
click at [402, 364] on div at bounding box center [403, 365] width 7 height 7
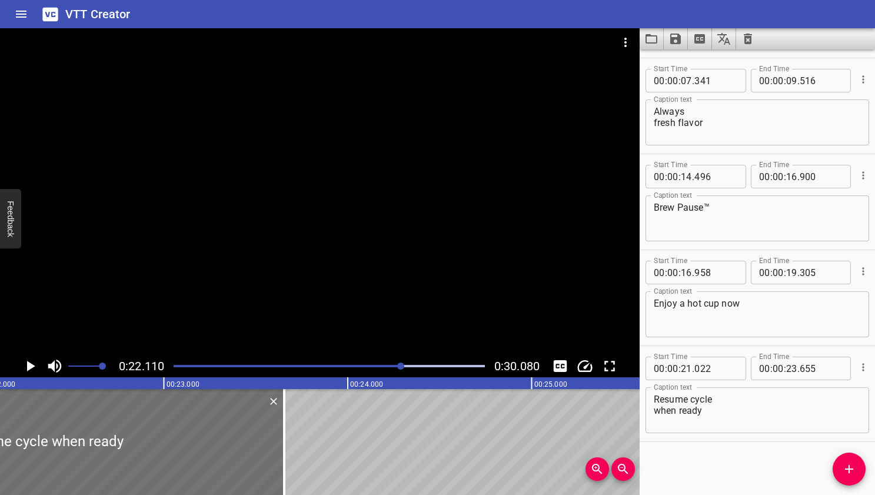
click at [394, 365] on div "Play progress" at bounding box center [246, 366] width 311 height 2
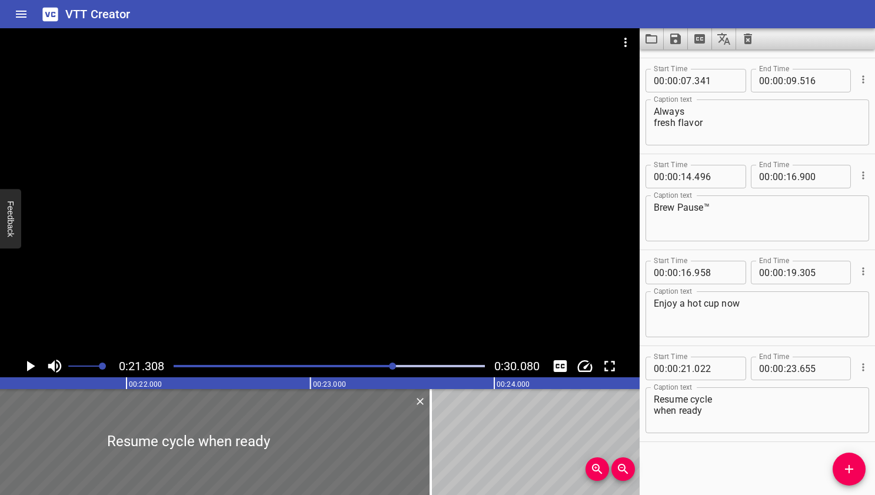
scroll to position [0, 3918]
click at [382, 365] on div "Play progress" at bounding box center [238, 366] width 311 height 2
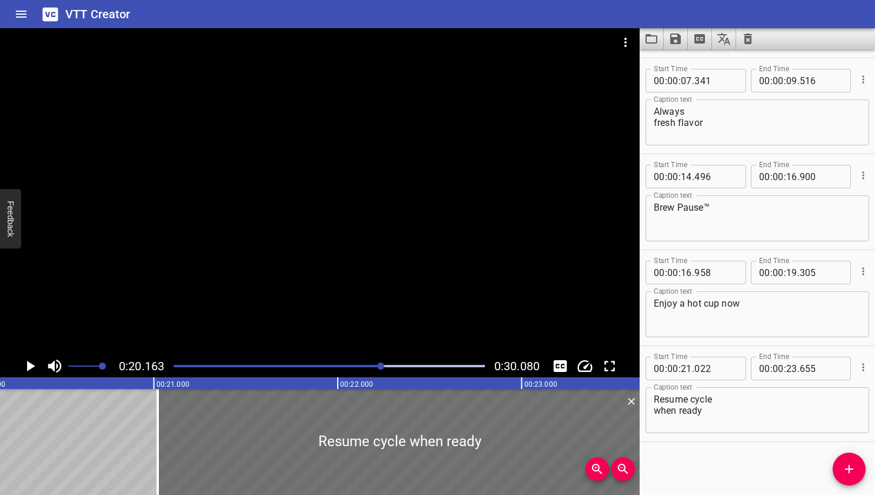
click at [29, 367] on icon "Play/Pause" at bounding box center [31, 366] width 8 height 11
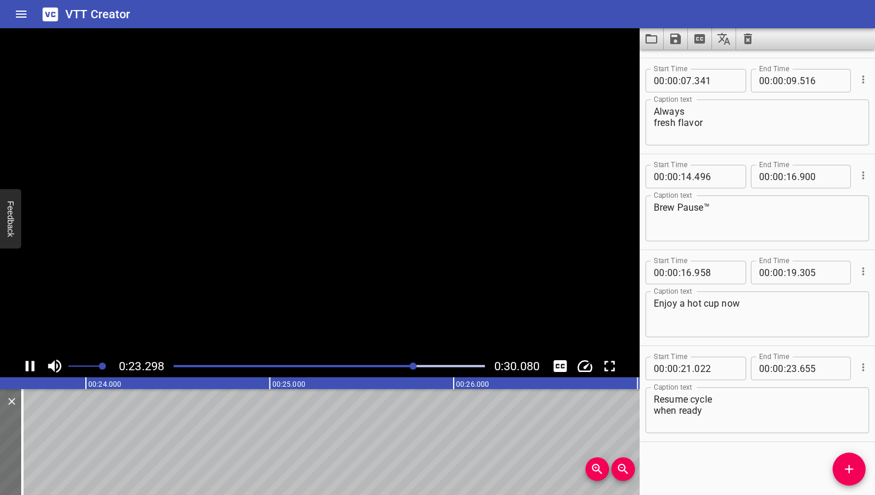
click at [31, 367] on icon "Play/Pause" at bounding box center [30, 366] width 18 height 18
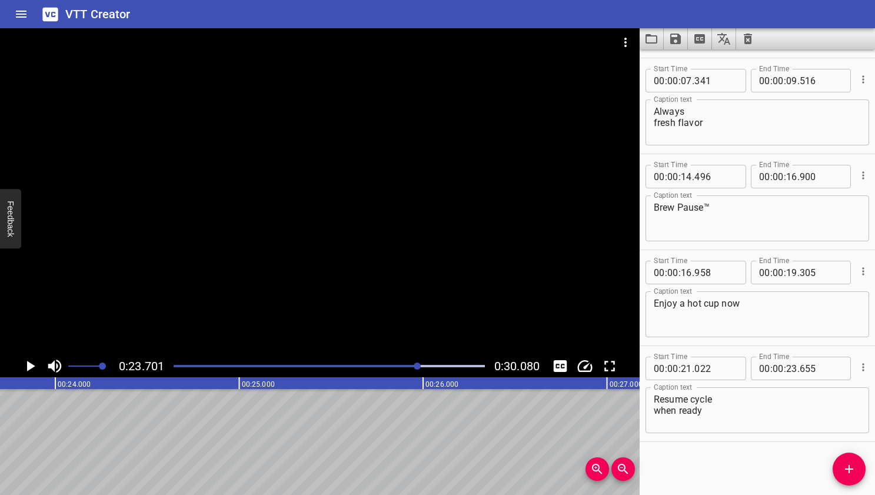
click at [34, 363] on icon "Play/Pause" at bounding box center [30, 366] width 18 height 18
click at [34, 363] on icon "Play/Pause" at bounding box center [30, 366] width 9 height 11
click at [754, 370] on input "number" at bounding box center [821, 369] width 43 height 24
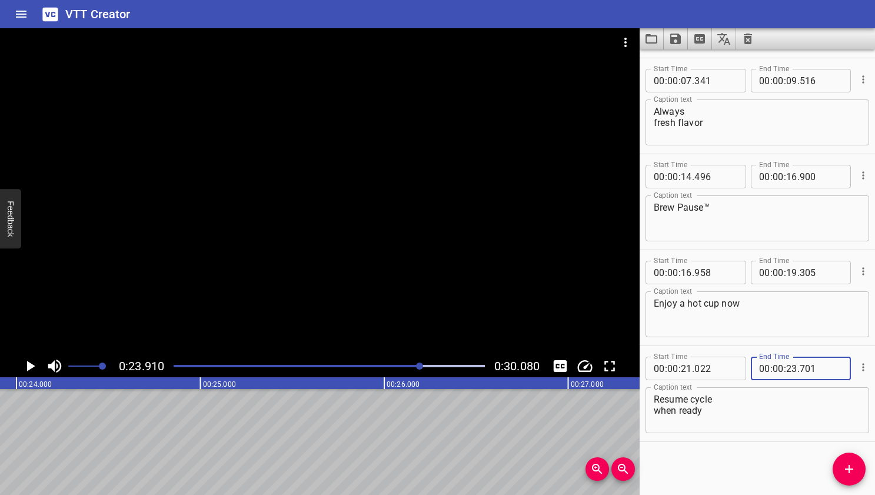
type input "701"
click at [741, 470] on div "Start Time 00 : 00 : 01 . 616 Start Time End Time 00 : 00 : 04 . 364 End Time C…" at bounding box center [757, 271] width 235 height 445
click at [420, 366] on div at bounding box center [419, 365] width 7 height 7
click at [418, 367] on div at bounding box center [418, 365] width 7 height 7
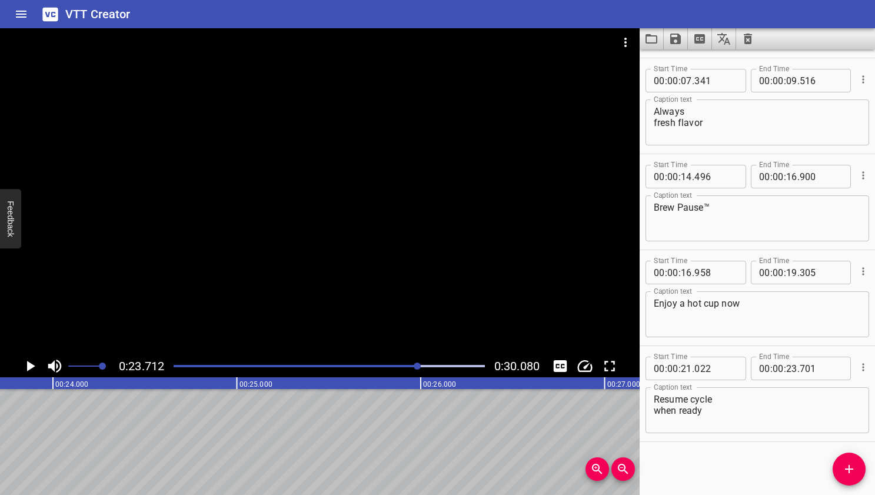
click at [417, 367] on div at bounding box center [417, 365] width 7 height 7
click at [418, 366] on div at bounding box center [415, 365] width 7 height 7
click at [418, 365] on div at bounding box center [416, 365] width 7 height 7
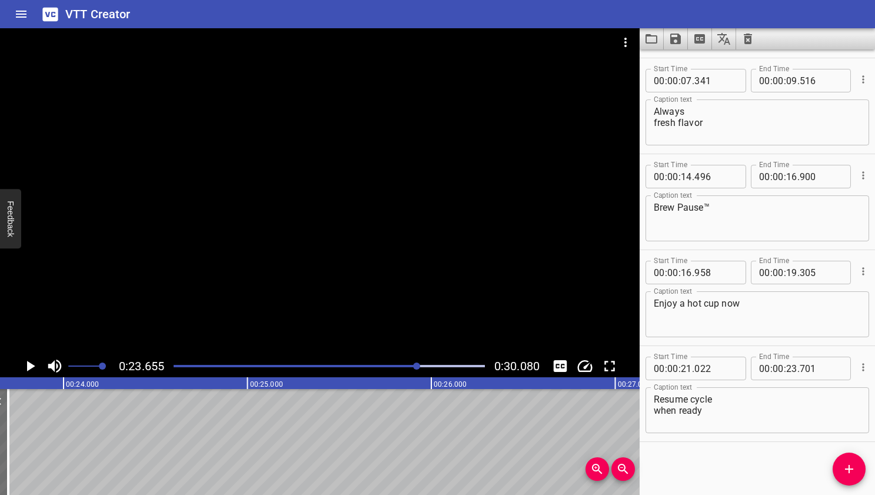
scroll to position [0, 4360]
click at [754, 461] on button "Add Cue" at bounding box center [849, 468] width 33 height 33
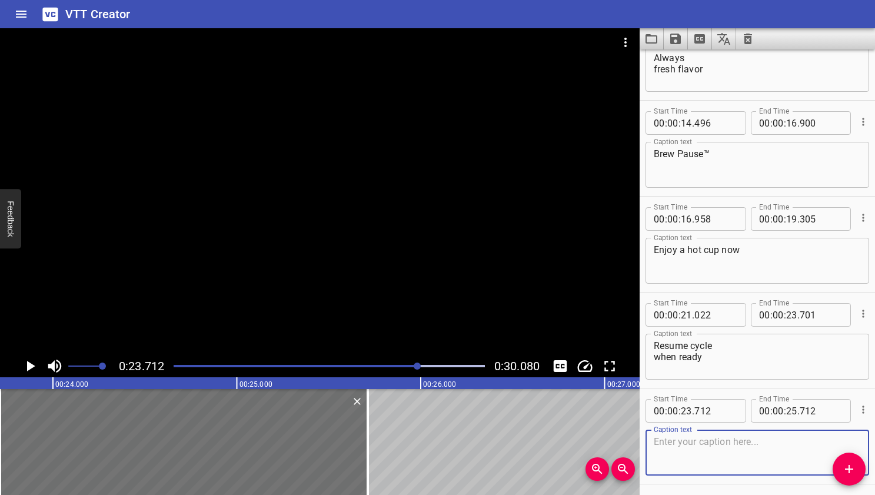
scroll to position [281, 0]
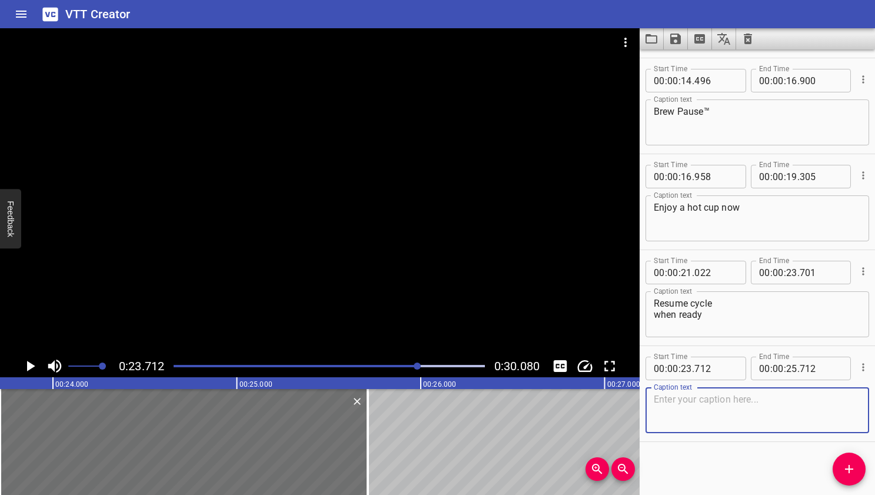
paste textarea "Fully Programmable 24-hour brew start 1 to 4 cup setting Auto shut-off"
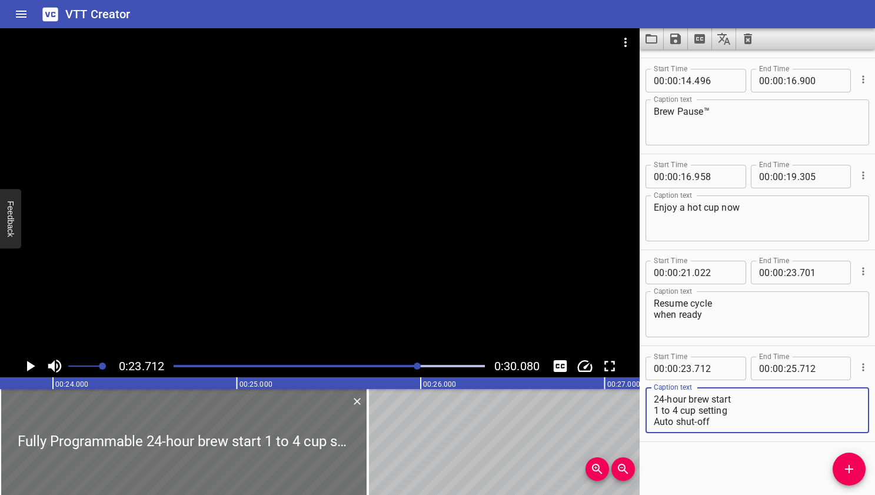
click at [654, 407] on textarea "Fully Programmable 24-hour brew start 1 to 4 cup setting Auto shut-off" at bounding box center [757, 411] width 207 height 34
paste textarea "・"
click at [654, 410] on textarea "Fully Programmable 24-hour brew start ・1 to 4 cup setting ・Auto shut-off" at bounding box center [757, 411] width 207 height 34
paste textarea "・"
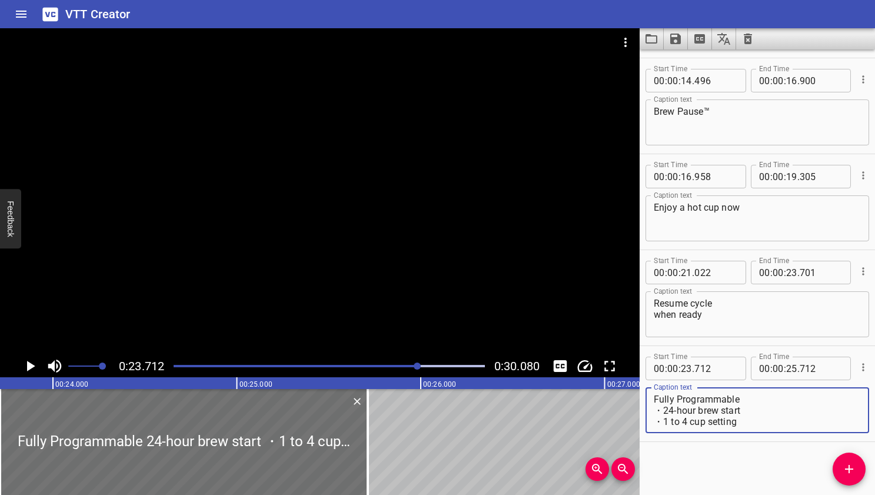
click at [754, 421] on textarea "Fully Programmable ・24-hour brew start ・1 to 4 cup setting ・Auto shut-off" at bounding box center [757, 411] width 207 height 34
type textarea "Fully Programmable ・24-hour brew start ・1 to 4 cup setting ・Auto shut-off"
click at [413, 365] on div "Play progress" at bounding box center [263, 366] width 311 height 2
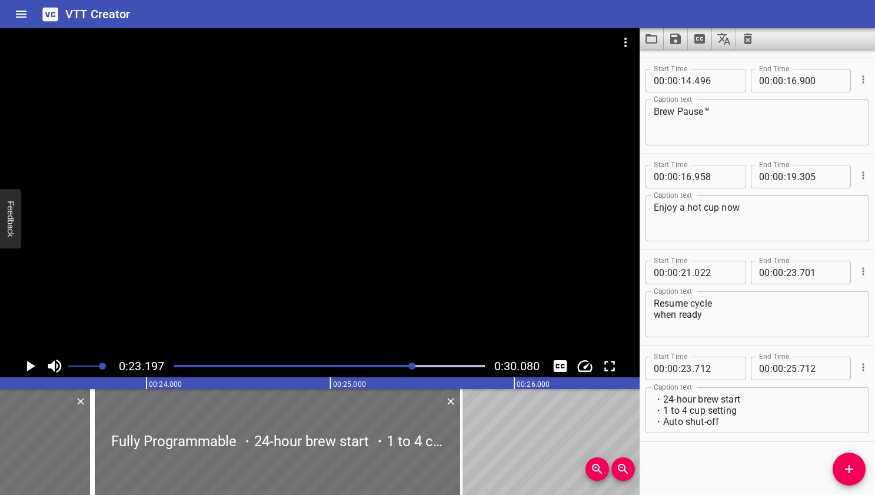
scroll to position [0, 4265]
click at [29, 369] on icon "Play/Pause" at bounding box center [31, 366] width 8 height 11
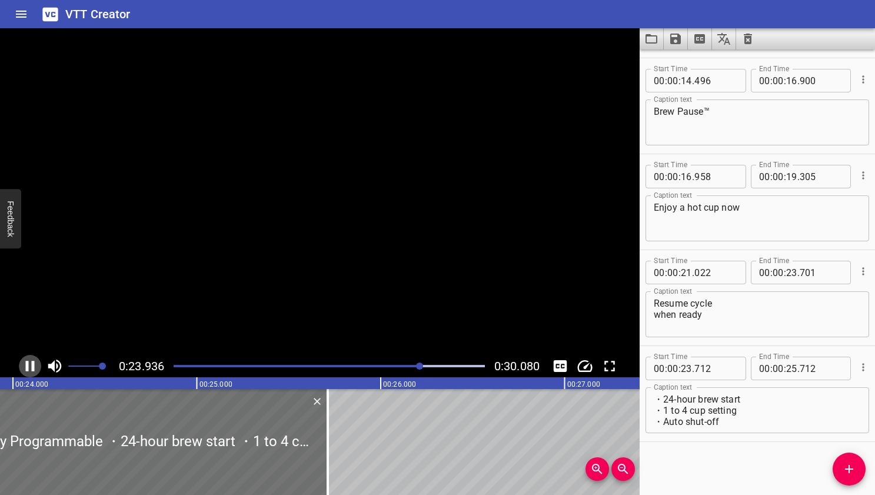
click at [29, 369] on icon "Play/Pause" at bounding box center [30, 366] width 18 height 18
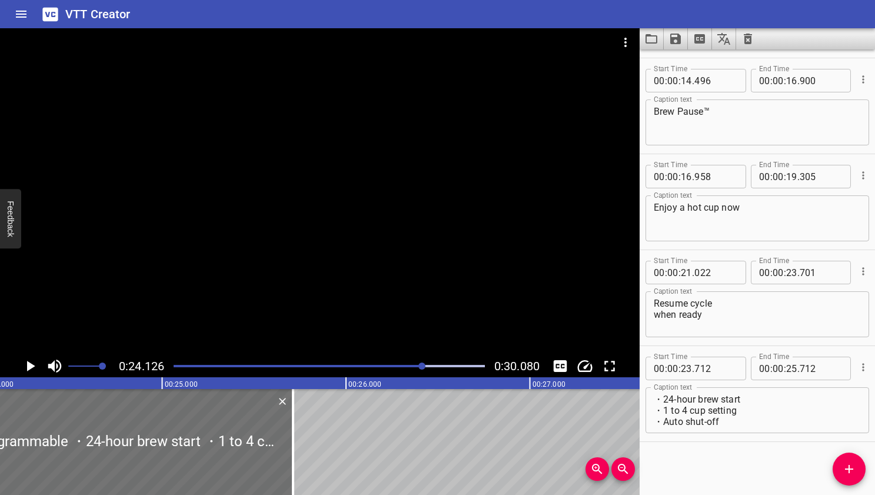
scroll to position [0, 4436]
click at [29, 369] on icon "Play/Pause" at bounding box center [31, 366] width 8 height 11
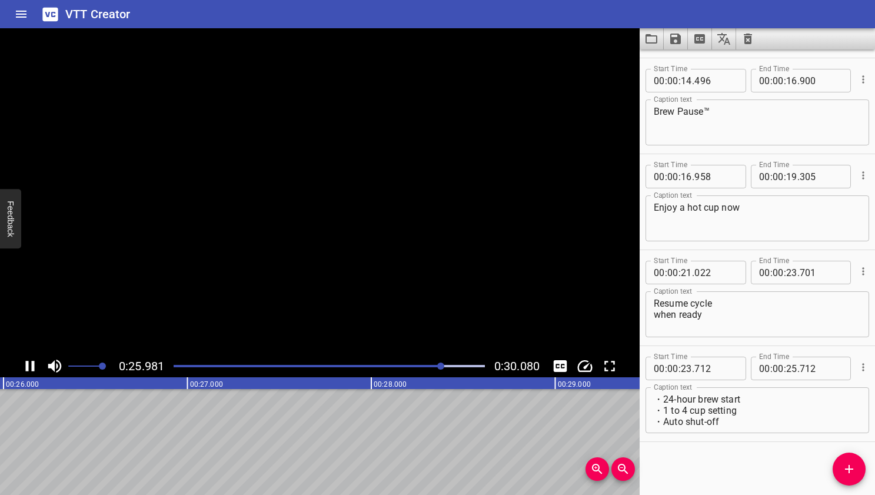
click at [29, 369] on icon "Play/Pause" at bounding box center [30, 366] width 18 height 18
click at [35, 370] on icon "Play/Pause" at bounding box center [30, 366] width 18 height 18
click at [32, 368] on icon "Play/Pause" at bounding box center [30, 366] width 9 height 11
click at [32, 368] on icon "Play/Pause" at bounding box center [30, 366] width 18 height 18
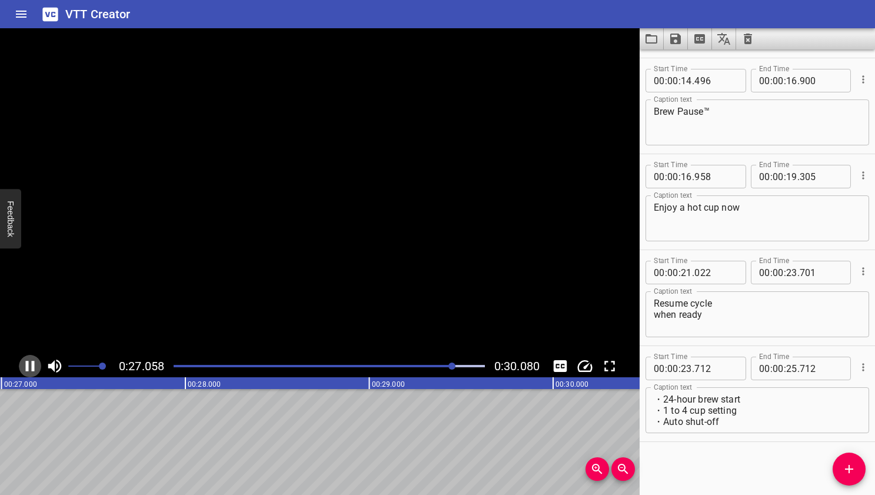
click at [32, 368] on icon "Play/Pause" at bounding box center [30, 366] width 9 height 11
click at [32, 368] on icon "Play/Pause" at bounding box center [30, 366] width 18 height 18
click at [32, 368] on icon "Play/Pause" at bounding box center [30, 366] width 9 height 11
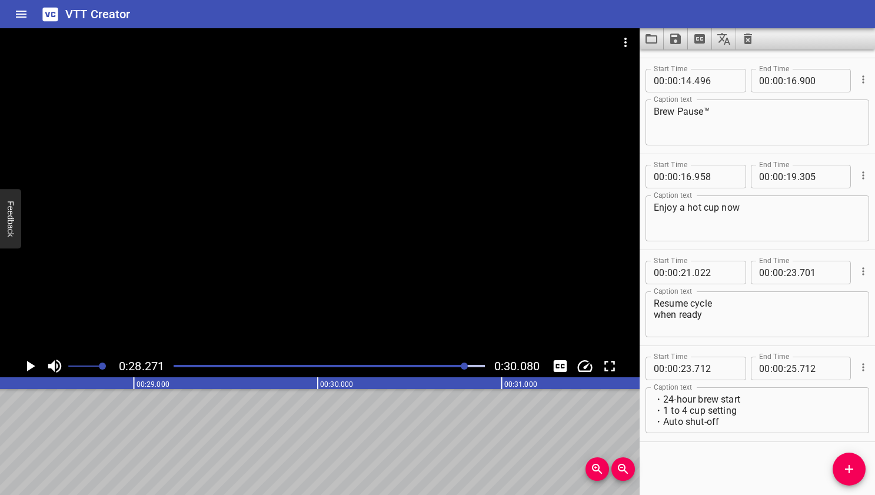
click at [466, 367] on div at bounding box center [464, 365] width 7 height 7
click at [465, 367] on div at bounding box center [464, 365] width 7 height 7
click at [463, 367] on div at bounding box center [463, 365] width 7 height 7
click at [463, 366] on div at bounding box center [461, 365] width 7 height 7
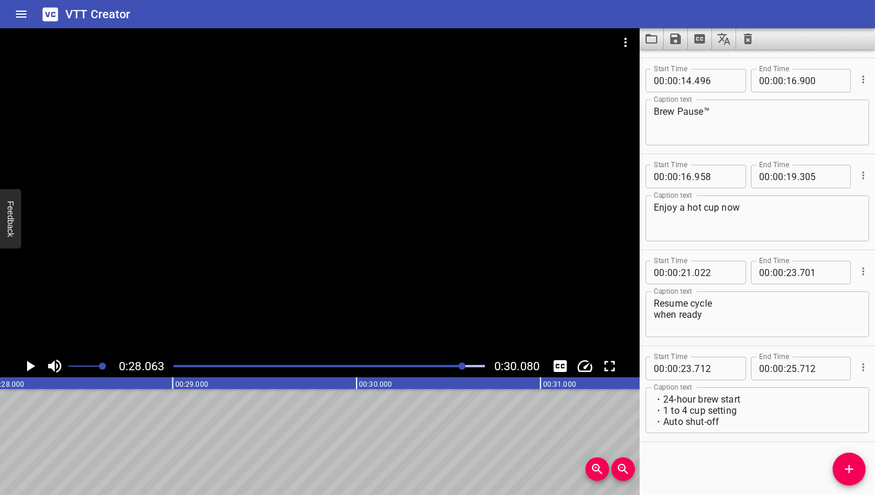
click at [464, 366] on div at bounding box center [461, 365] width 7 height 7
click at [464, 365] on div at bounding box center [462, 365] width 7 height 7
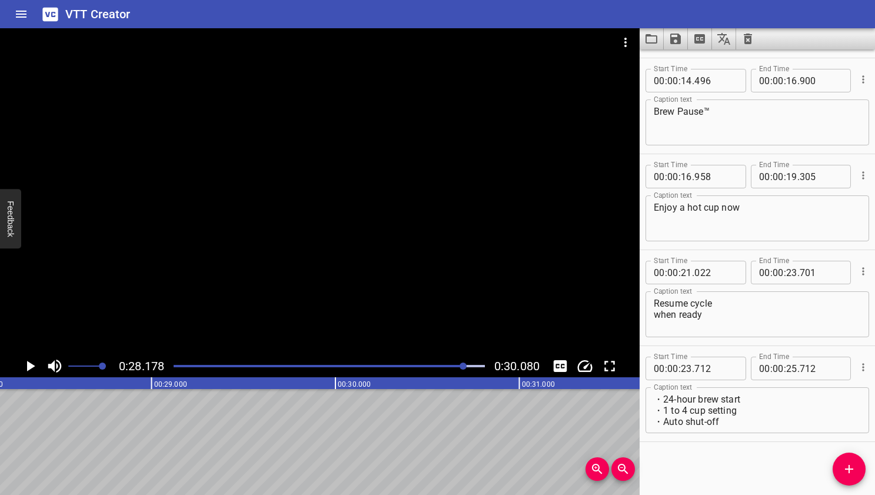
click at [465, 365] on div at bounding box center [463, 365] width 7 height 7
click at [754, 370] on input "number" at bounding box center [821, 369] width 43 height 24
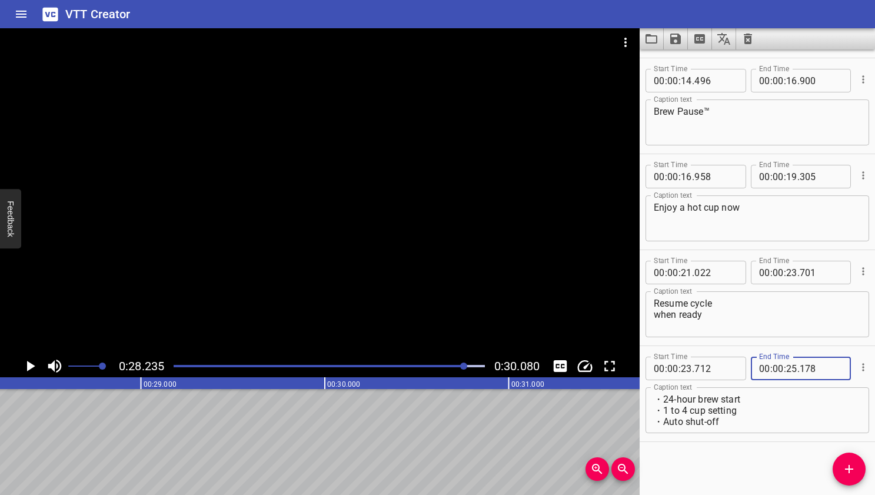
type input "178"
click at [754, 369] on input "number" at bounding box center [791, 369] width 11 height 24
type input "28"
type input "178"
click at [440, 363] on div at bounding box center [329, 366] width 325 height 16
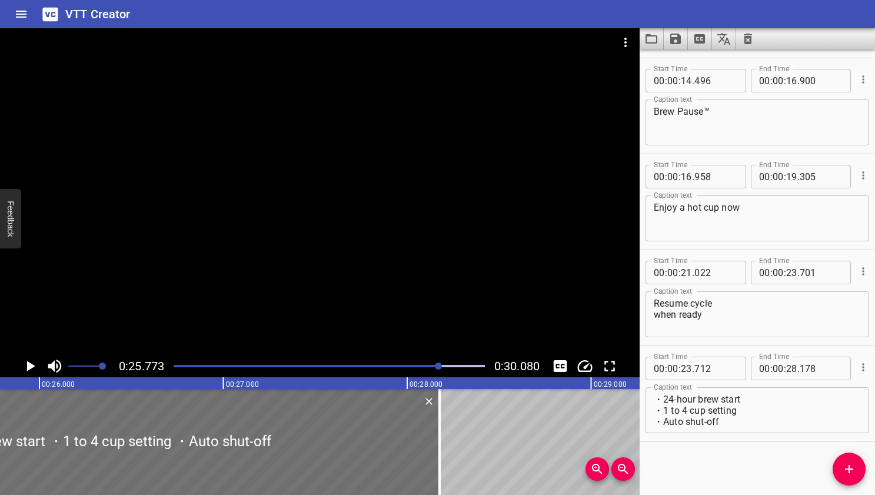
scroll to position [0, 4739]
click at [34, 367] on icon "Play/Pause" at bounding box center [30, 366] width 18 height 18
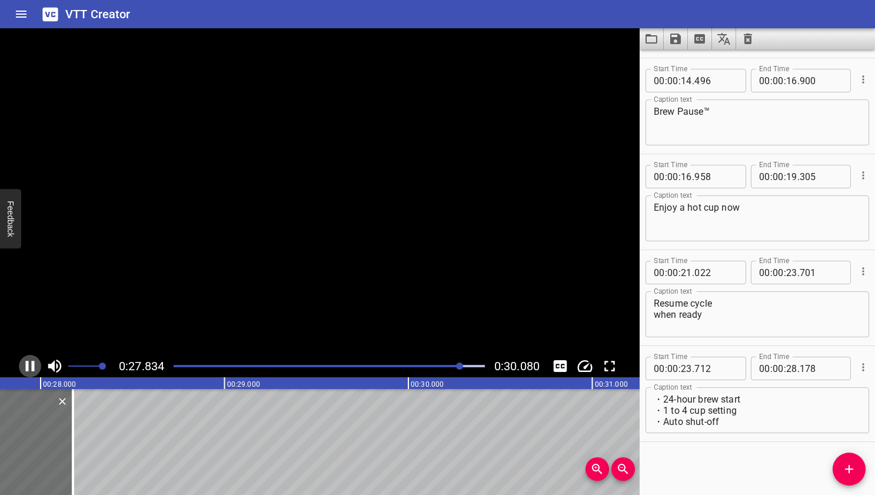
click at [34, 367] on icon "Play/Pause" at bounding box center [30, 366] width 9 height 11
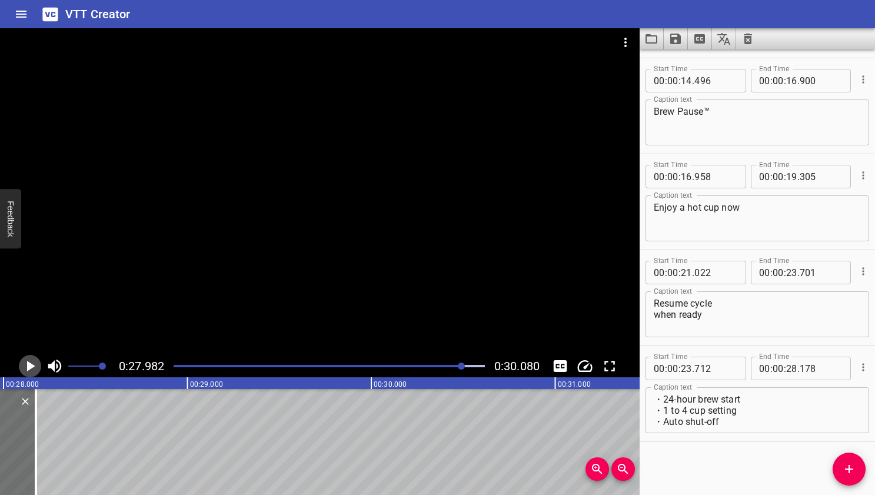
click at [34, 367] on icon "Play/Pause" at bounding box center [30, 366] width 18 height 18
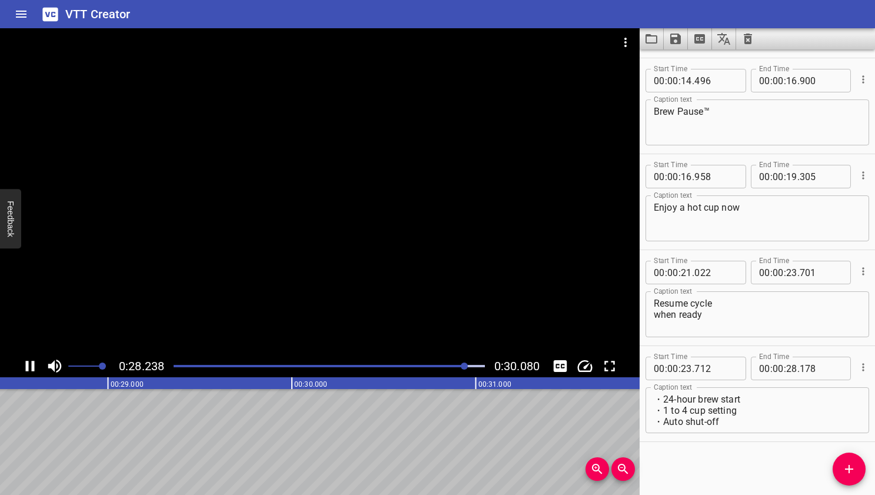
click at [34, 367] on icon "Play/Pause" at bounding box center [30, 366] width 9 height 11
click at [464, 365] on div "Play progress" at bounding box center [313, 366] width 311 height 2
click at [467, 366] on div at bounding box center [463, 365] width 7 height 7
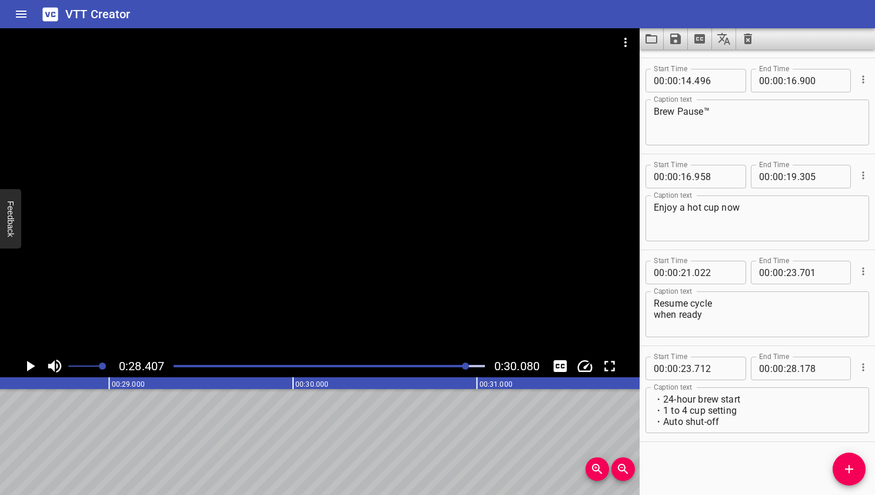
click at [467, 366] on div at bounding box center [465, 365] width 7 height 7
click at [466, 366] on div at bounding box center [465, 365] width 7 height 7
click at [465, 366] on div at bounding box center [464, 365] width 7 height 7
click at [465, 367] on div at bounding box center [464, 365] width 7 height 7
click at [464, 367] on div at bounding box center [463, 365] width 7 height 7
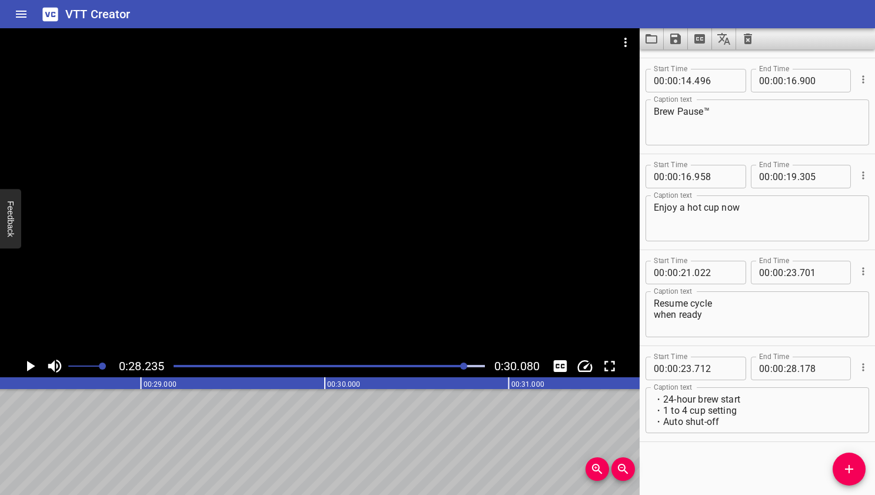
scroll to position [0, 5181]
click at [32, 370] on icon "Play/Pause" at bounding box center [30, 366] width 18 height 18
click at [34, 367] on icon "Play/Pause" at bounding box center [30, 366] width 18 height 18
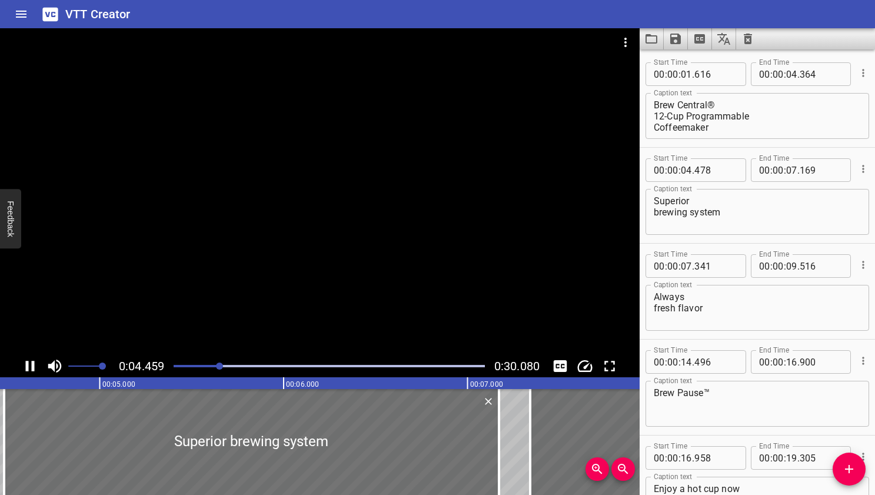
scroll to position [32, 0]
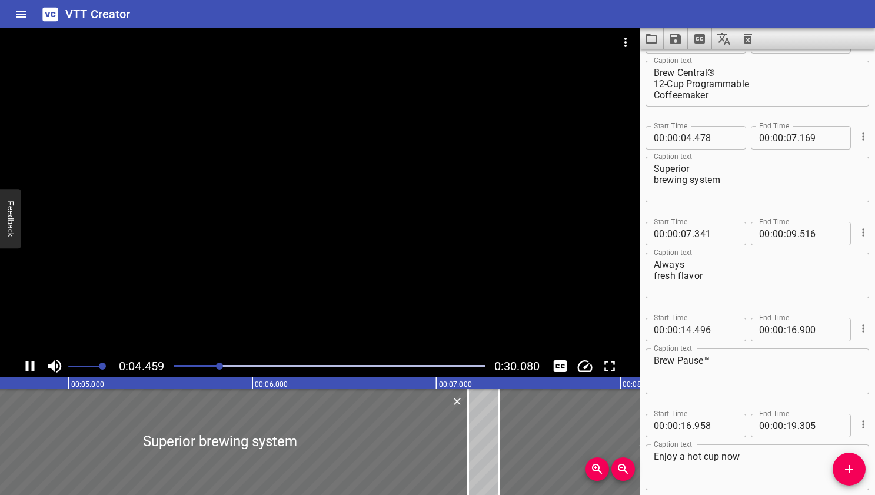
click at [187, 367] on div "Play progress" at bounding box center [64, 366] width 311 height 2
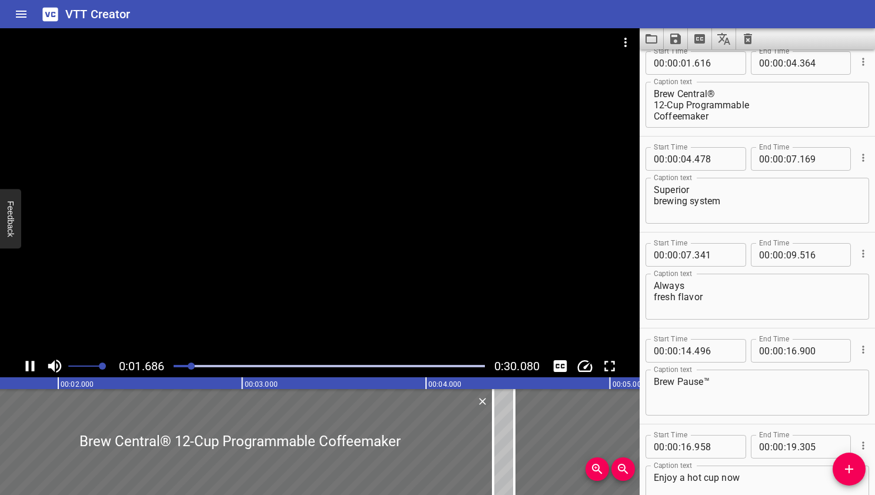
scroll to position [0, 0]
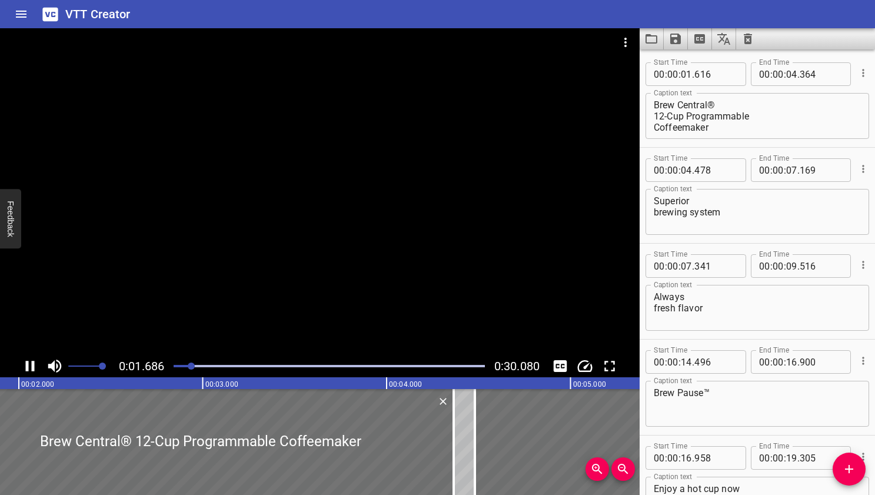
click at [35, 365] on icon "Play/Pause" at bounding box center [30, 366] width 18 height 18
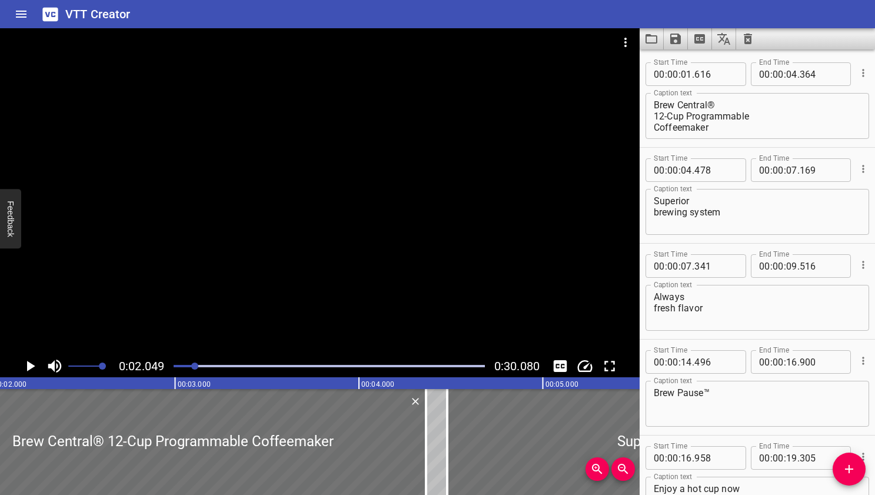
click at [194, 365] on div at bounding box center [194, 365] width 7 height 7
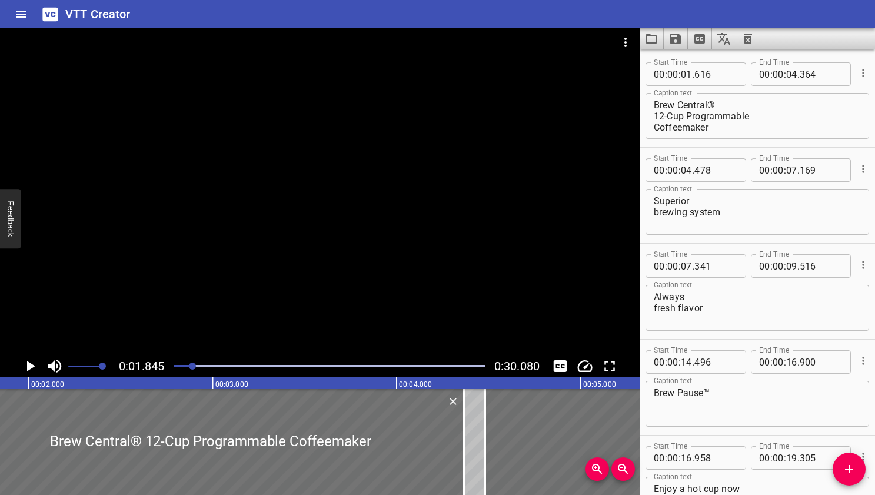
click at [192, 365] on div at bounding box center [192, 365] width 7 height 7
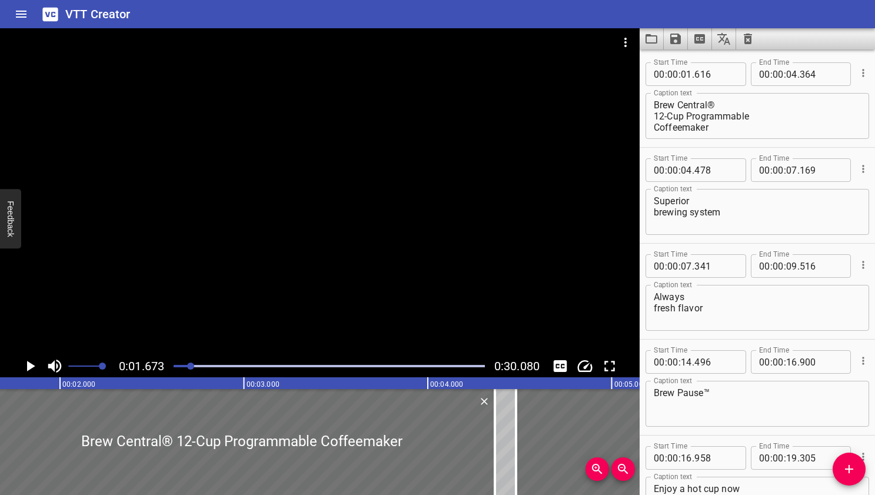
click at [191, 366] on div at bounding box center [190, 365] width 7 height 7
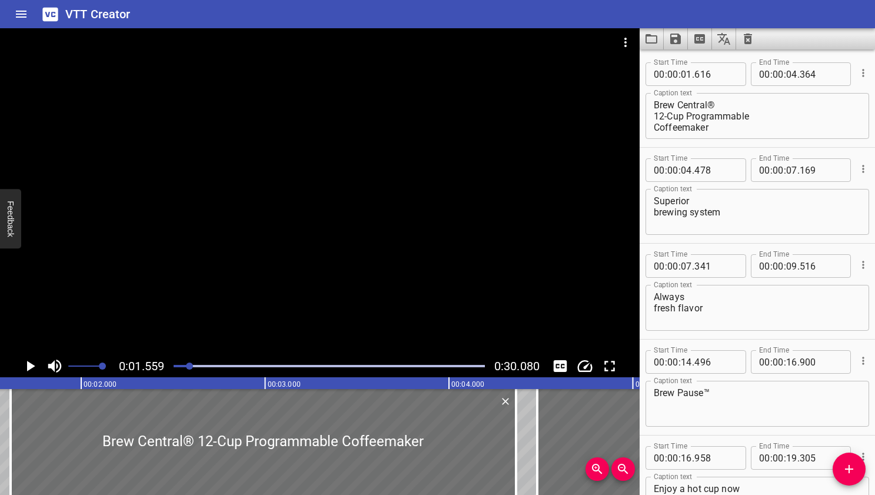
click at [190, 366] on div at bounding box center [189, 365] width 7 height 7
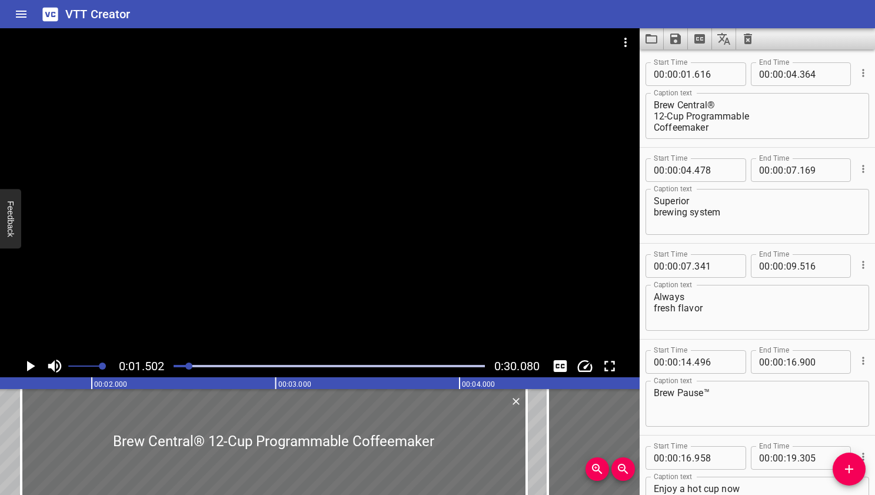
click at [191, 365] on div at bounding box center [188, 365] width 7 height 7
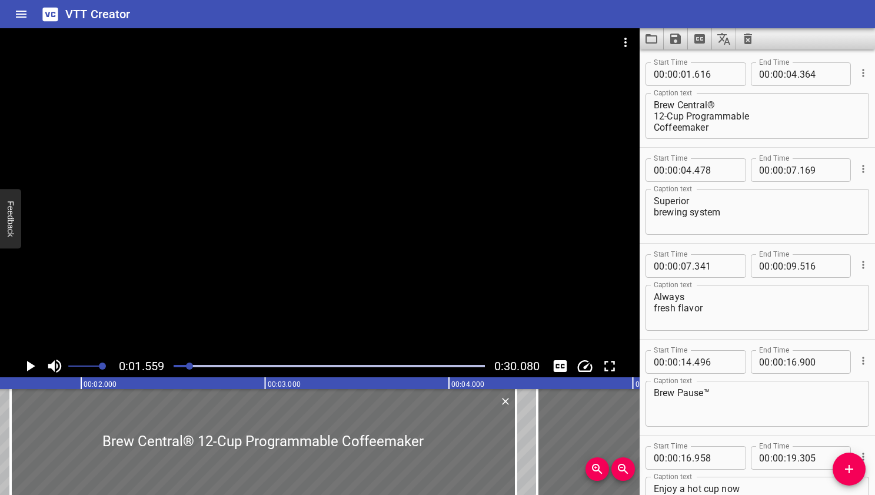
click at [191, 365] on div at bounding box center [189, 365] width 7 height 7
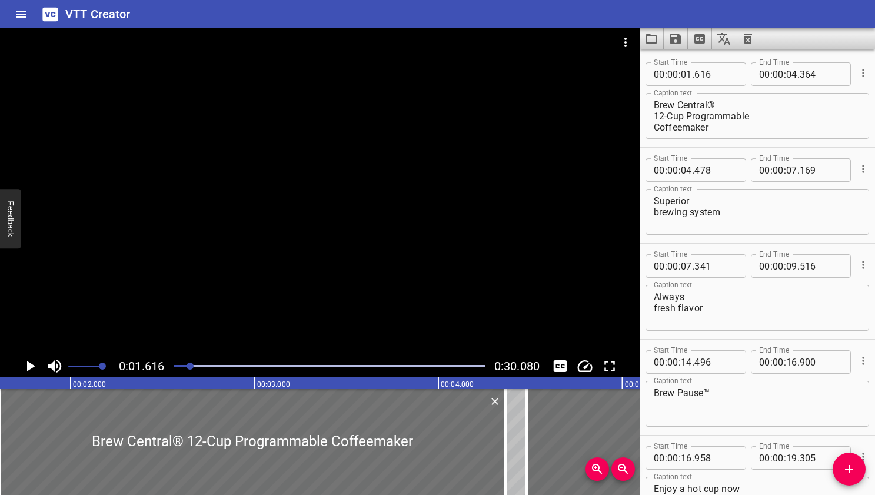
click at [191, 365] on div at bounding box center [190, 365] width 7 height 7
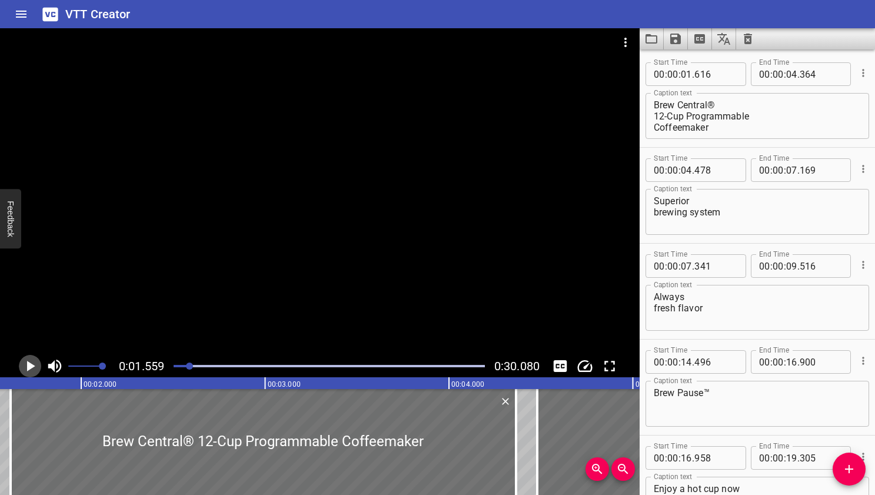
click at [35, 364] on icon "Play/Pause" at bounding box center [30, 366] width 18 height 18
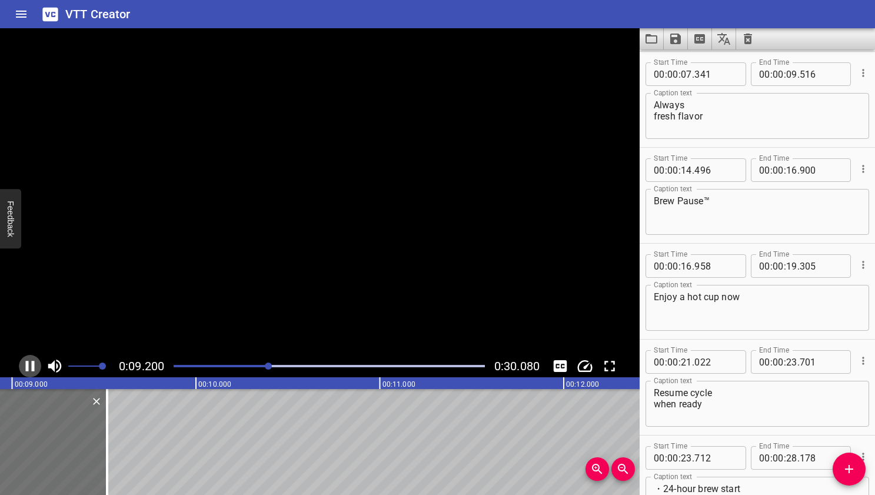
click at [35, 364] on icon "Play/Pause" at bounding box center [30, 366] width 18 height 18
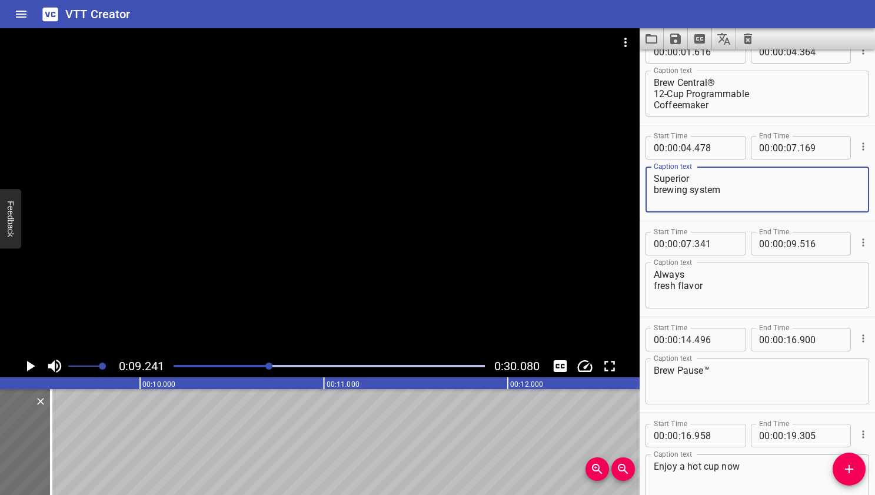
click at [654, 190] on textarea "Superior brewing system" at bounding box center [757, 190] width 207 height 34
type textarea "Superior brewing system"
click at [654, 287] on textarea "Always fresh flavor" at bounding box center [757, 286] width 207 height 34
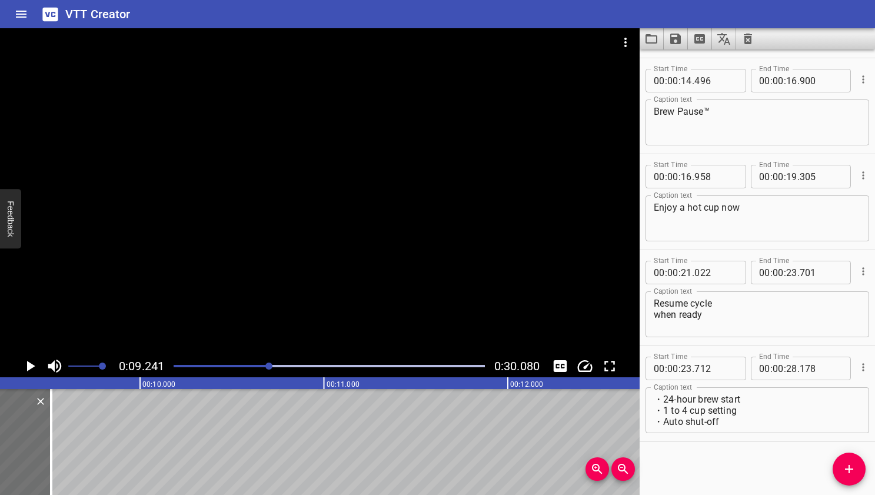
type textarea "Always fresh flavor"
click at [654, 315] on textarea "Resume cycle when ready" at bounding box center [757, 315] width 207 height 34
type textarea "Resume cycle when ready"
click at [32, 362] on icon "Play/Pause" at bounding box center [30, 366] width 18 height 18
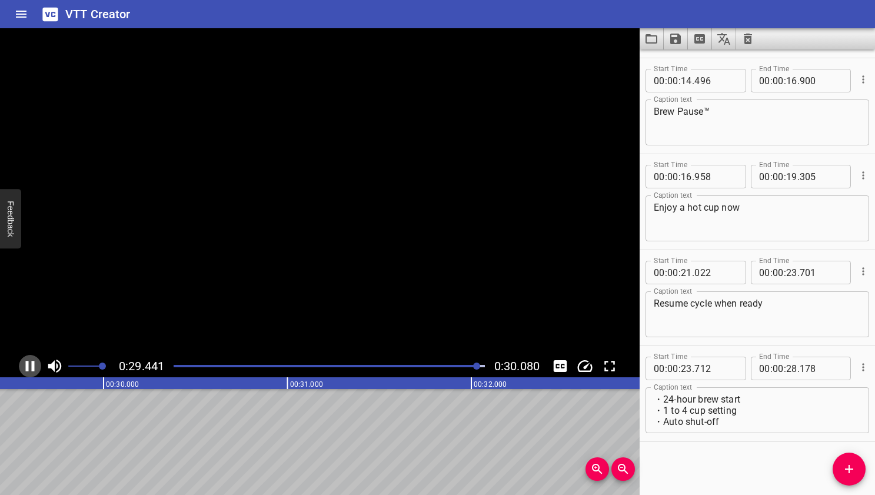
click at [28, 362] on icon "Play/Pause" at bounding box center [30, 366] width 9 height 11
click at [727, 473] on div "Start Time 00 : 00 : 01 . 616 Start Time End Time 00 : 00 : 04 . 364 End Time C…" at bounding box center [757, 271] width 235 height 445
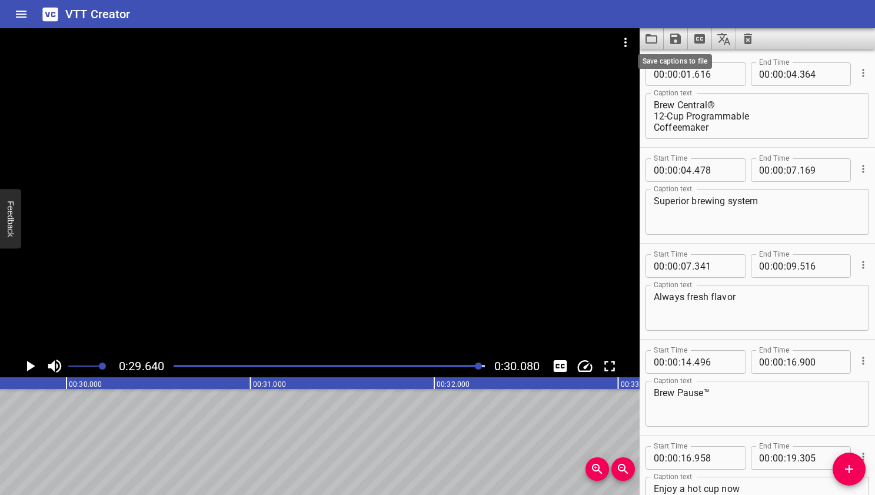
click at [676, 39] on icon "Save captions to file" at bounding box center [675, 39] width 14 height 14
click at [691, 64] on li "Save to VTT file" at bounding box center [707, 64] width 86 height 21
click at [404, 360] on div at bounding box center [329, 366] width 325 height 16
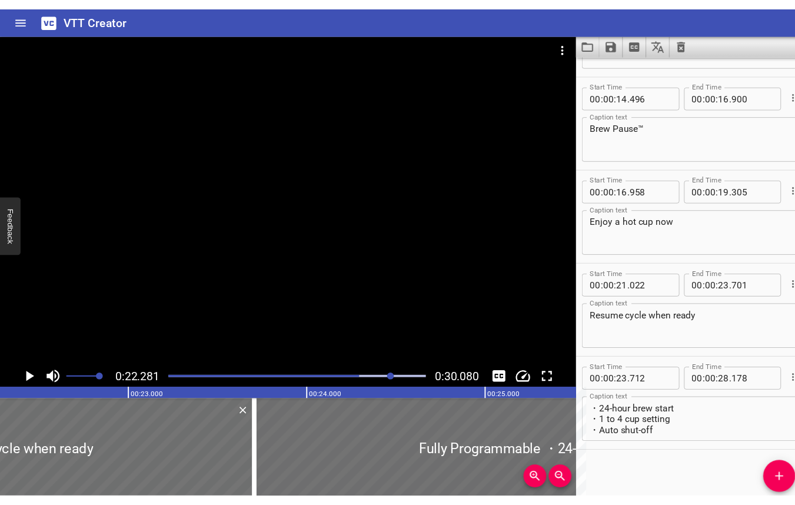
scroll to position [271, 0]
